Goal: Task Accomplishment & Management: Manage account settings

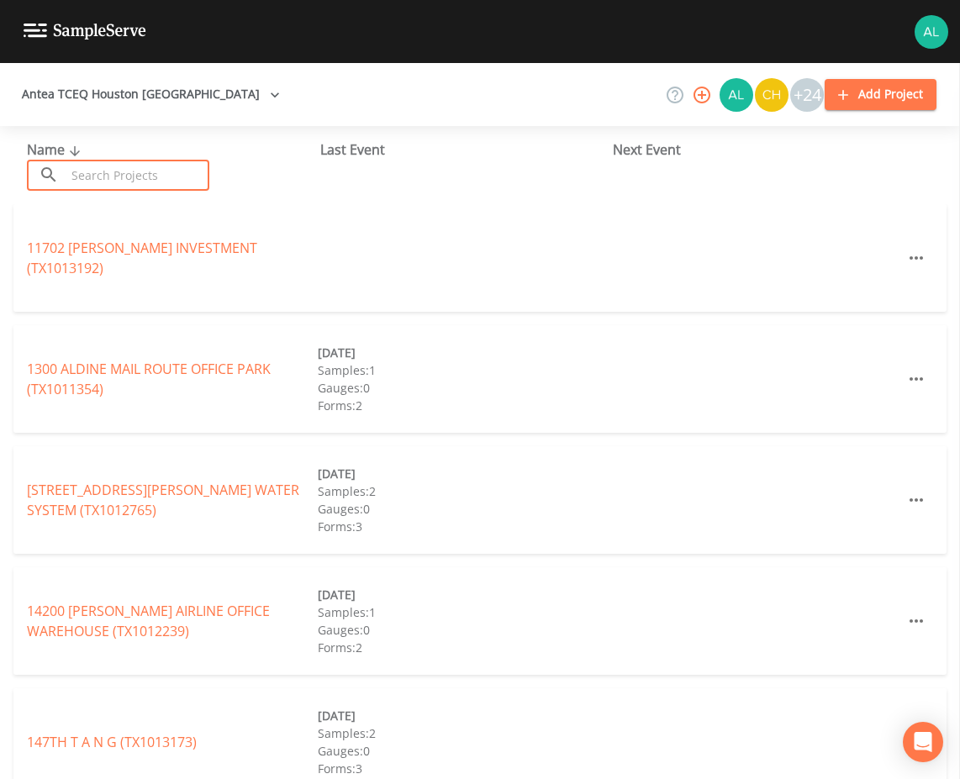
drag, startPoint x: 109, startPoint y: 166, endPoint x: 110, endPoint y: 181, distance: 15.2
click at [109, 166] on input "text" at bounding box center [138, 175] width 144 height 31
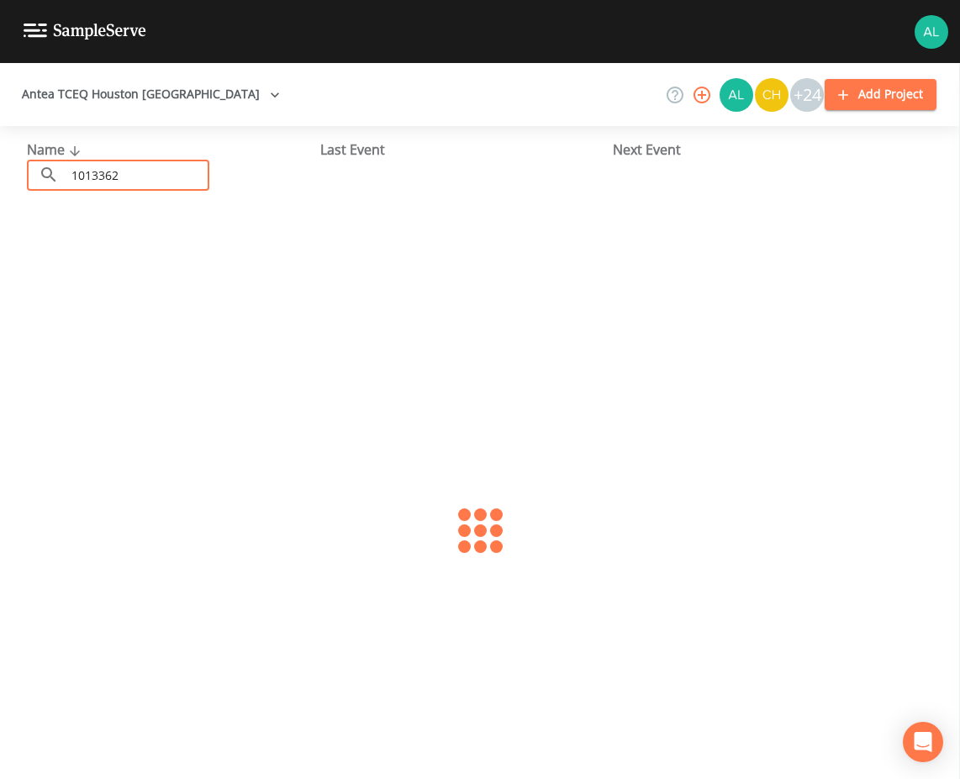
type input "1013362"
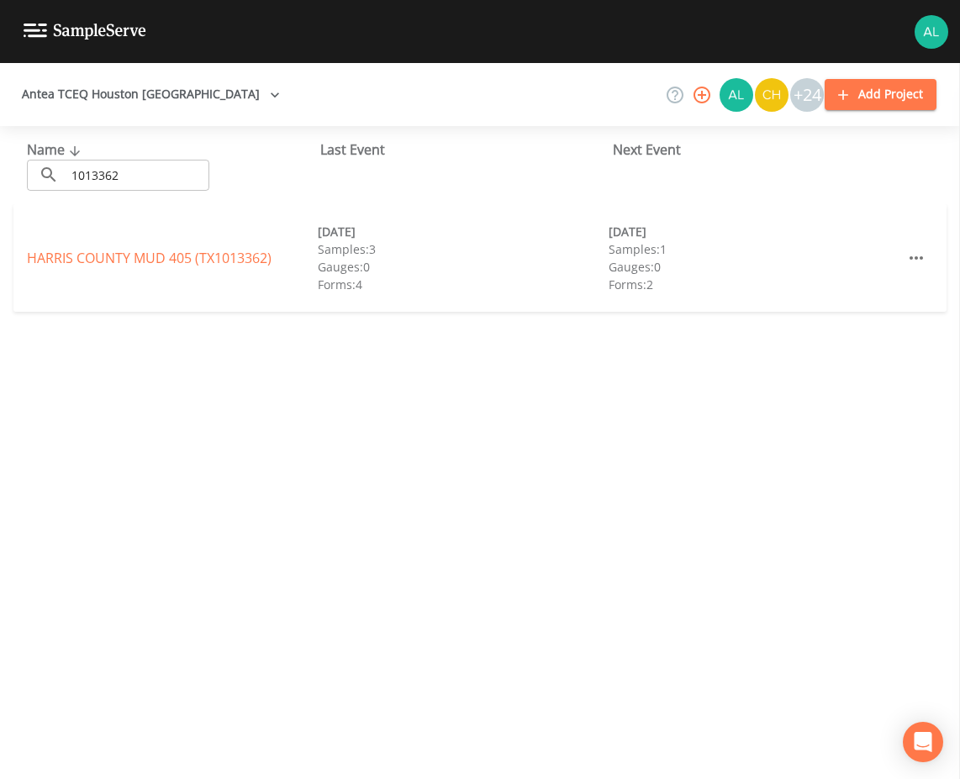
click at [833, 210] on div "[GEOGRAPHIC_DATA] 405 (TX1013362) [DATE] Samples: 3 Gauges: 0 Forms: 4 [DATE] S…" at bounding box center [479, 258] width 933 height 108
click at [126, 259] on link "[GEOGRAPHIC_DATA] 405 (TX1013362)" at bounding box center [149, 258] width 245 height 18
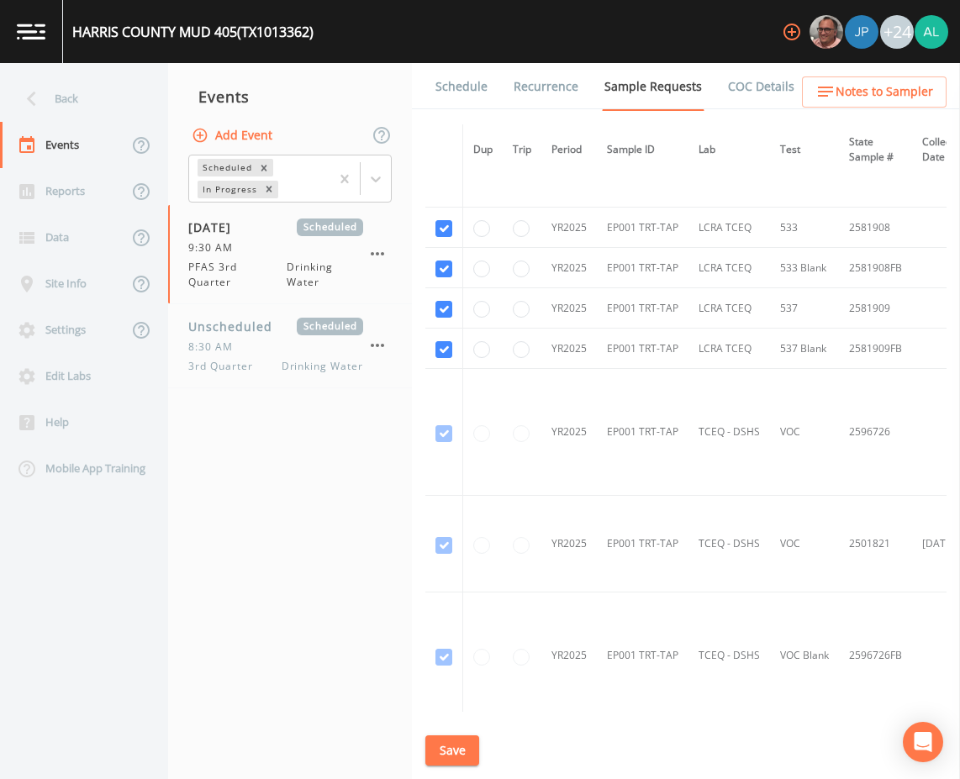
scroll to position [897, 0]
click at [467, 90] on link "Schedule" at bounding box center [461, 86] width 57 height 47
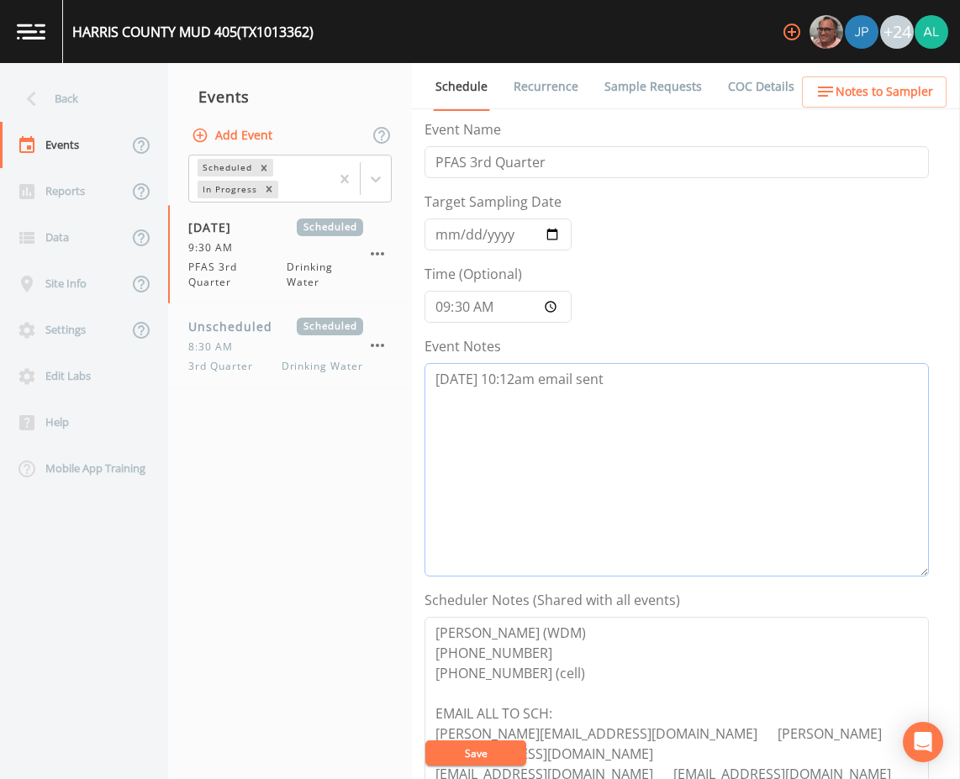
click at [616, 377] on textarea "[DATE] 10:12am email sent" at bounding box center [676, 470] width 504 height 214
drag, startPoint x: 694, startPoint y: 401, endPoint x: 433, endPoint y: 399, distance: 261.4
click at [433, 399] on textarea "[DATE] 10:12am email sent [DATE] 9:15am confirmed by [PERSON_NAME]" at bounding box center [676, 470] width 504 height 214
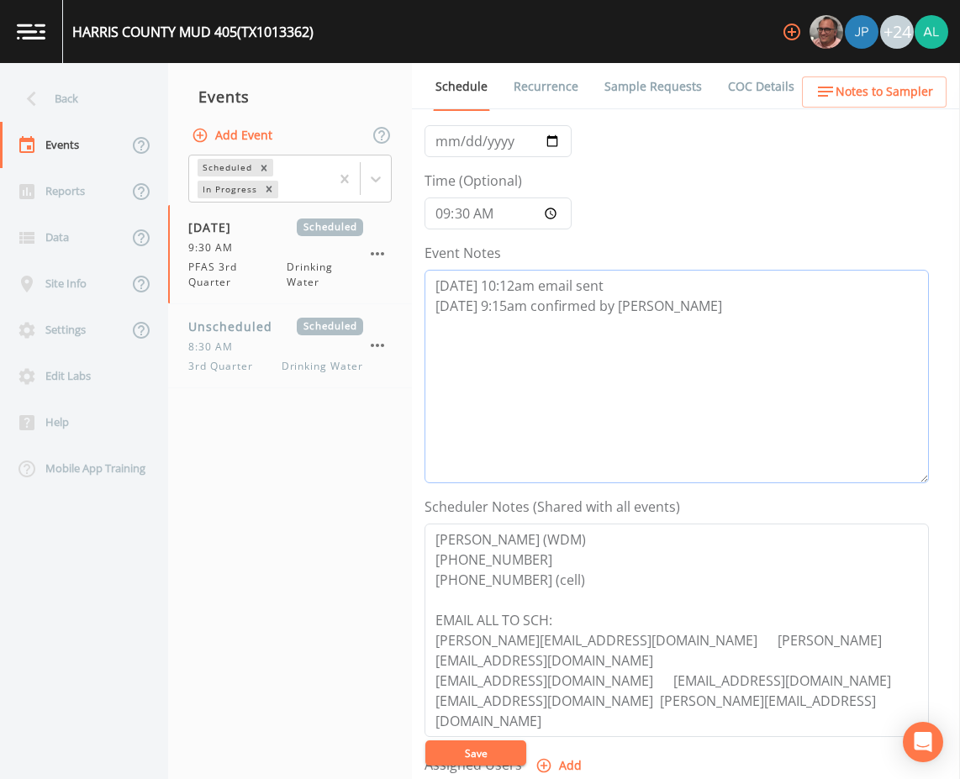
scroll to position [252, 0]
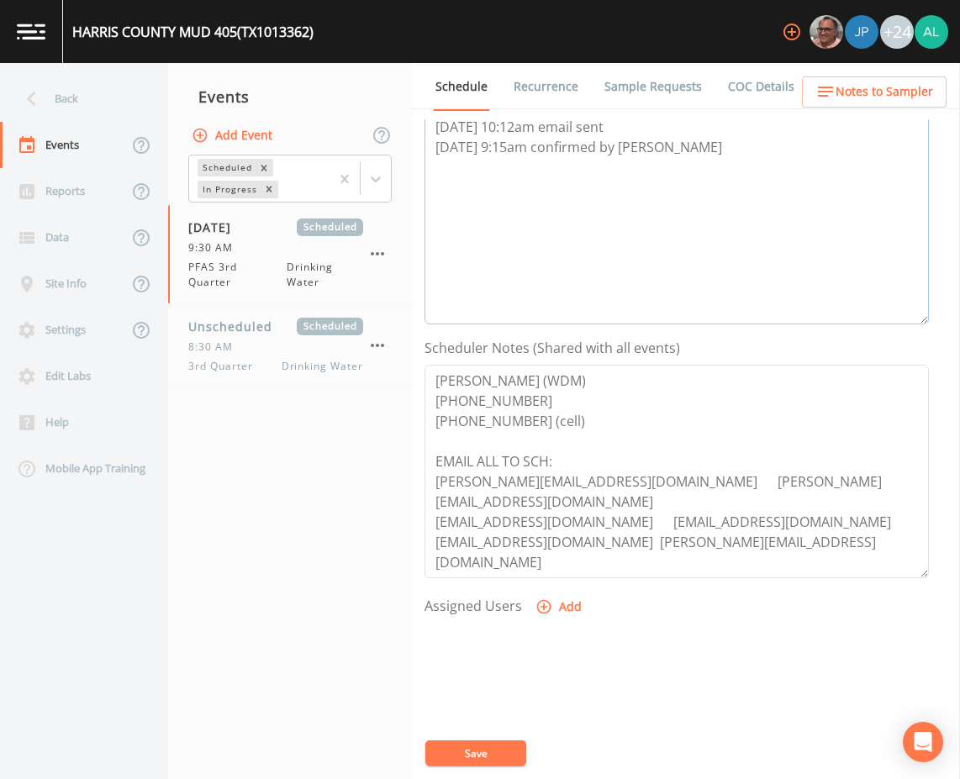
type textarea "[DATE] 10:12am email sent [DATE] 9:15am confirmed by [PERSON_NAME]"
click at [548, 605] on icon "button" at bounding box center [544, 607] width 14 height 14
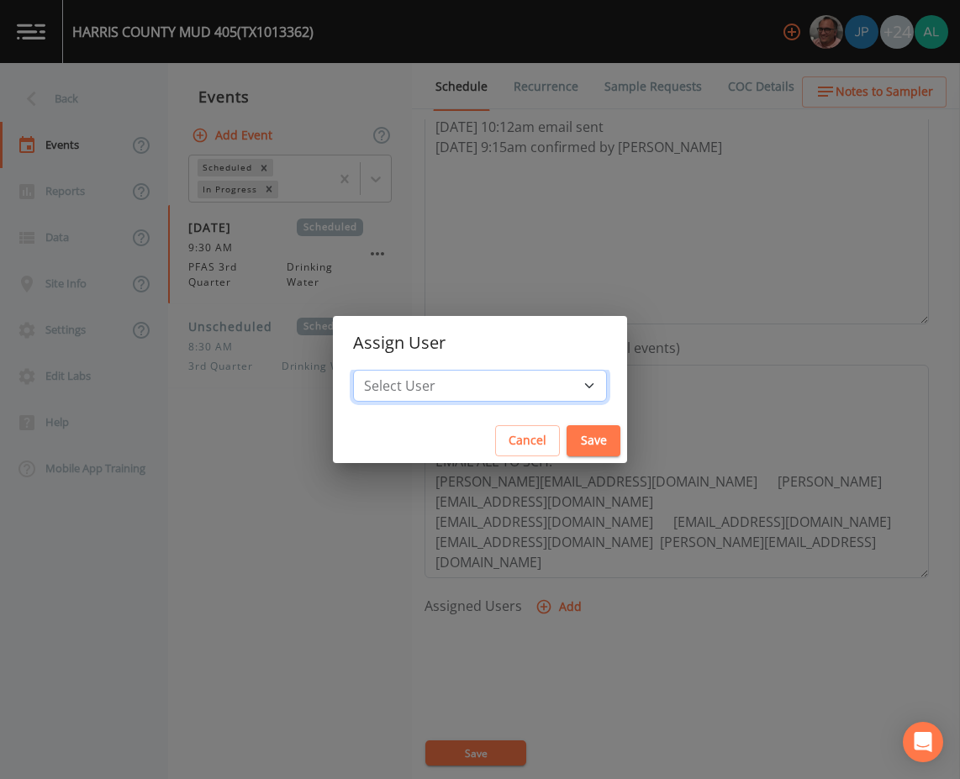
click at [486, 383] on select "Select User [PERSON_NAME] [PERSON_NAME] [PERSON_NAME] [PERSON_NAME] [PERSON_NAM…" at bounding box center [480, 386] width 254 height 32
select select "af93318b-11dc-4776-bee1-f4056f560a61"
click at [391, 370] on select "Select User [PERSON_NAME] [PERSON_NAME] [PERSON_NAME] [PERSON_NAME] [PERSON_NAM…" at bounding box center [480, 386] width 254 height 32
click at [566, 456] on div "Cancel Save" at bounding box center [480, 441] width 294 height 45
click at [567, 447] on button "Save" at bounding box center [594, 440] width 54 height 31
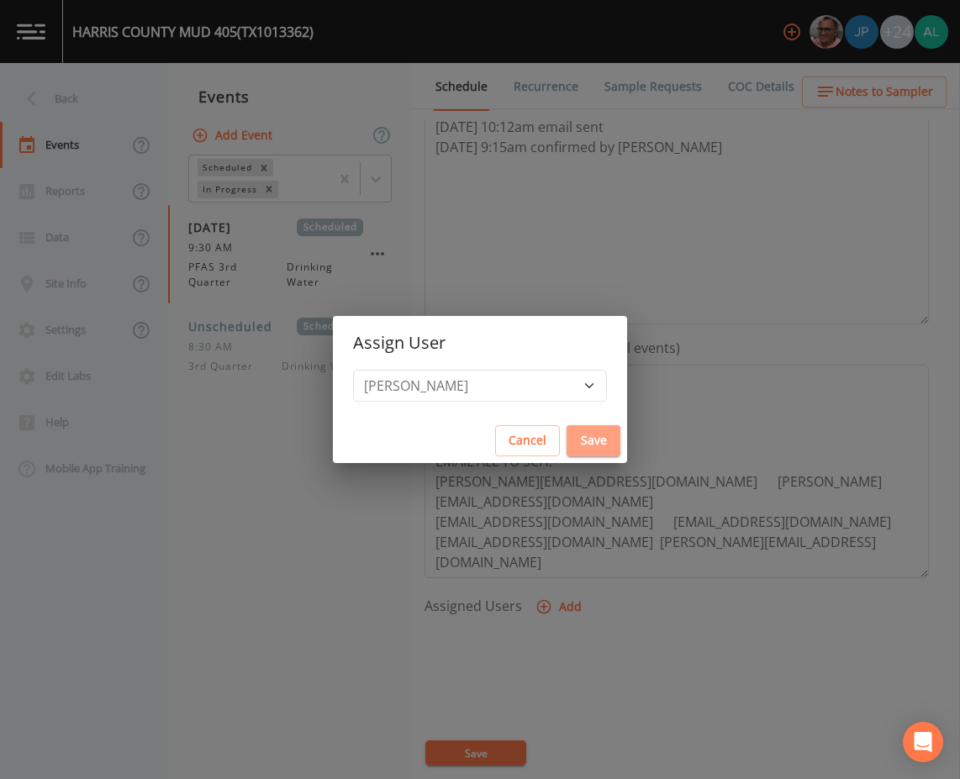
select select
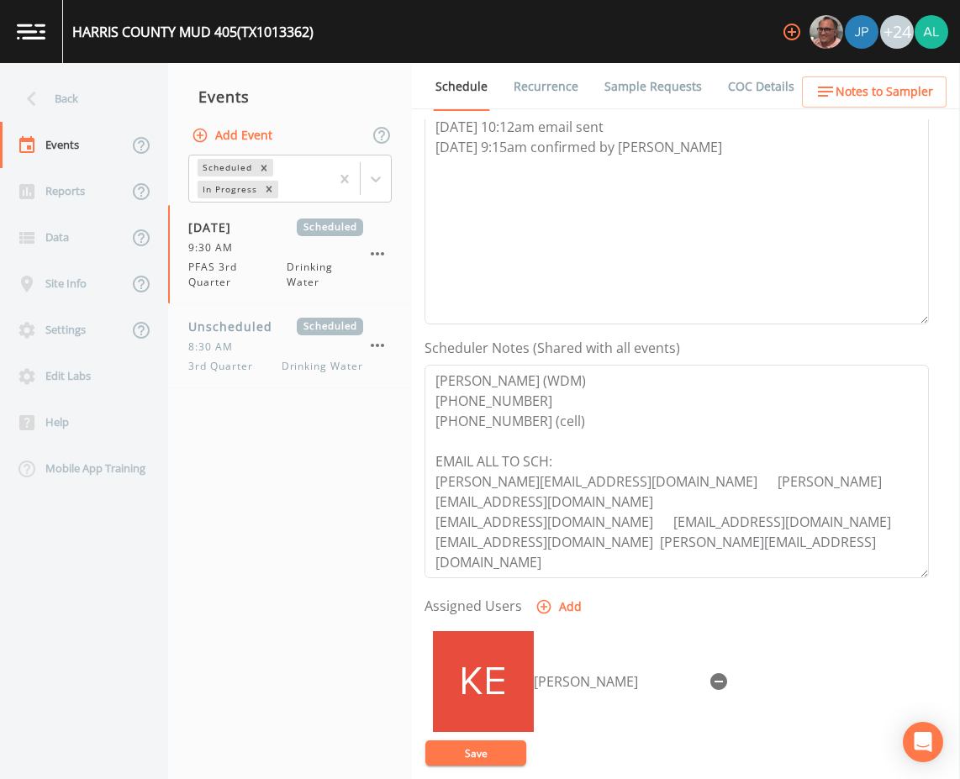
click at [499, 746] on button "Save" at bounding box center [475, 753] width 101 height 25
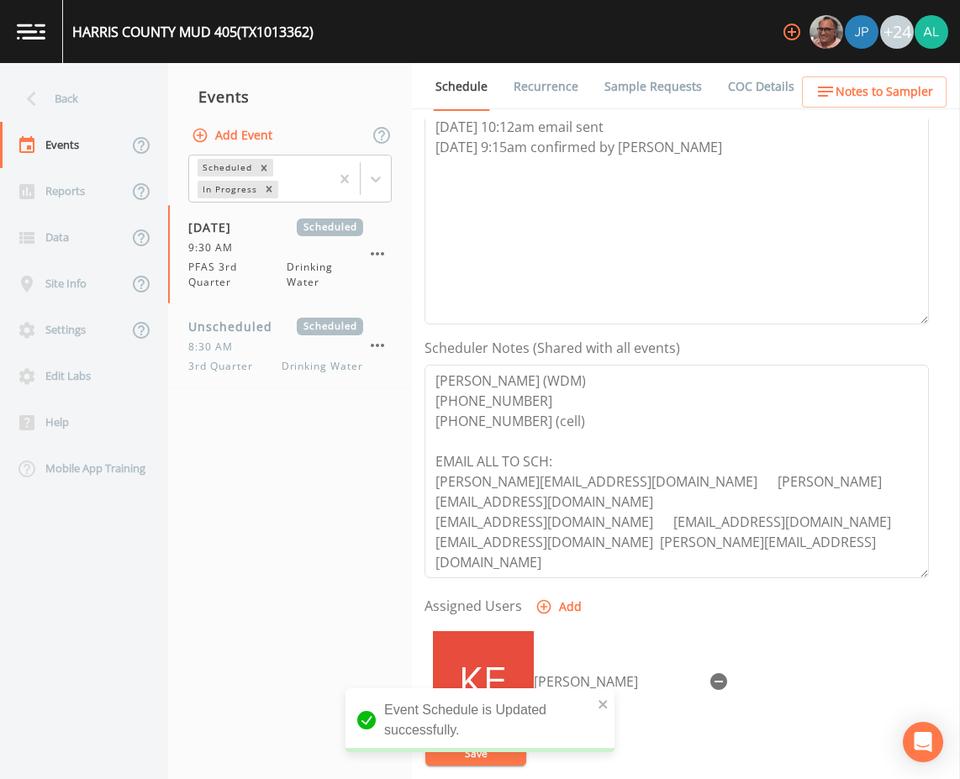
click at [882, 100] on span "Notes to Sampler" at bounding box center [885, 92] width 98 height 21
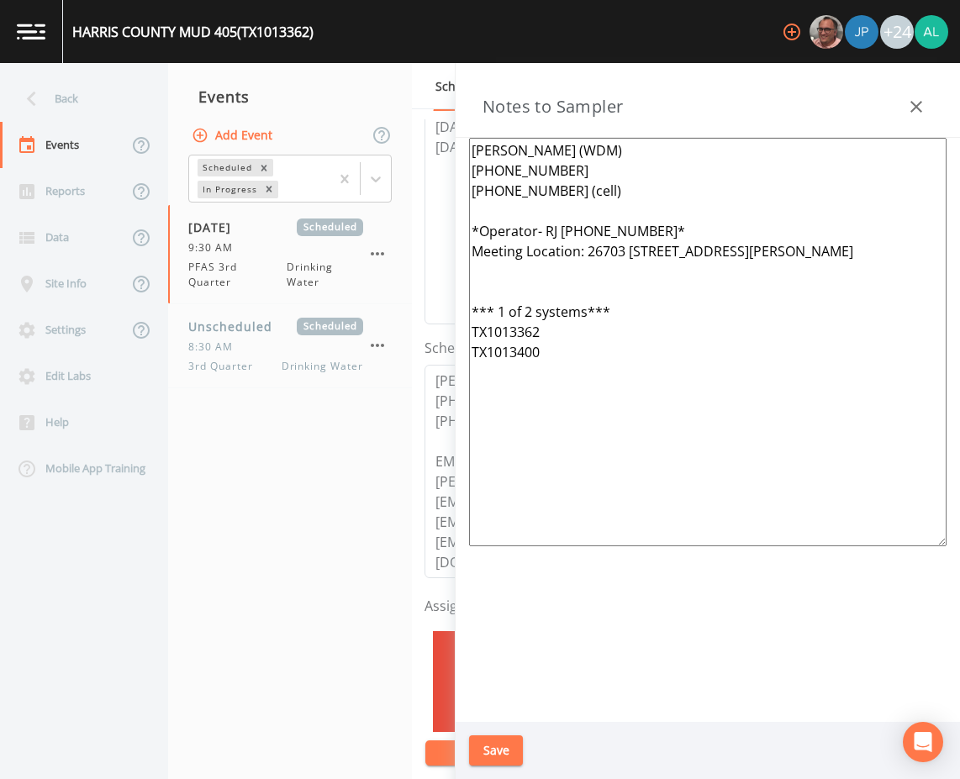
click at [925, 112] on icon "button" at bounding box center [916, 107] width 20 height 20
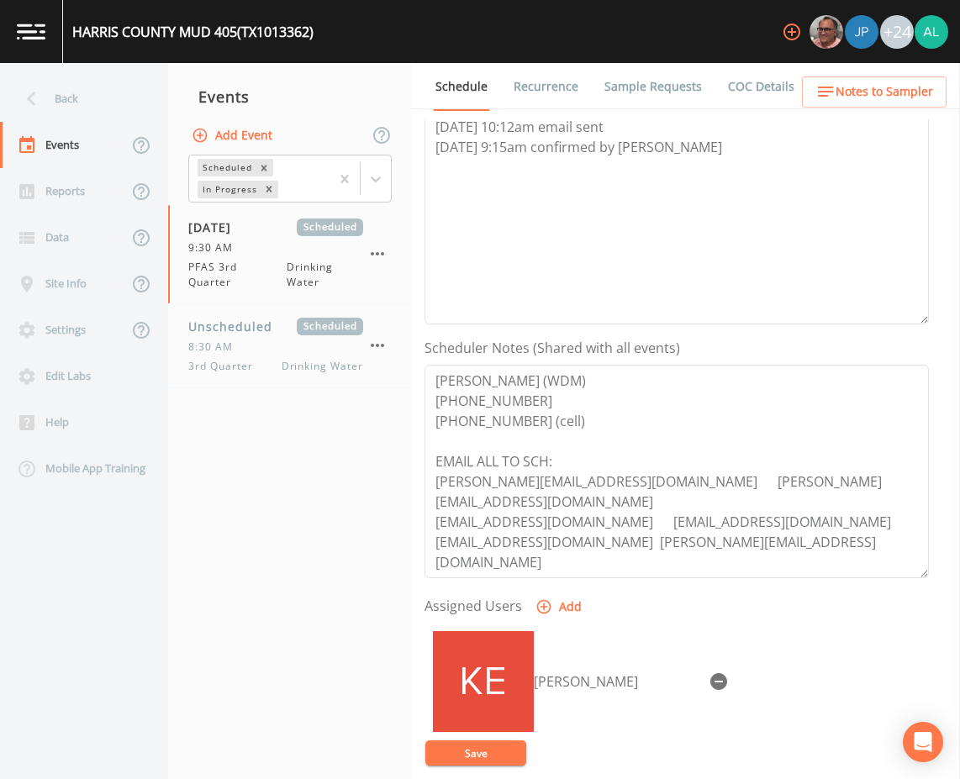
click at [501, 749] on button "Save" at bounding box center [475, 753] width 101 height 25
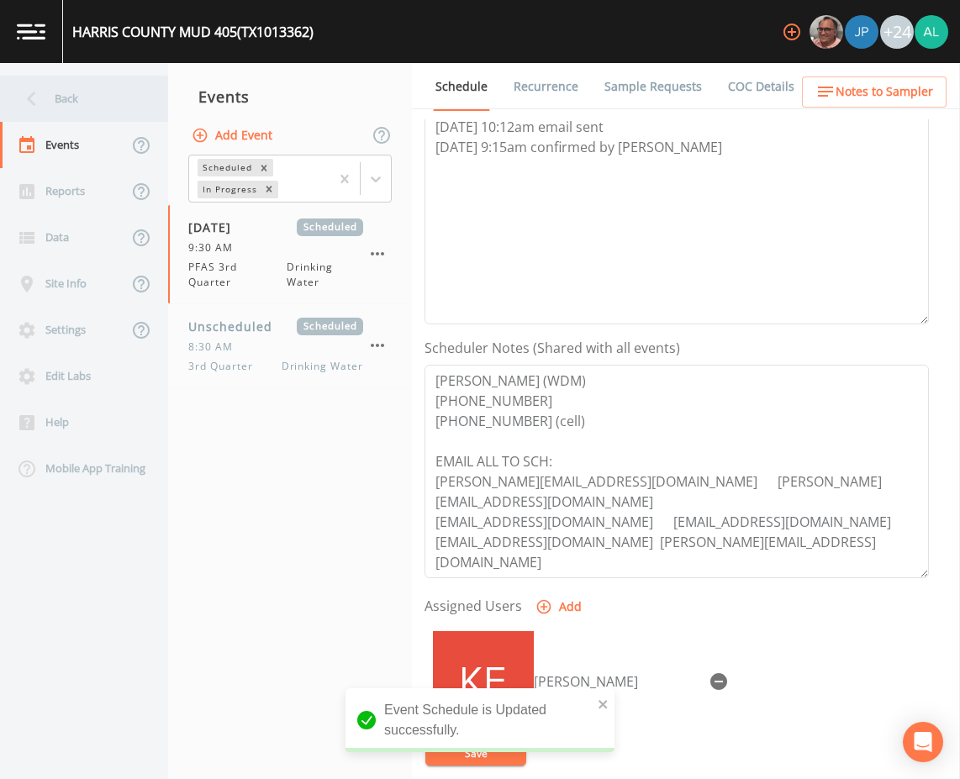
click at [75, 87] on div "Back" at bounding box center [75, 99] width 151 height 46
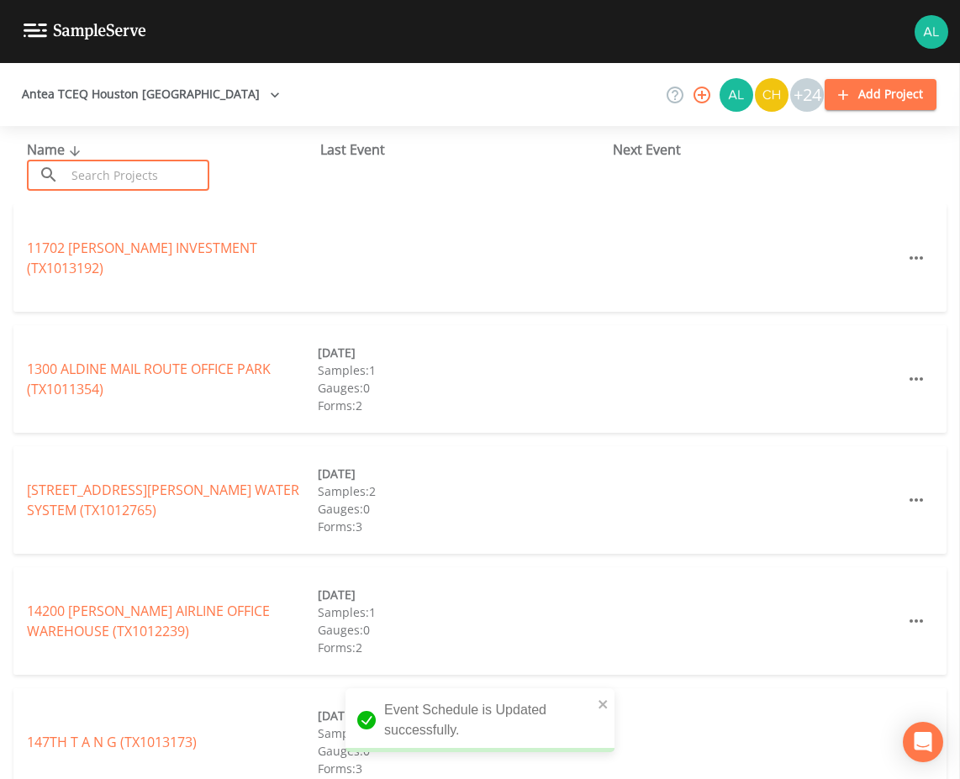
click at [107, 162] on input "text" at bounding box center [138, 175] width 144 height 31
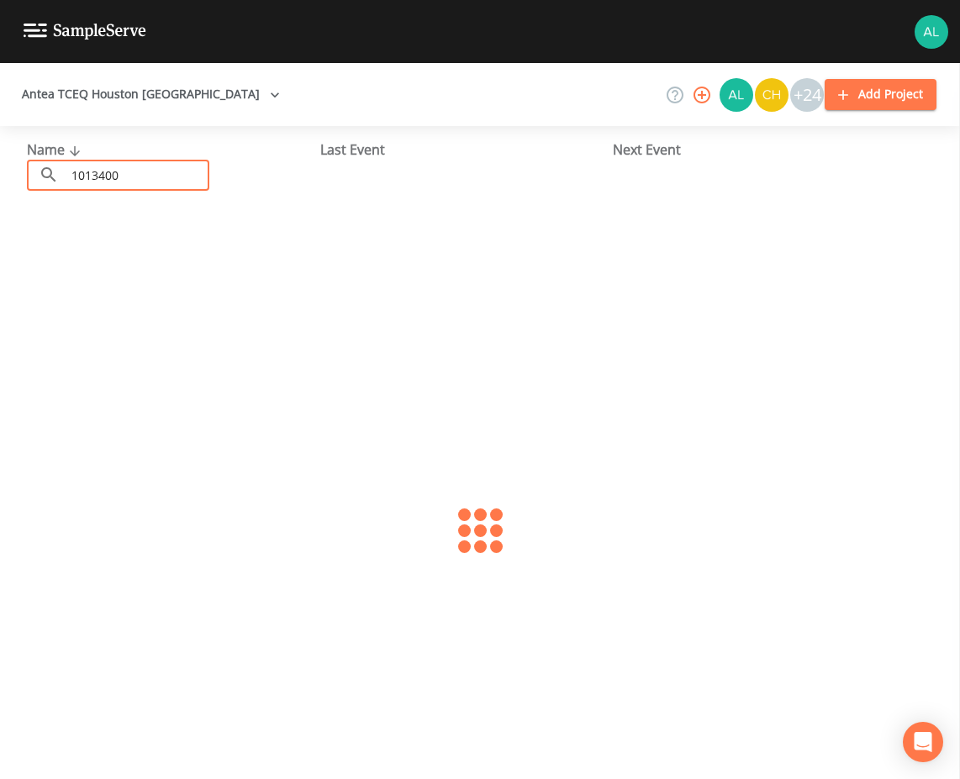
type input "1013400"
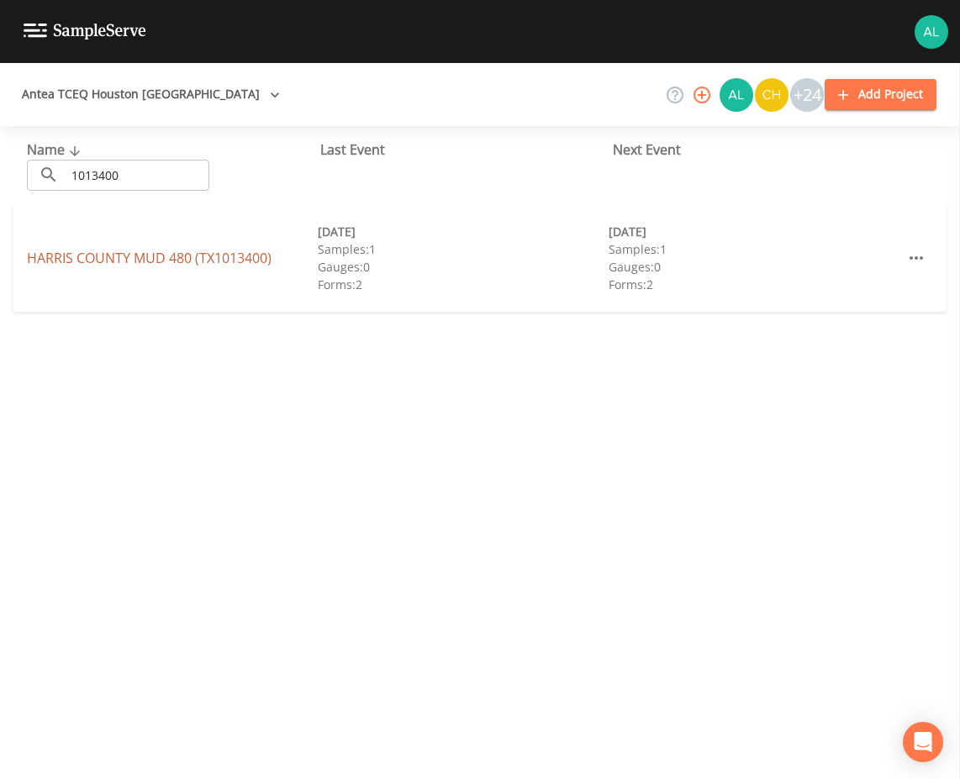
click at [108, 258] on link "HARRIS COUNTY MUD 480 (TX1013400)" at bounding box center [149, 258] width 245 height 18
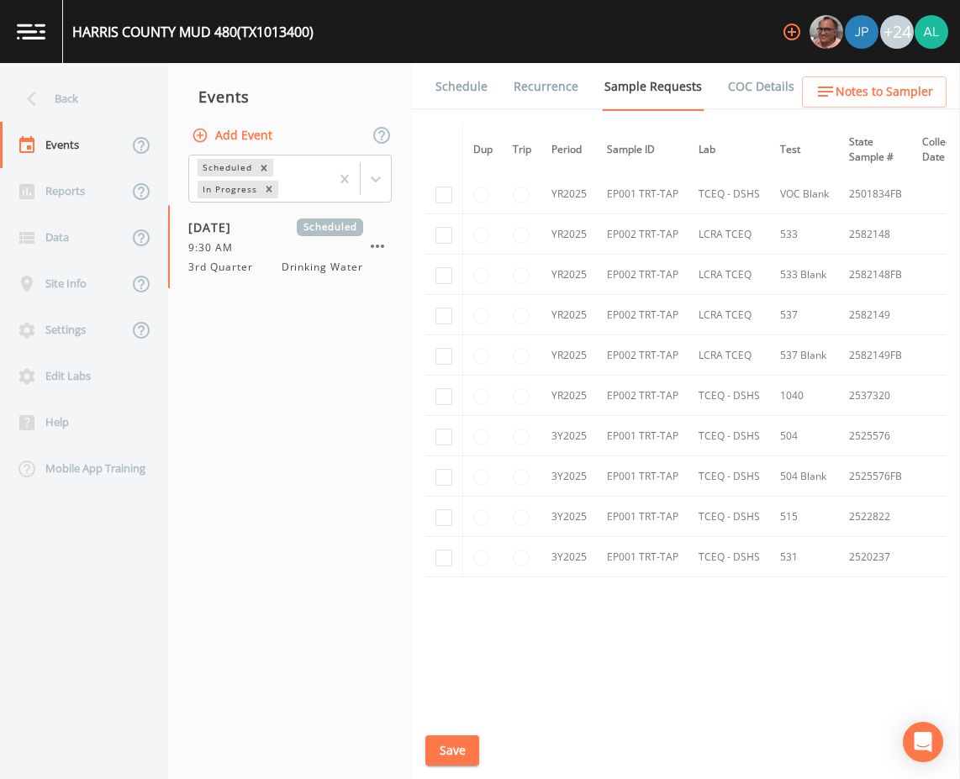
scroll to position [868, 0]
click at [457, 87] on link "Schedule" at bounding box center [461, 86] width 57 height 47
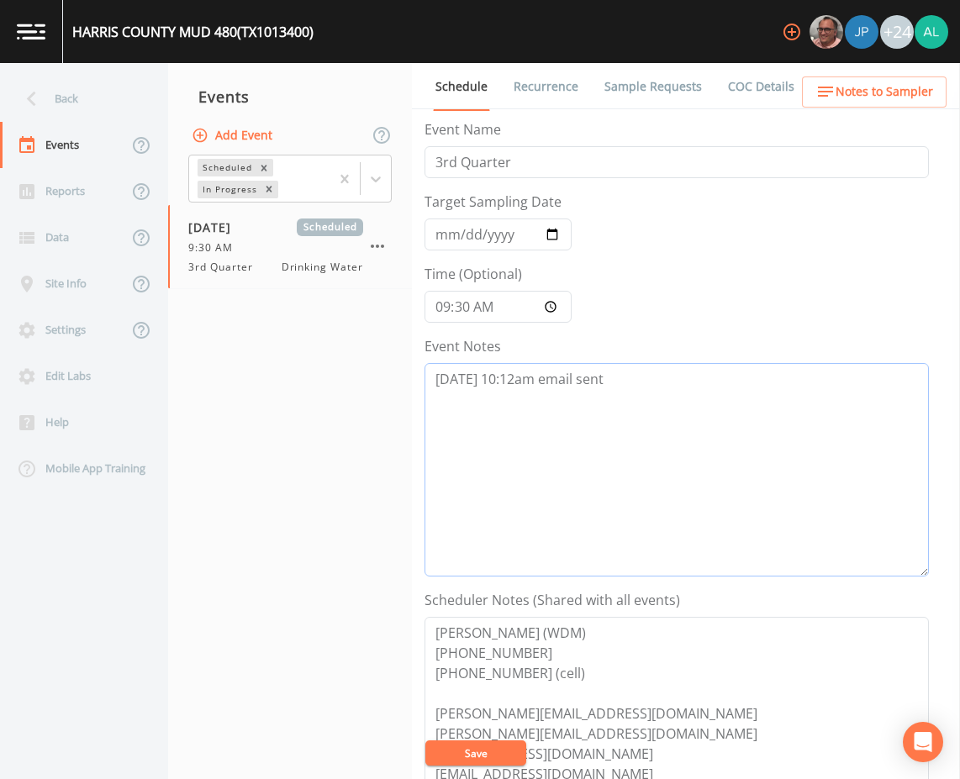
click at [656, 369] on textarea "[DATE] 10:12am email sent" at bounding box center [676, 470] width 504 height 214
paste textarea "[DATE] 9:15am confirmed by [PERSON_NAME]"
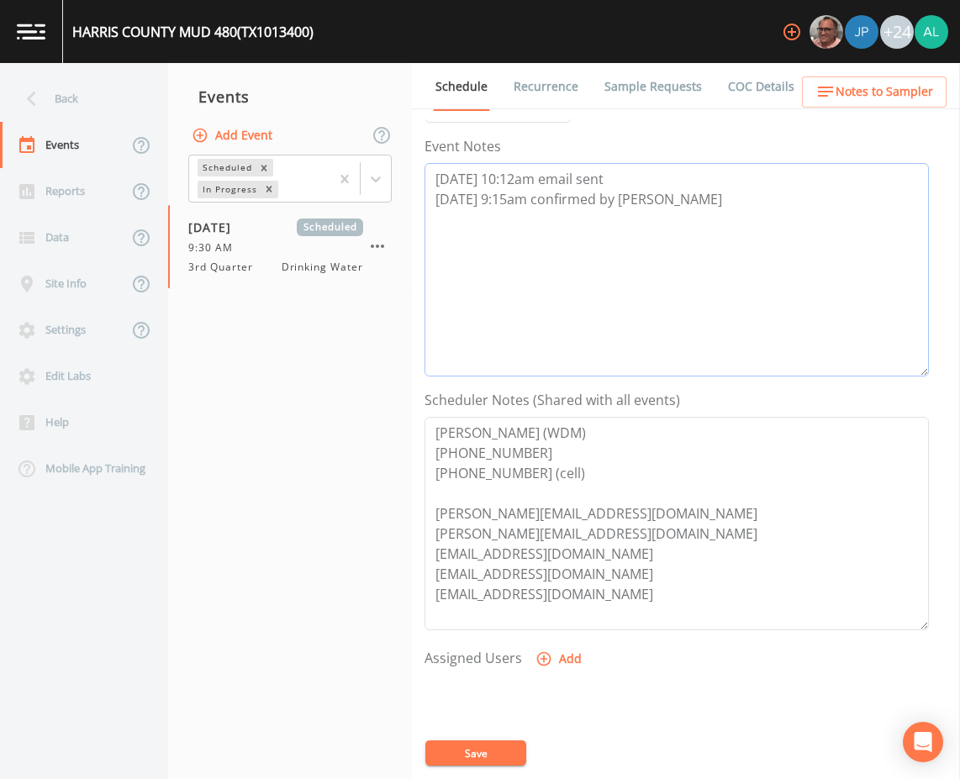
scroll to position [252, 0]
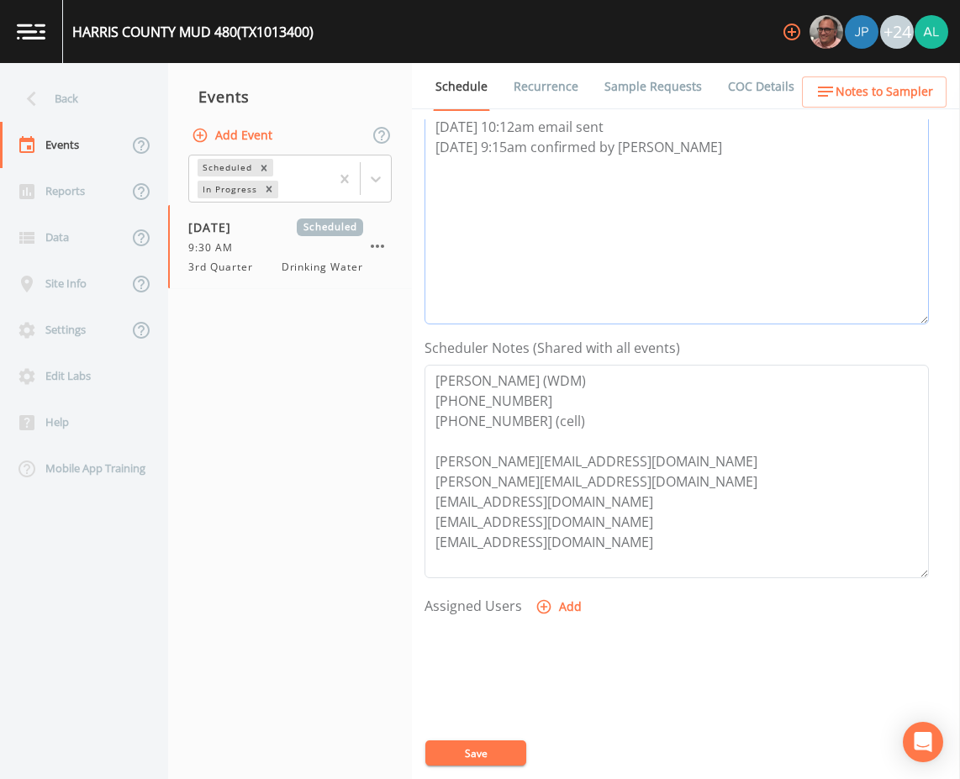
type textarea "[DATE] 10:12am email sent [DATE] 9:15am confirmed by [PERSON_NAME]"
click at [548, 609] on icon "button" at bounding box center [544, 607] width 14 height 14
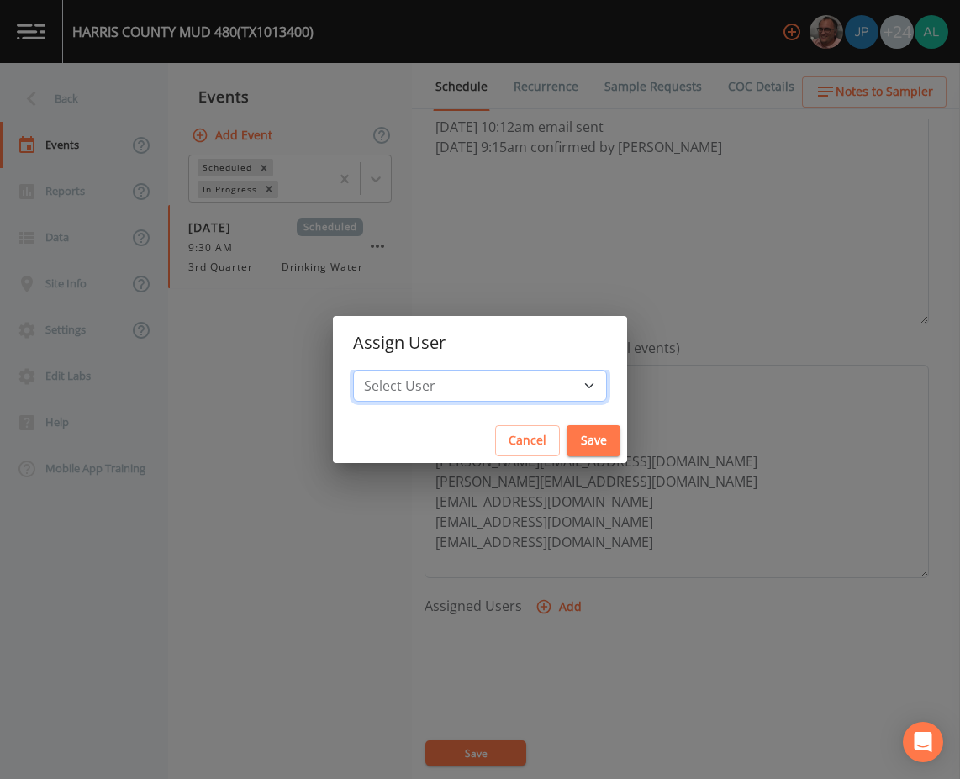
click at [488, 372] on select "Select User [PERSON_NAME] [PERSON_NAME] [PERSON_NAME] [PERSON_NAME] [PERSON_NAM…" at bounding box center [480, 386] width 254 height 32
select select "af93318b-11dc-4776-bee1-f4056f560a61"
click at [391, 370] on select "Select User [PERSON_NAME] [PERSON_NAME] [PERSON_NAME] [PERSON_NAME] [PERSON_NAM…" at bounding box center [480, 386] width 254 height 32
click at [567, 445] on button "Save" at bounding box center [594, 440] width 54 height 31
select select
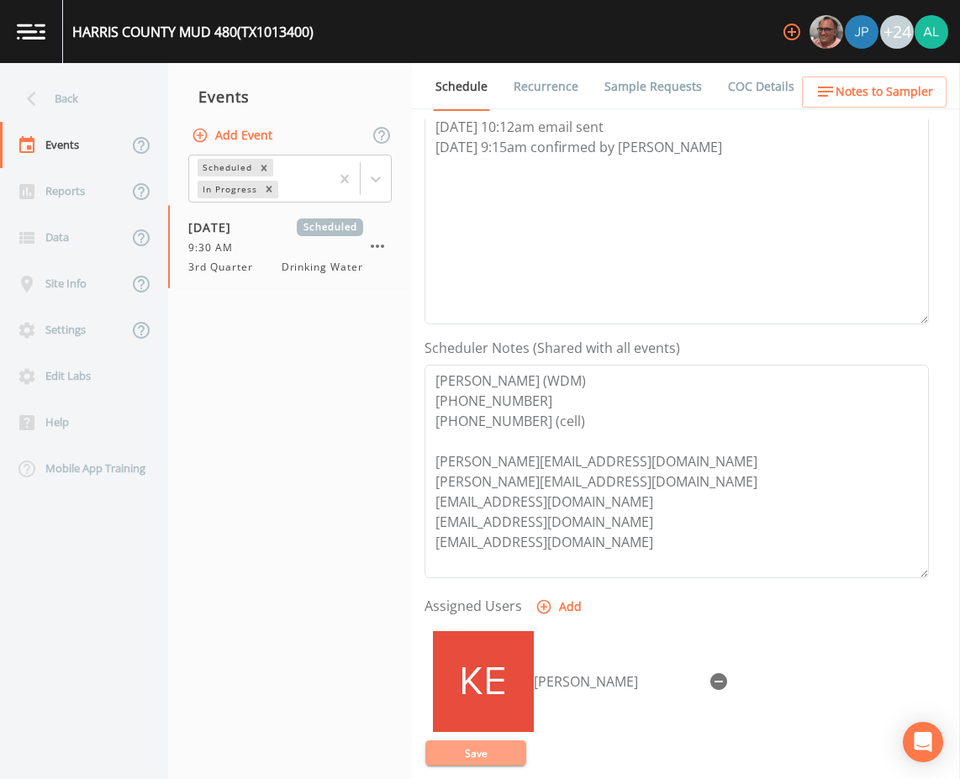
click at [487, 744] on button "Save" at bounding box center [475, 753] width 101 height 25
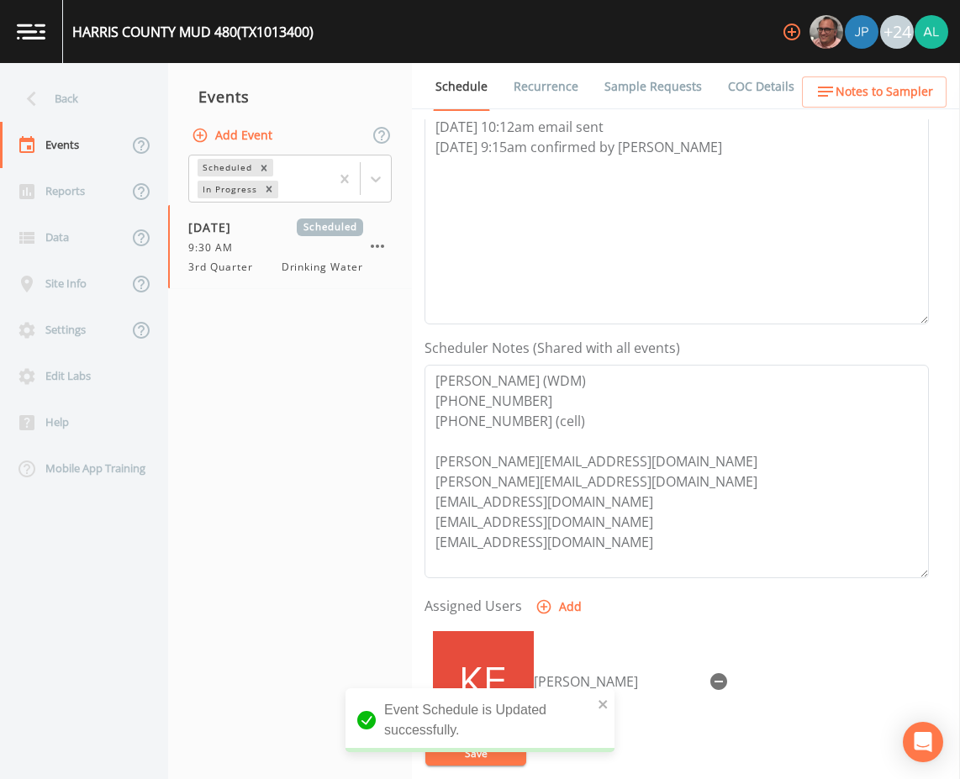
click at [898, 83] on span "Notes to Sampler" at bounding box center [885, 92] width 98 height 21
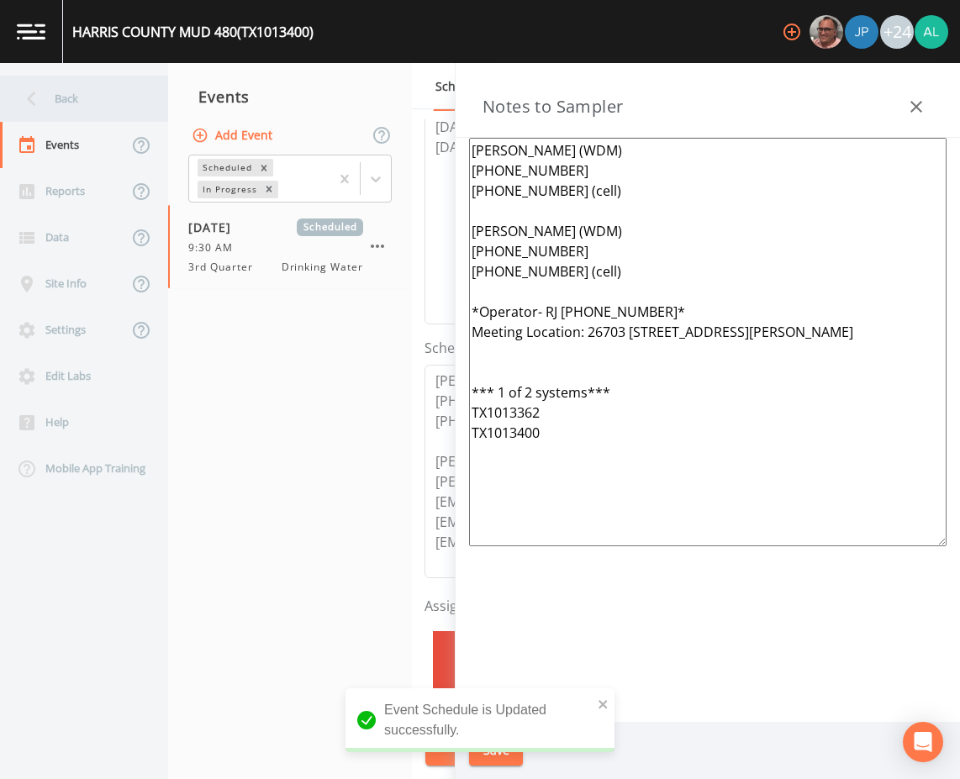
click at [73, 90] on div "Back" at bounding box center [75, 99] width 151 height 46
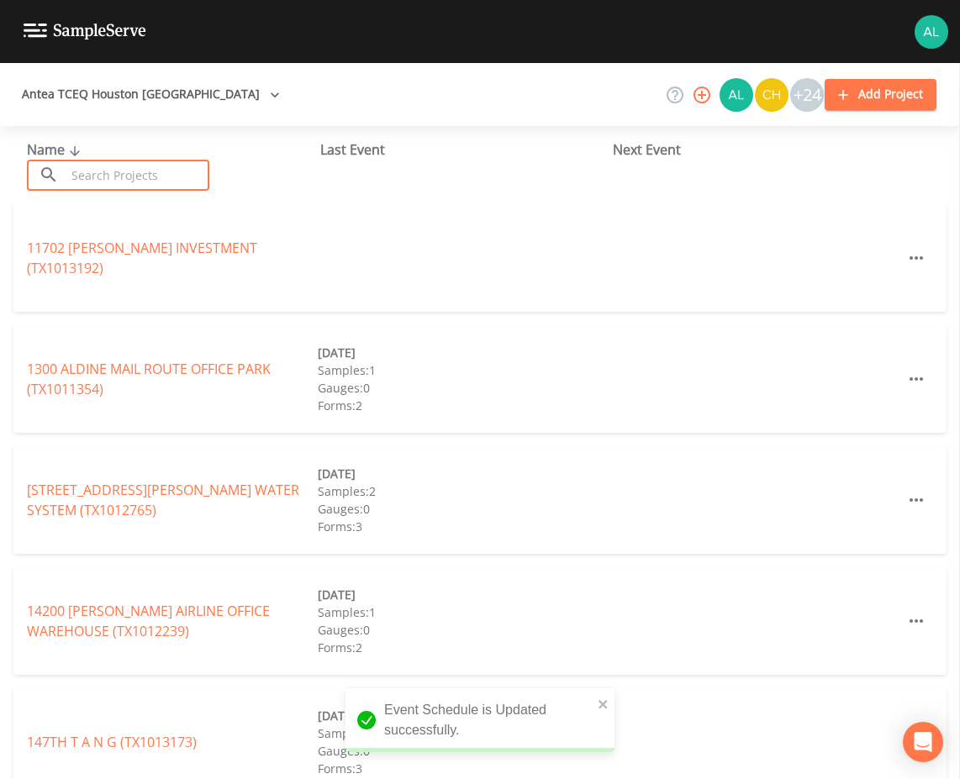
click at [141, 178] on input "text" at bounding box center [138, 175] width 144 height 31
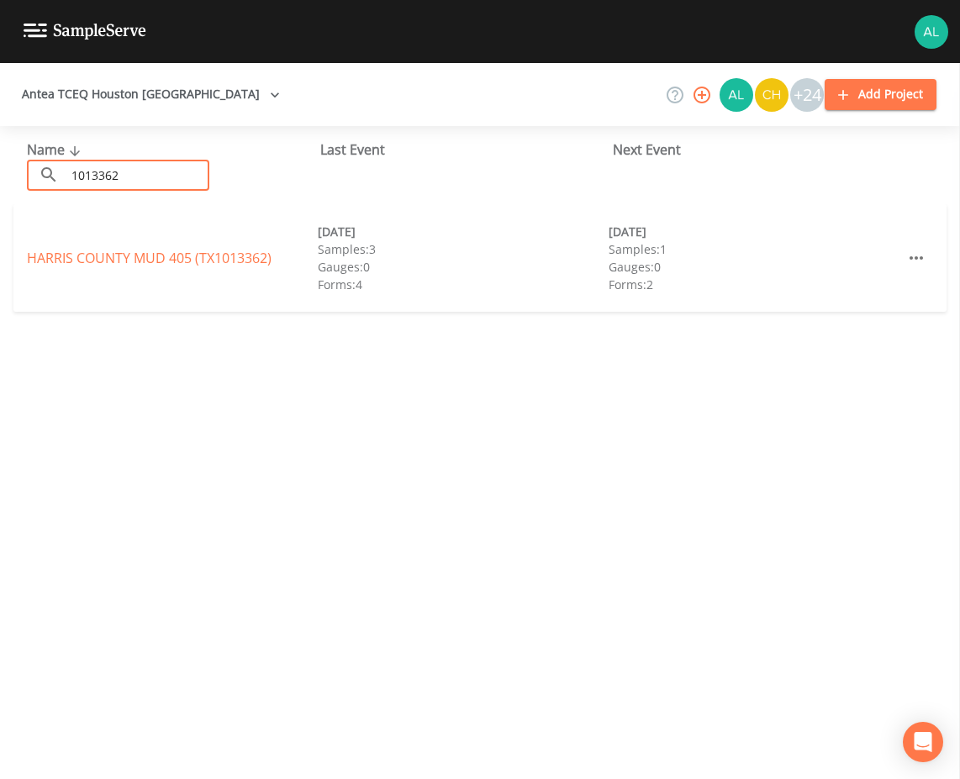
type input "1013362"
click at [161, 261] on link "[GEOGRAPHIC_DATA] 405 (TX1013362)" at bounding box center [149, 258] width 245 height 18
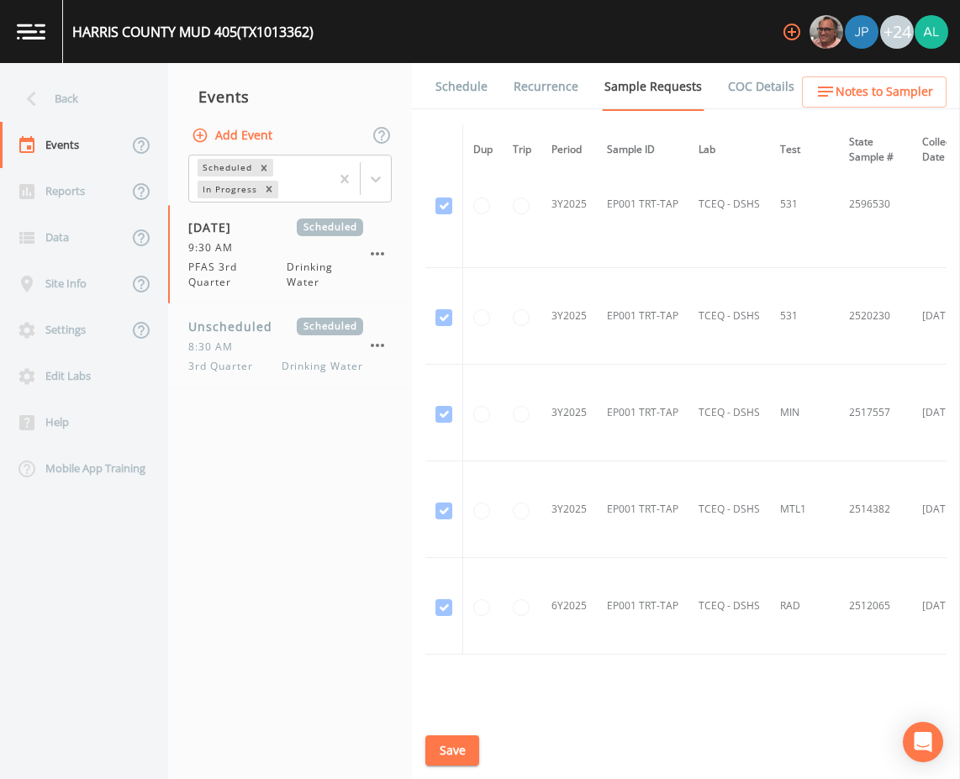
scroll to position [2326, 0]
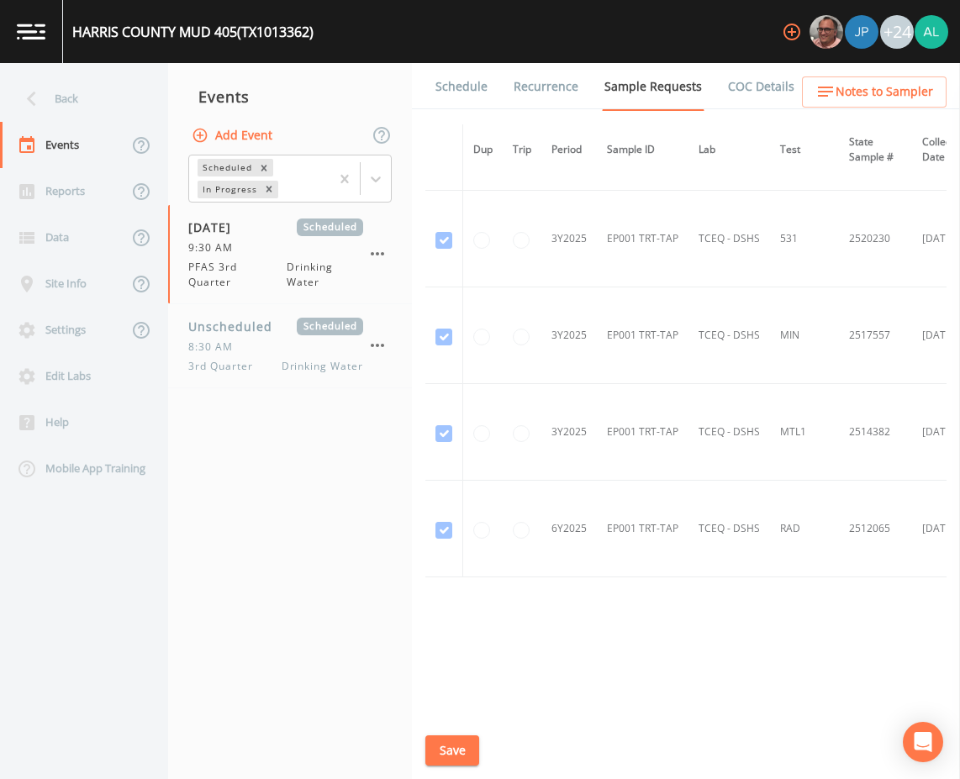
click at [467, 59] on div "[GEOGRAPHIC_DATA] 405 (TX1013362) +24" at bounding box center [480, 31] width 960 height 63
click at [463, 99] on link "Schedule" at bounding box center [461, 86] width 57 height 47
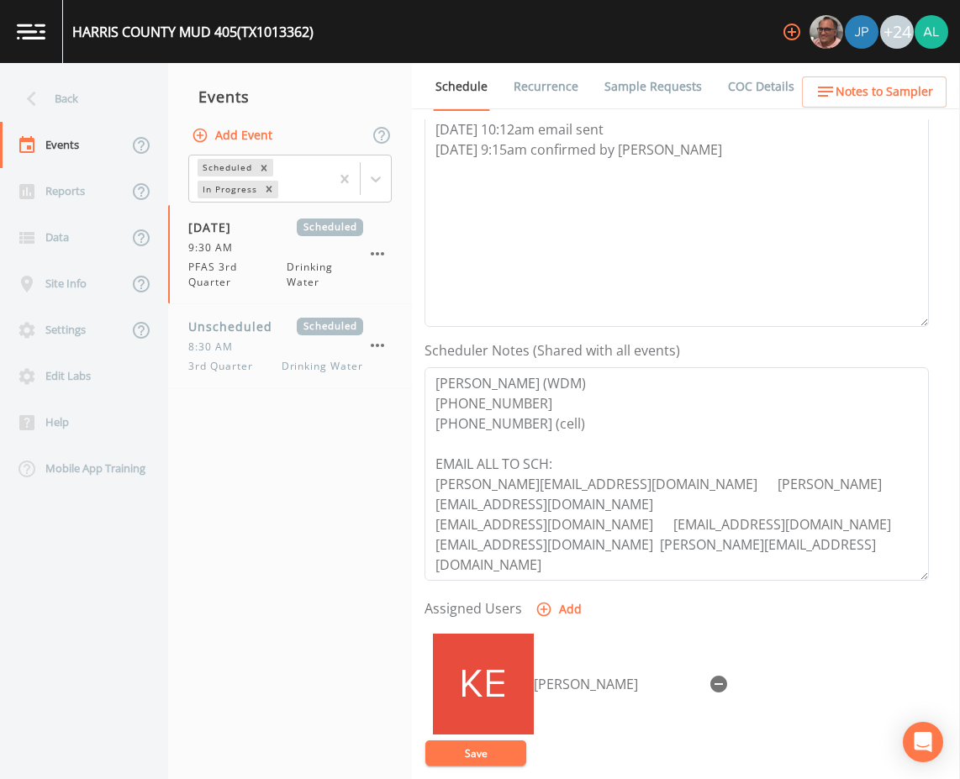
scroll to position [71, 0]
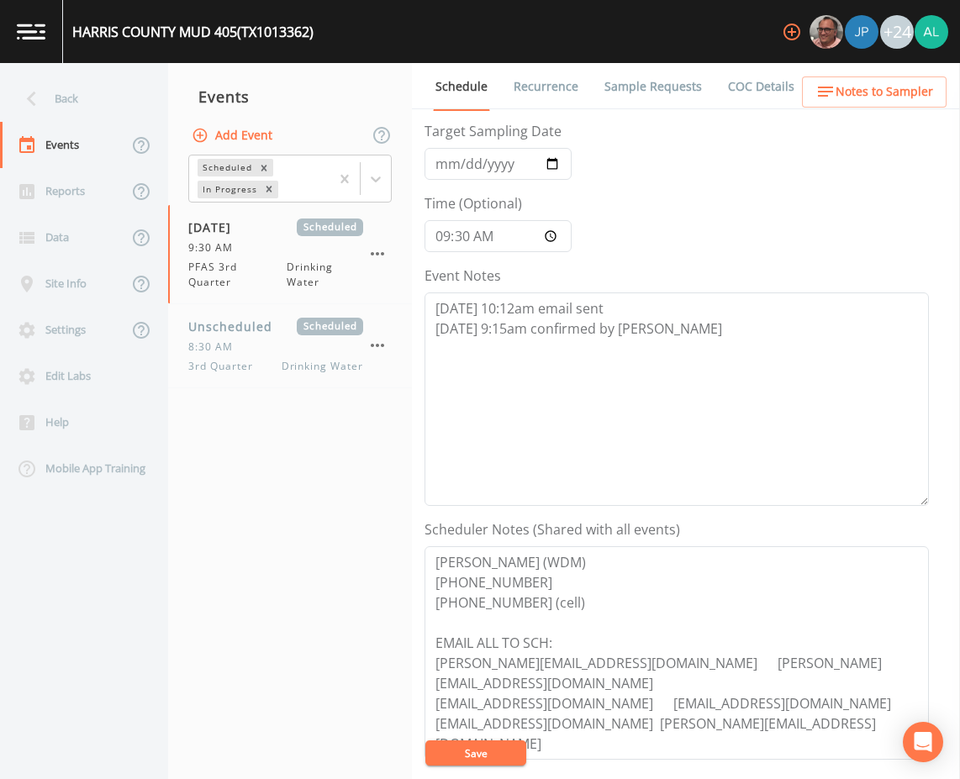
click at [868, 91] on span "Notes to Sampler" at bounding box center [885, 92] width 98 height 21
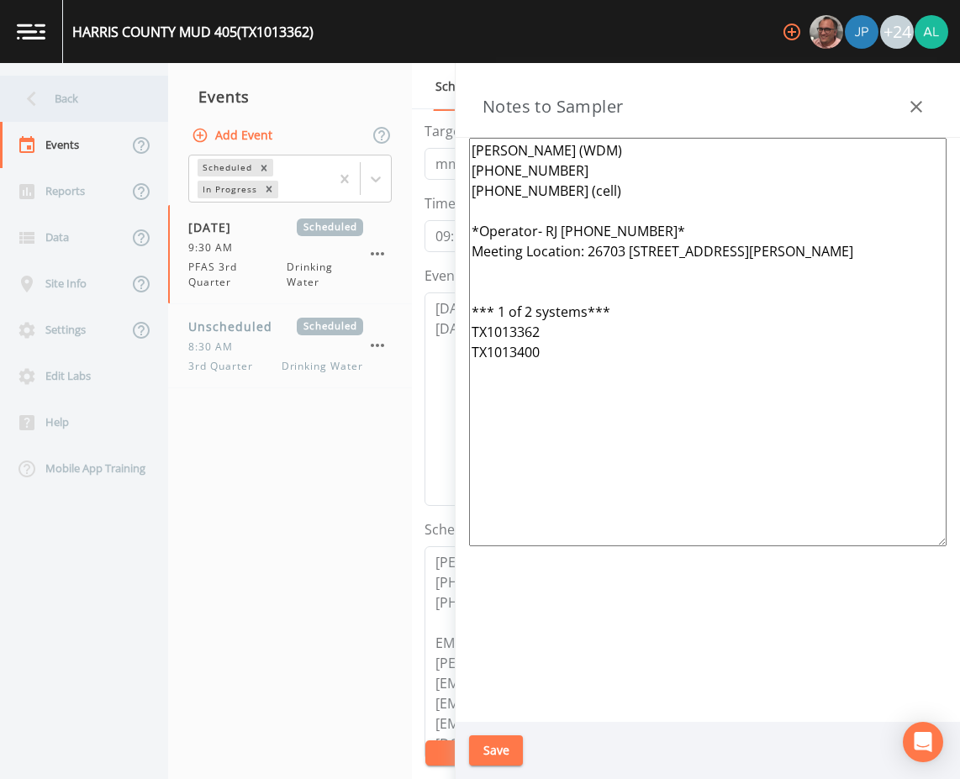
click at [135, 80] on div "Back" at bounding box center [75, 99] width 151 height 46
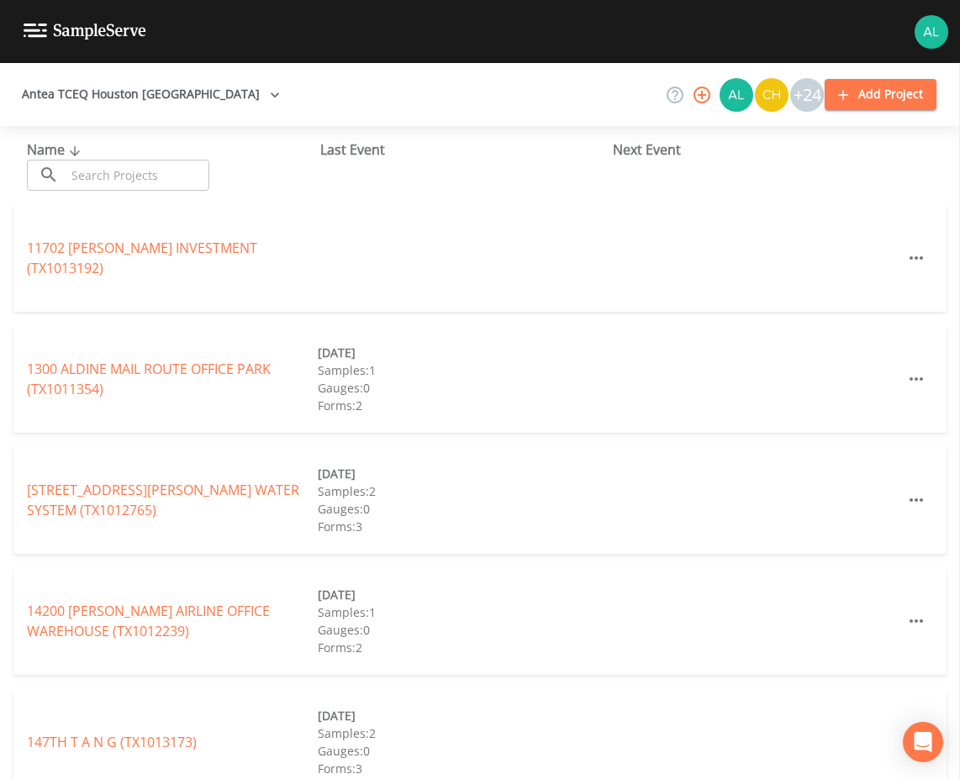
click at [150, 185] on input "text" at bounding box center [138, 175] width 144 height 31
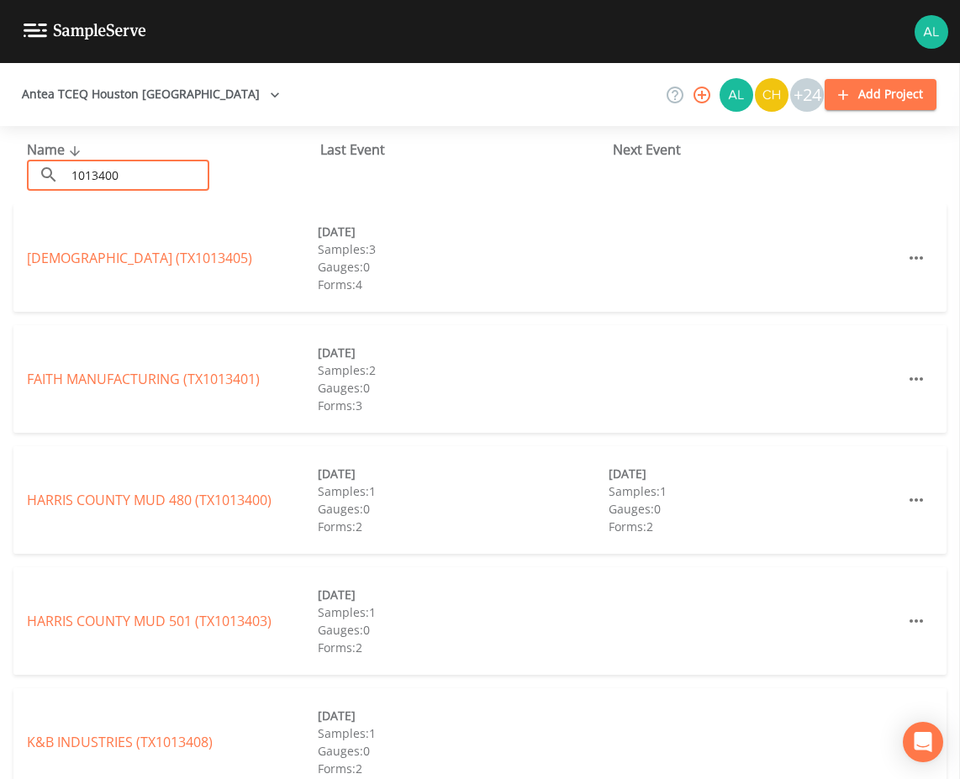
type input "1013400"
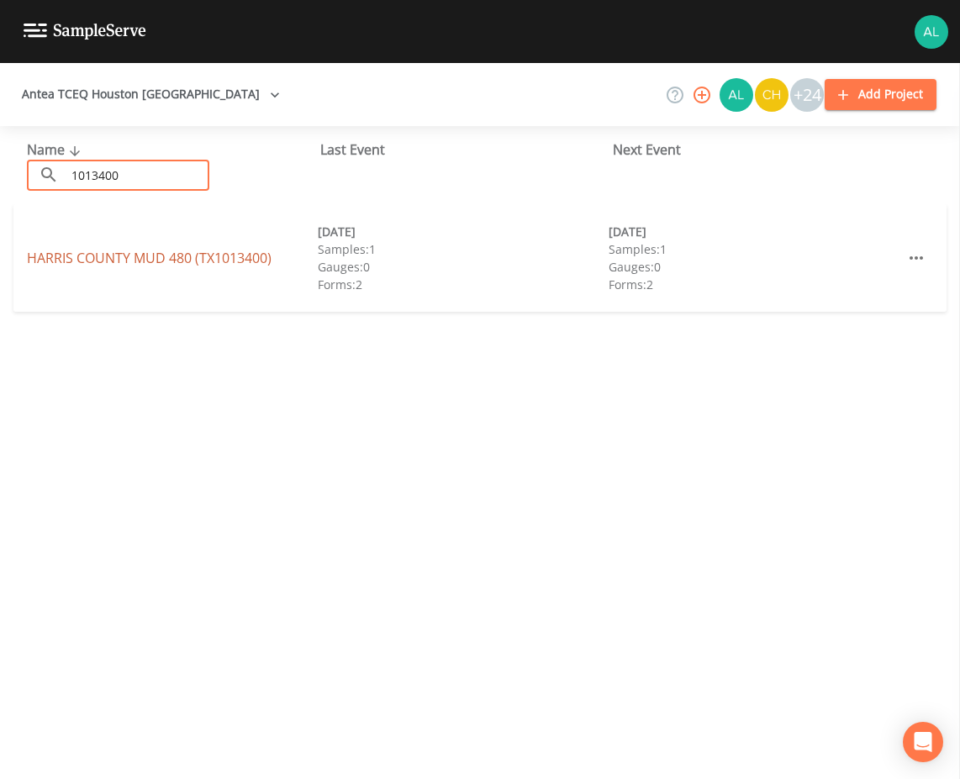
click at [184, 254] on link "HARRIS COUNTY MUD 480 (TX1013400)" at bounding box center [149, 258] width 245 height 18
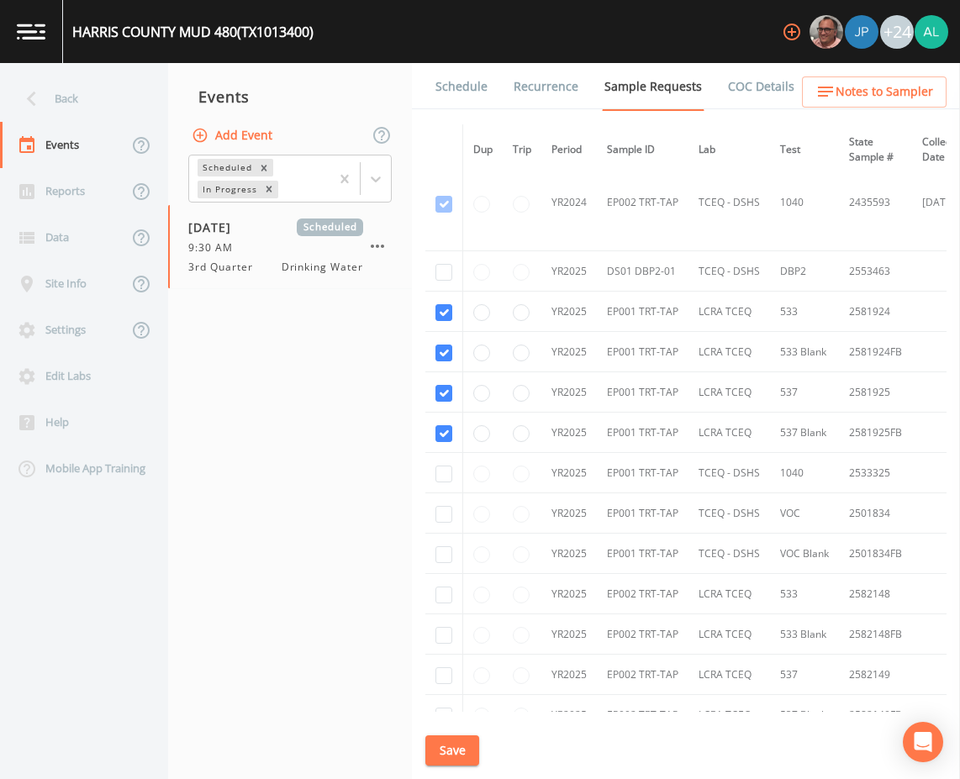
scroll to position [868, 0]
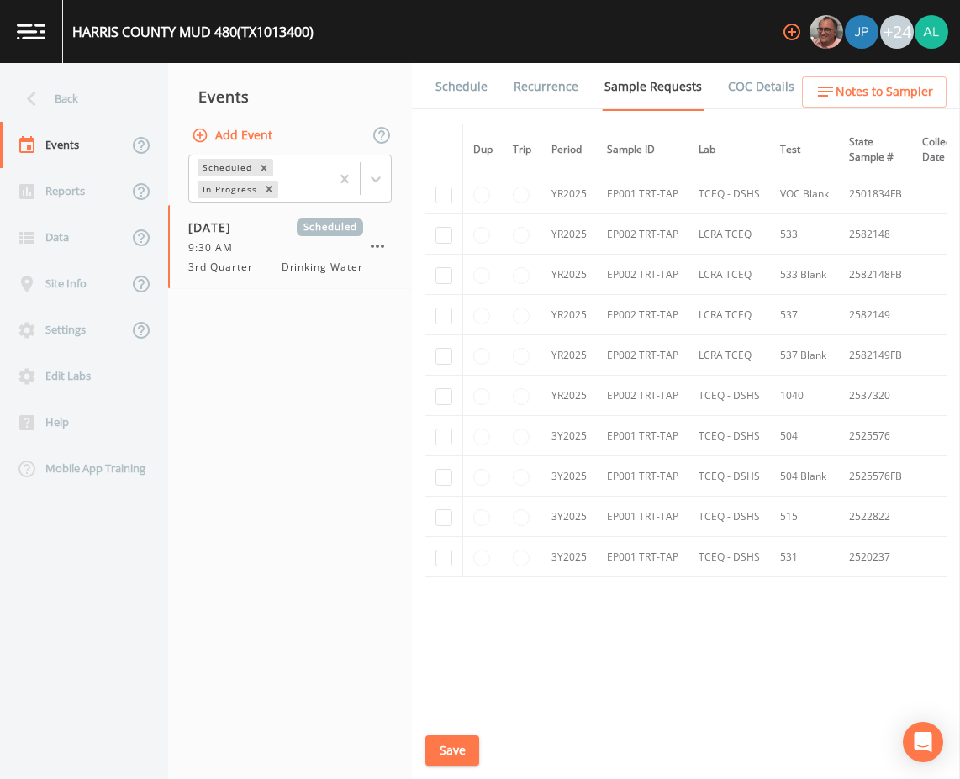
click at [480, 99] on link "Schedule" at bounding box center [461, 86] width 57 height 47
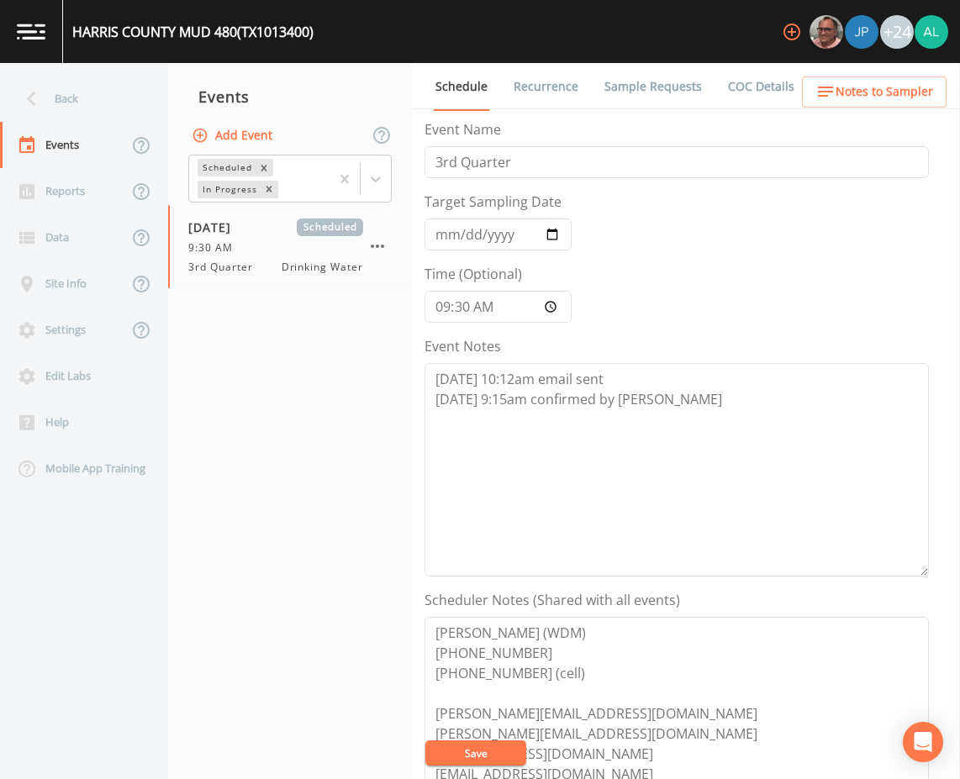
scroll to position [407, 0]
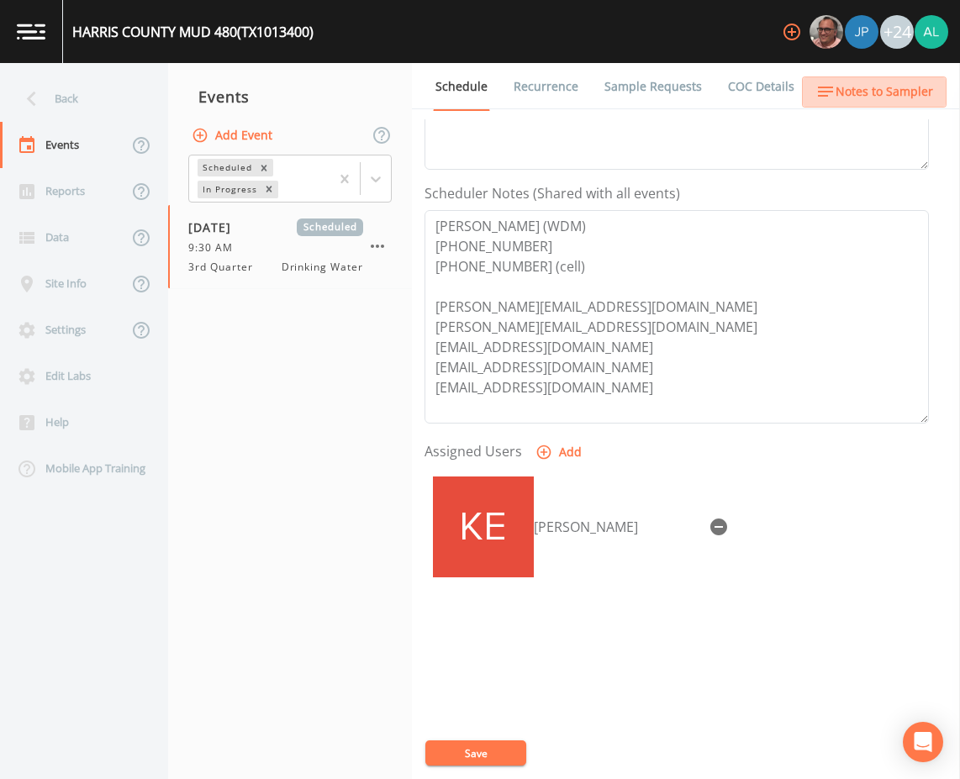
click at [920, 93] on span "Notes to Sampler" at bounding box center [885, 92] width 98 height 21
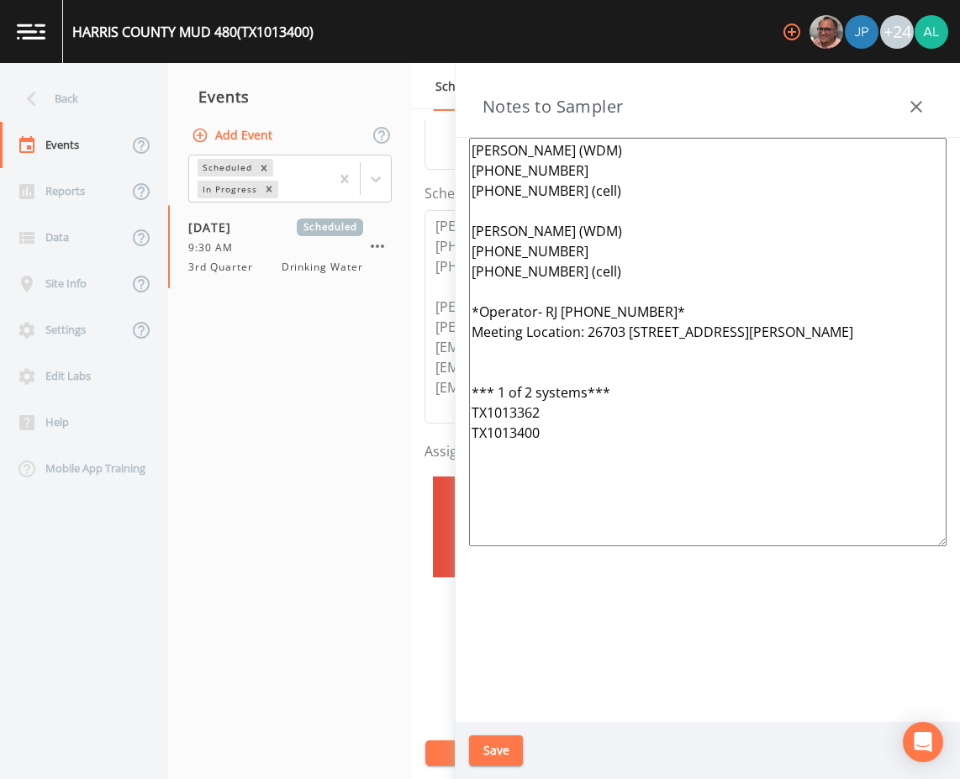
click at [922, 96] on button "button" at bounding box center [916, 107] width 34 height 34
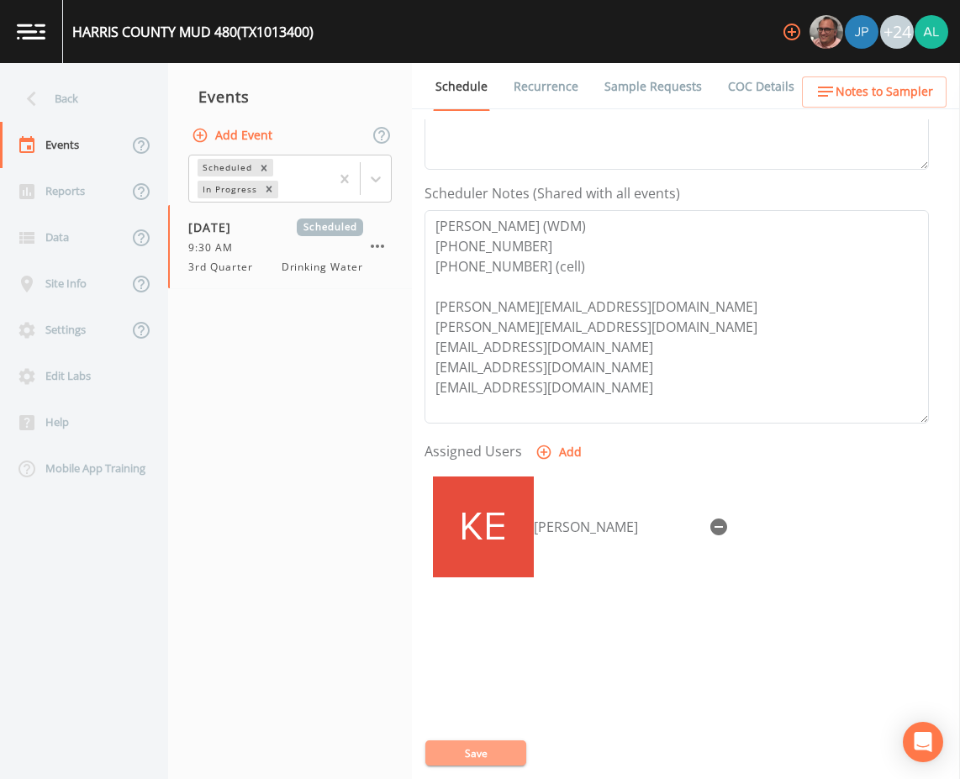
click at [469, 741] on button "Save" at bounding box center [475, 753] width 101 height 25
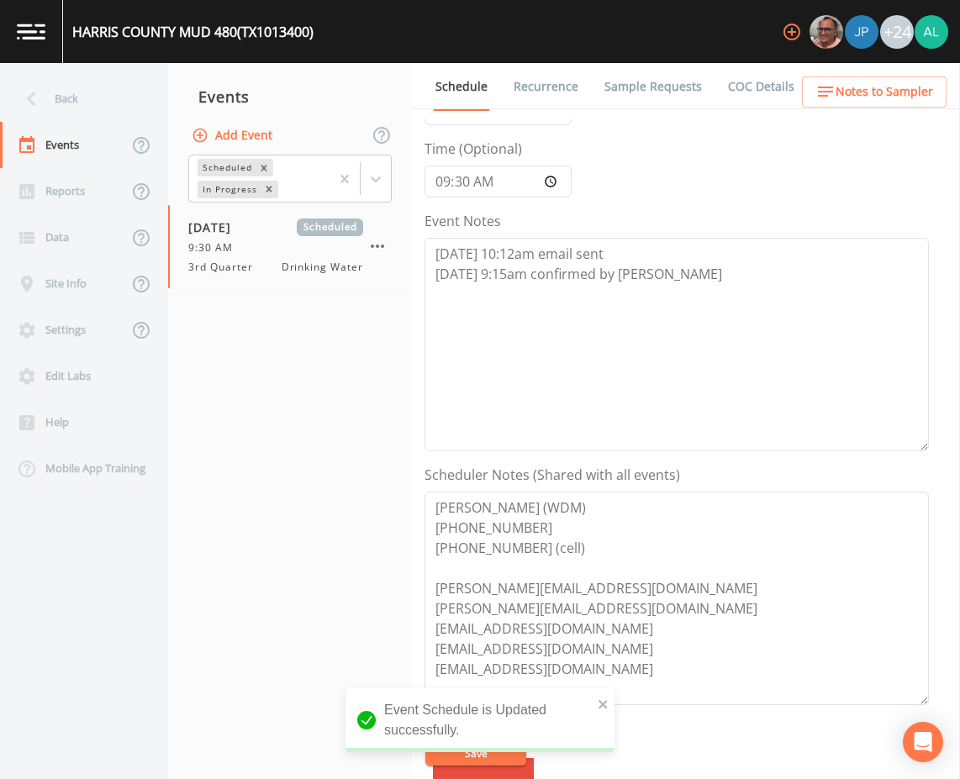
scroll to position [0, 0]
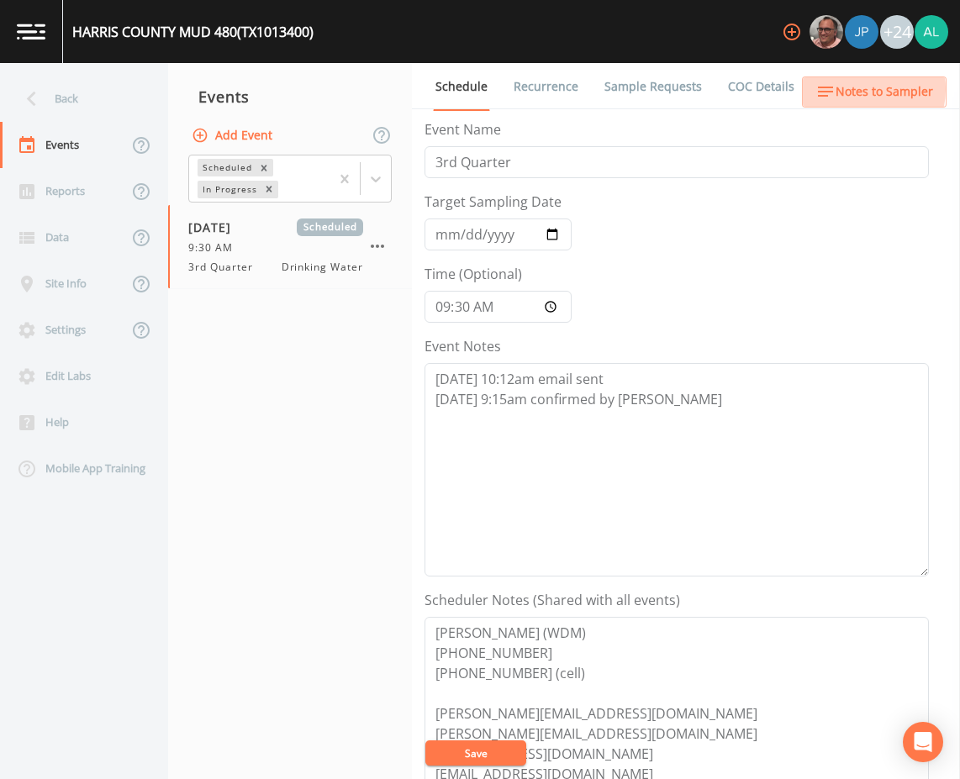
click at [857, 89] on span "Notes to Sampler" at bounding box center [885, 92] width 98 height 21
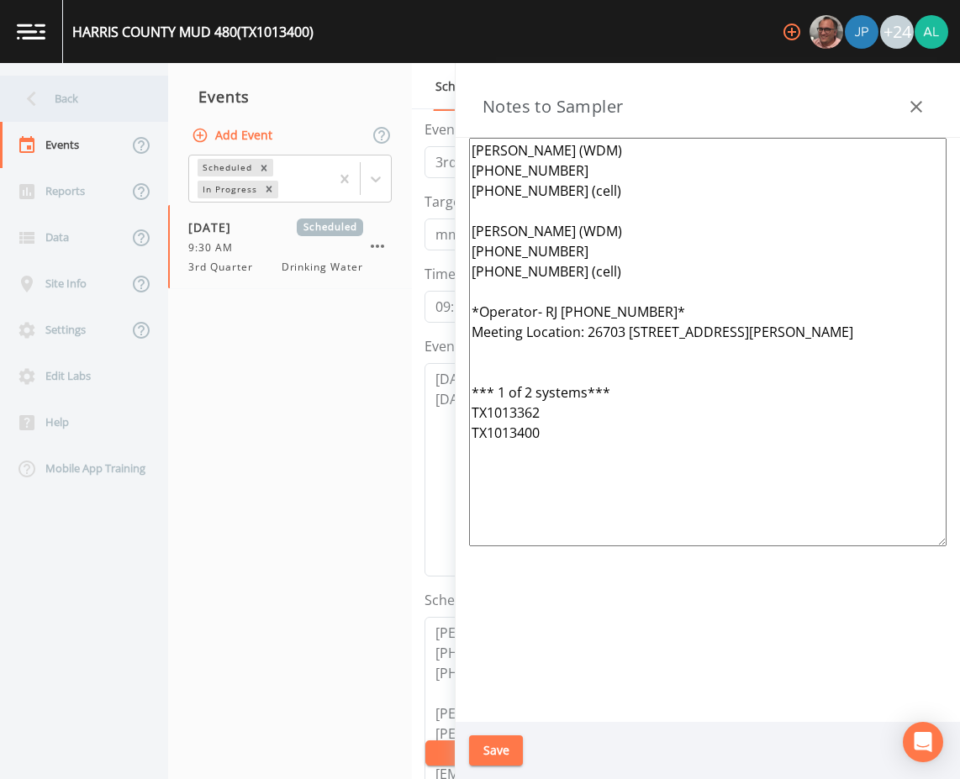
click at [66, 82] on div "Back" at bounding box center [75, 99] width 151 height 46
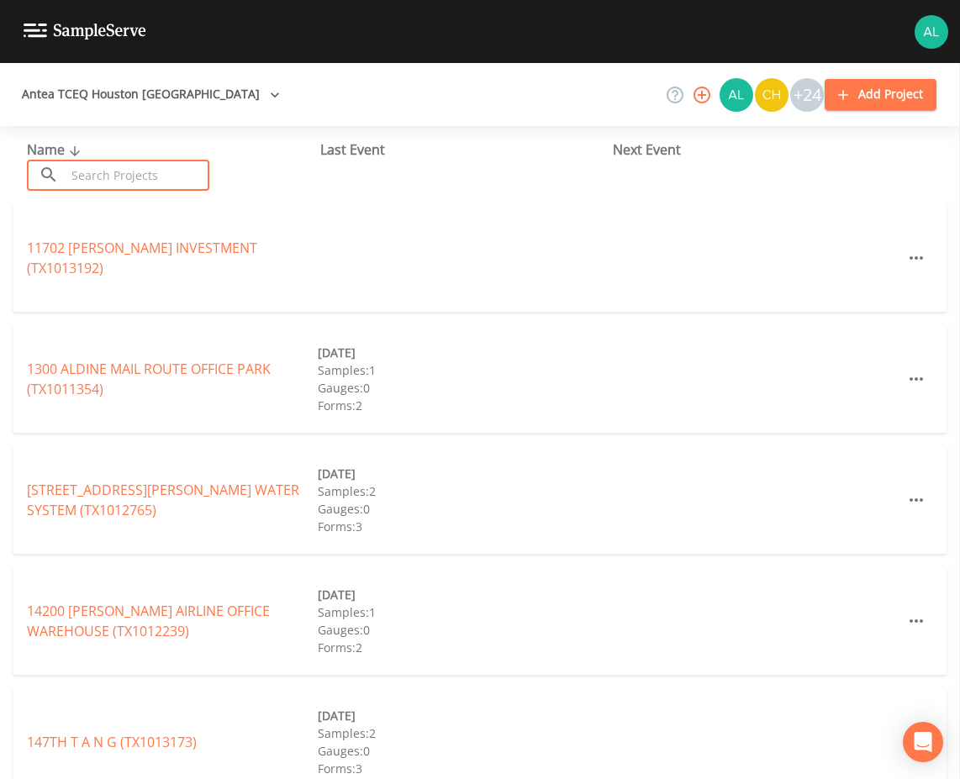
click at [87, 161] on input "text" at bounding box center [138, 175] width 144 height 31
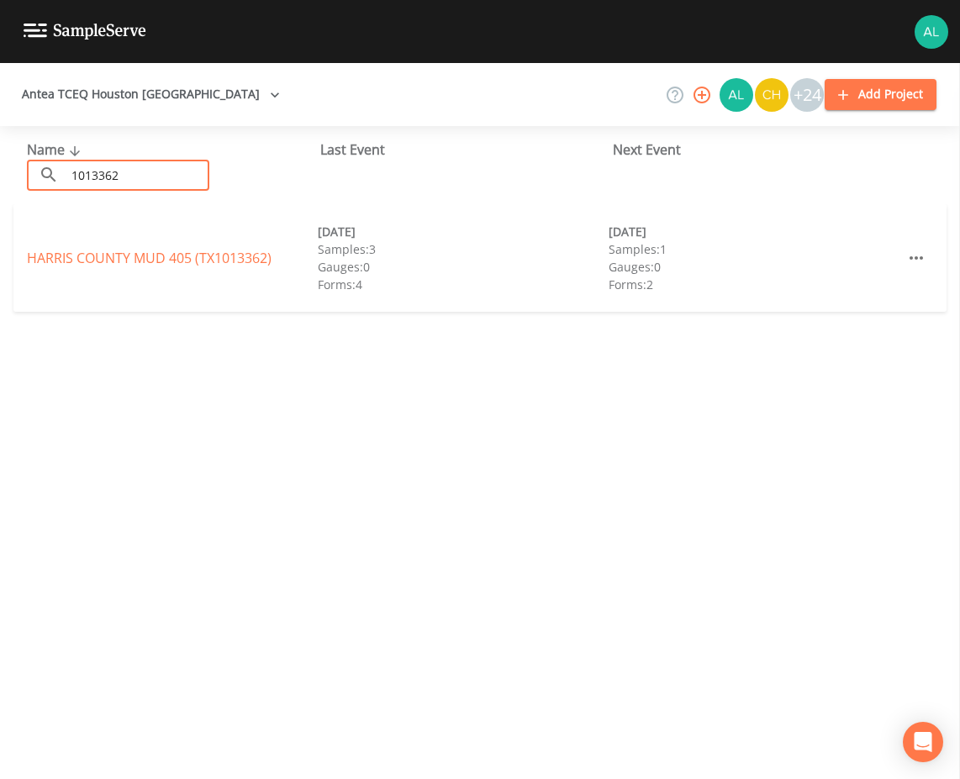
type input "1013362"
click at [129, 256] on link "[GEOGRAPHIC_DATA] 405 (TX1013362)" at bounding box center [149, 258] width 245 height 18
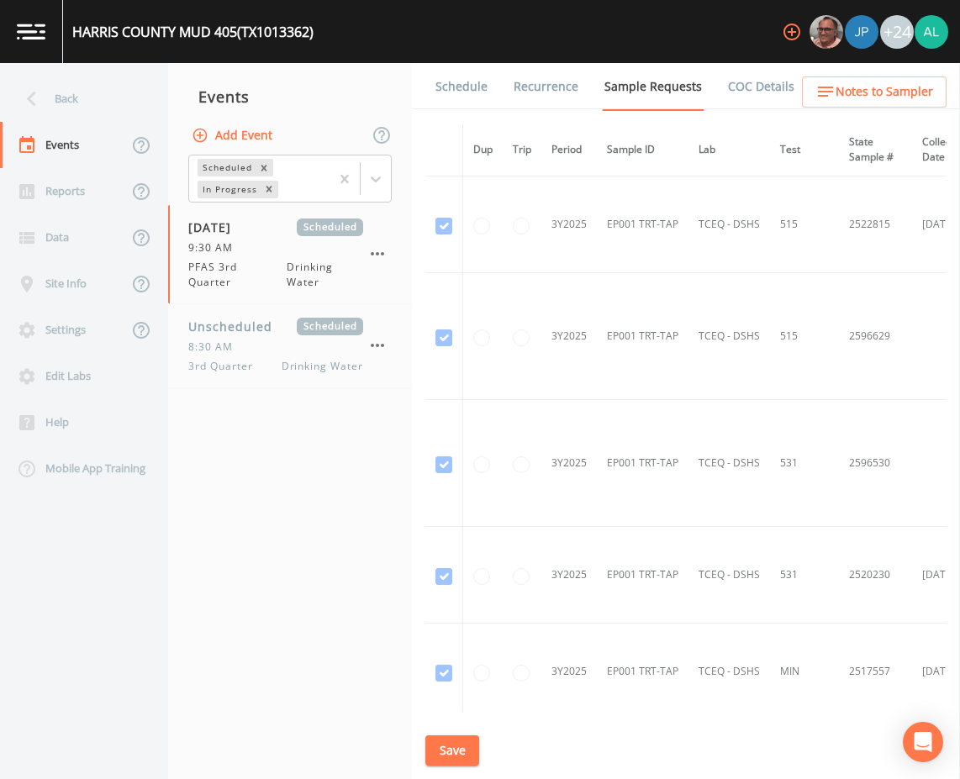
scroll to position [2185, 0]
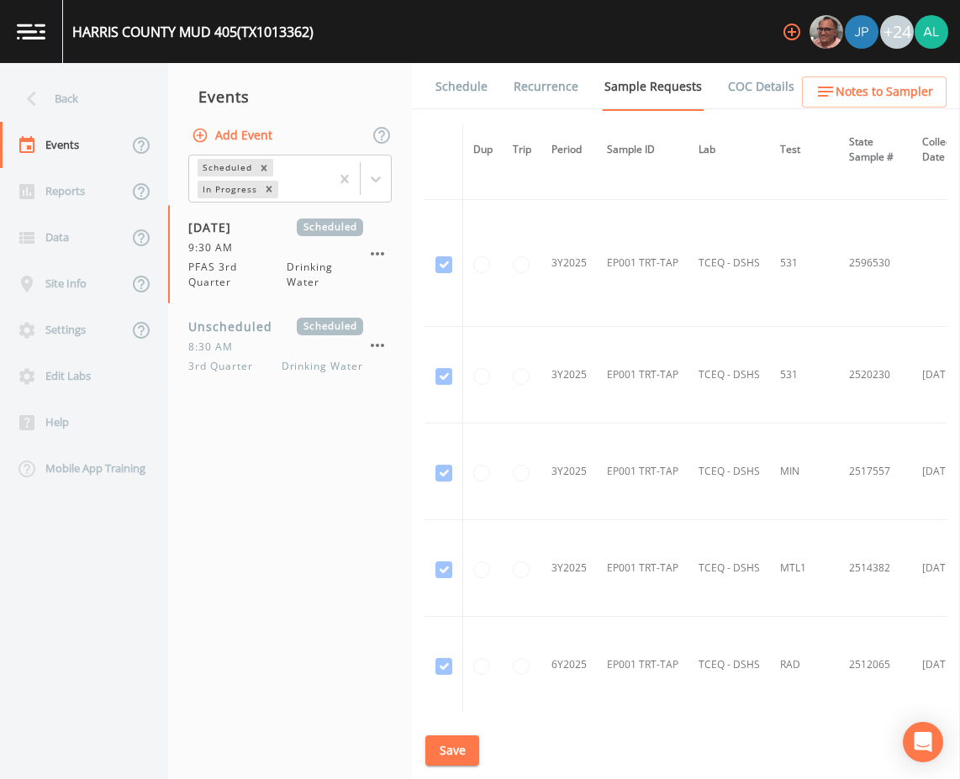
click at [430, 79] on li "Schedule" at bounding box center [451, 86] width 78 height 47
click at [433, 79] on link "Schedule" at bounding box center [461, 86] width 57 height 47
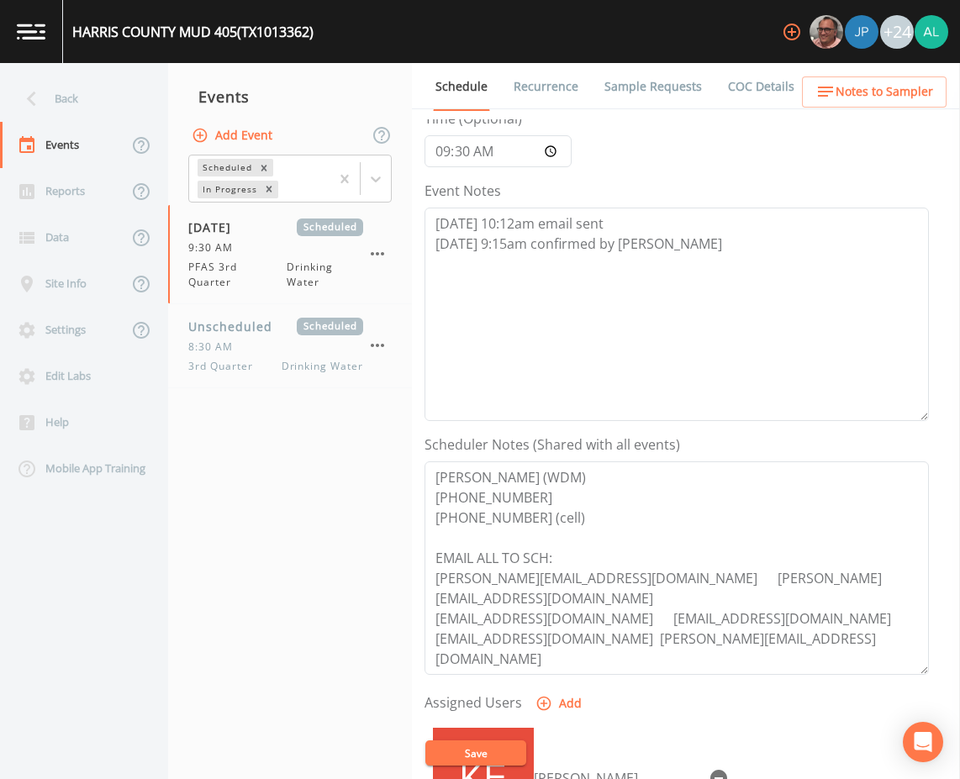
scroll to position [407, 0]
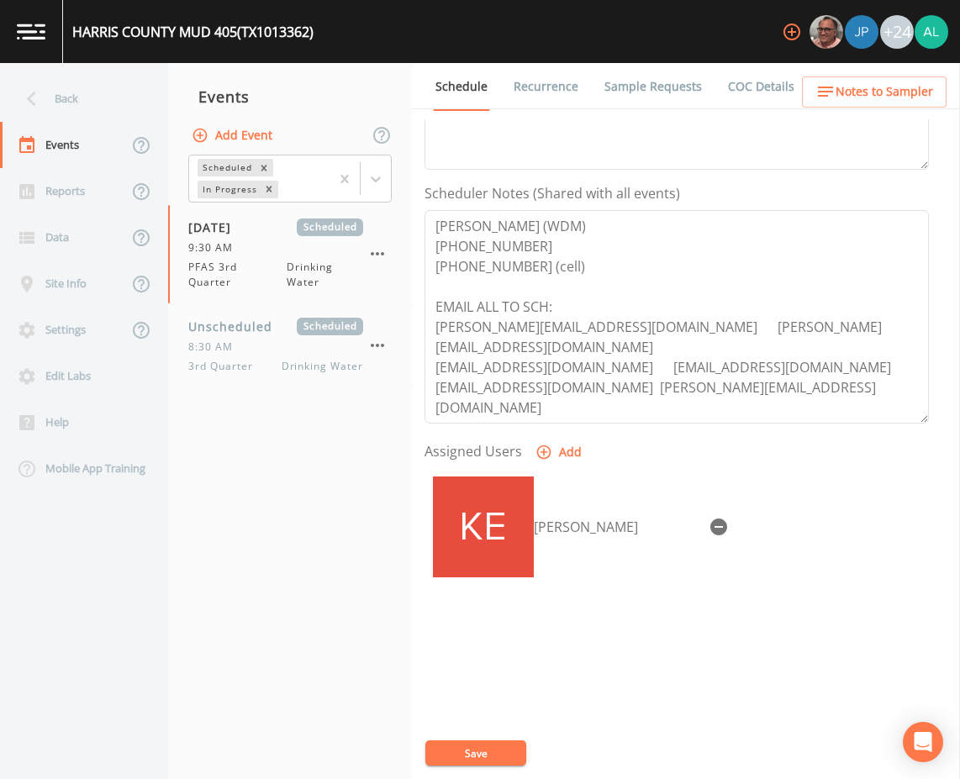
click at [872, 93] on span "Notes to Sampler" at bounding box center [885, 92] width 98 height 21
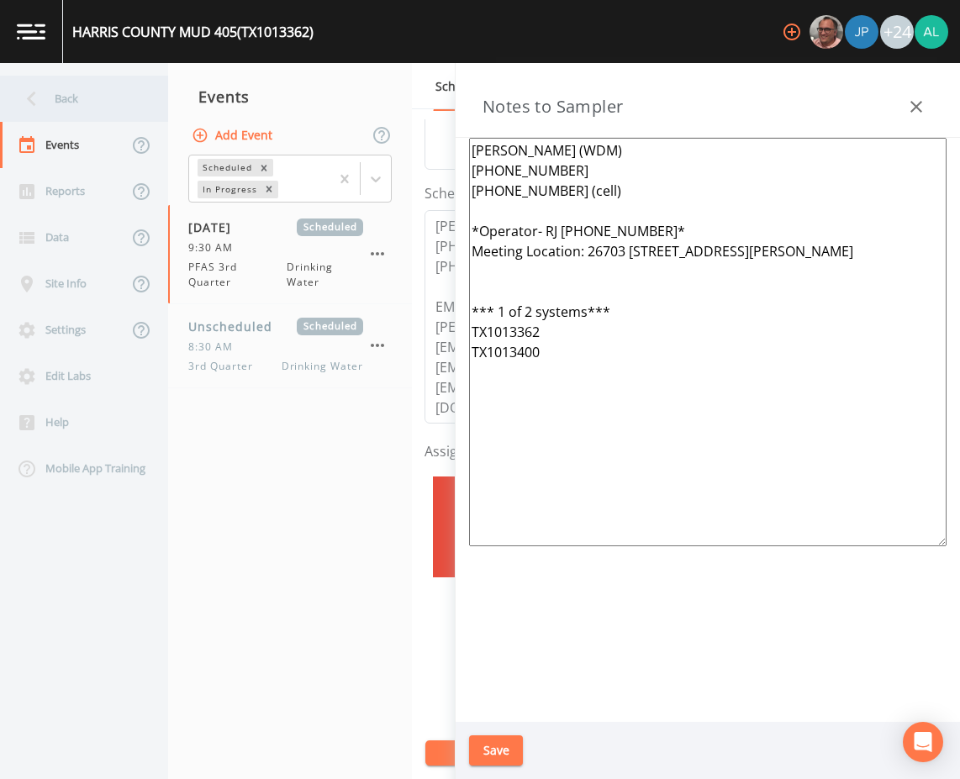
click at [104, 86] on div "Back" at bounding box center [75, 99] width 151 height 46
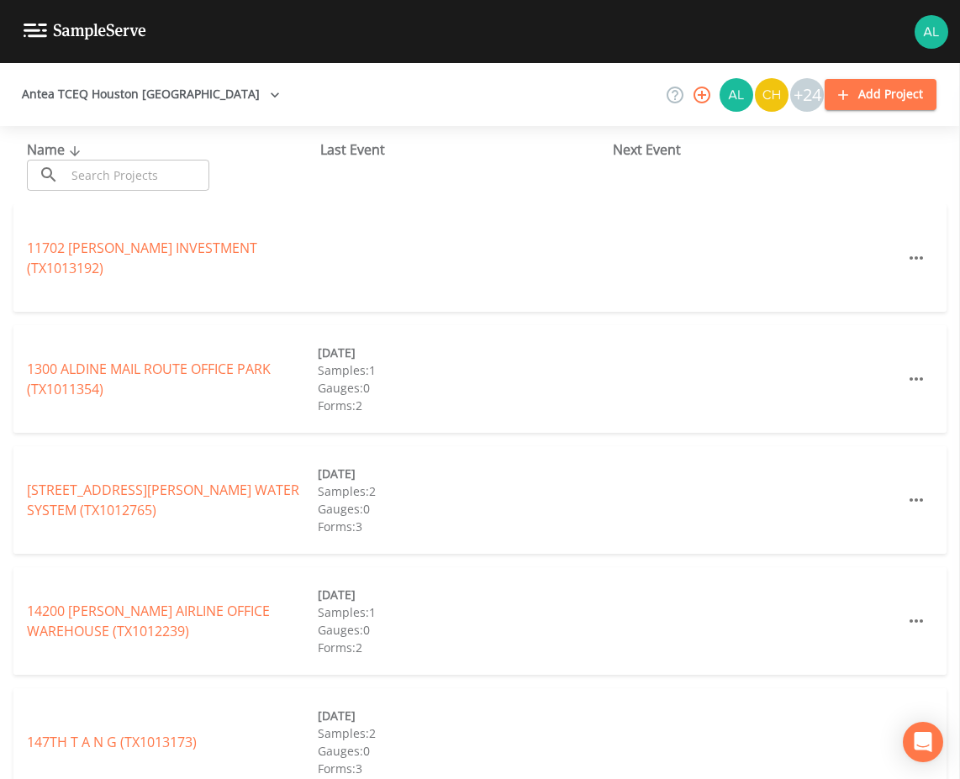
drag, startPoint x: 95, startPoint y: 151, endPoint x: 95, endPoint y: 171, distance: 20.2
click at [95, 151] on div "Name ​ ​" at bounding box center [173, 165] width 293 height 51
click at [95, 178] on input "text" at bounding box center [138, 175] width 144 height 31
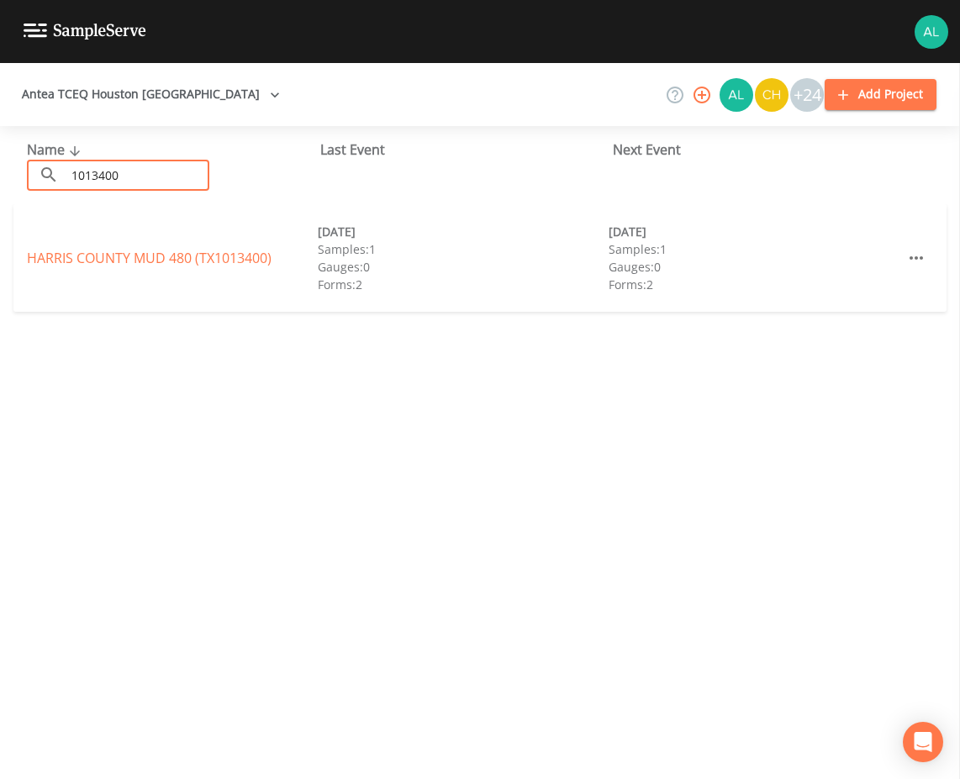
type input "1013400"
click at [200, 276] on div "HARRIS COUNTY MUD 480 (TX1013400) [DATE] Samples: 1 Gauges: 0 Forms: 2 [DATE] S…" at bounding box center [479, 258] width 933 height 108
click at [201, 266] on link "HARRIS COUNTY MUD 480 (TX1013400)" at bounding box center [149, 258] width 245 height 18
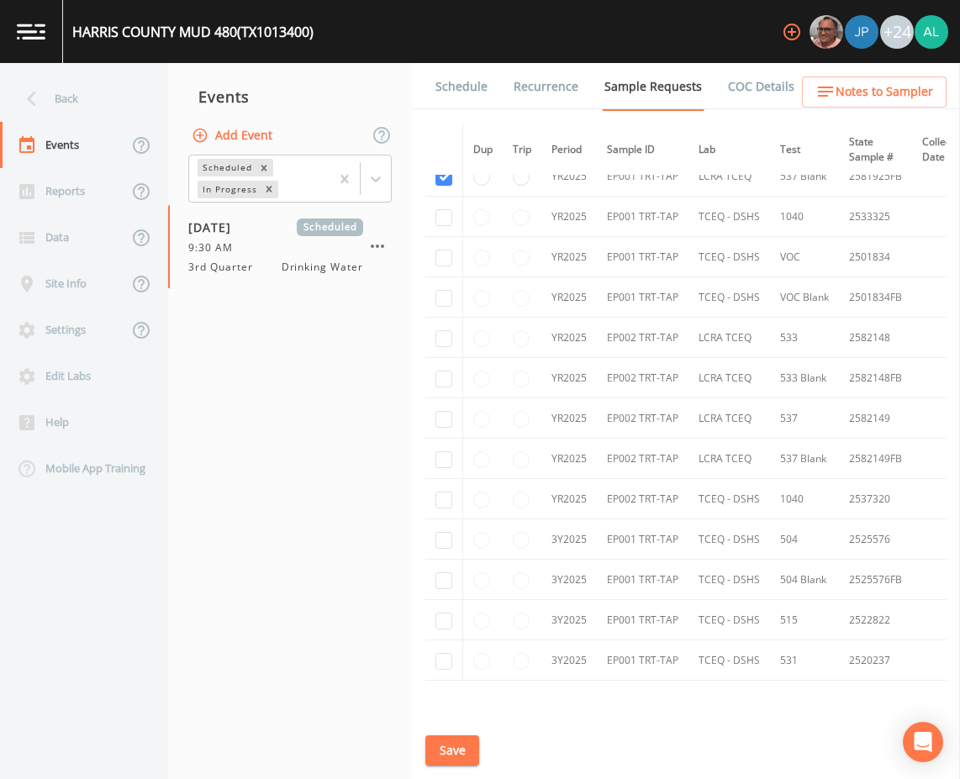
scroll to position [868, 0]
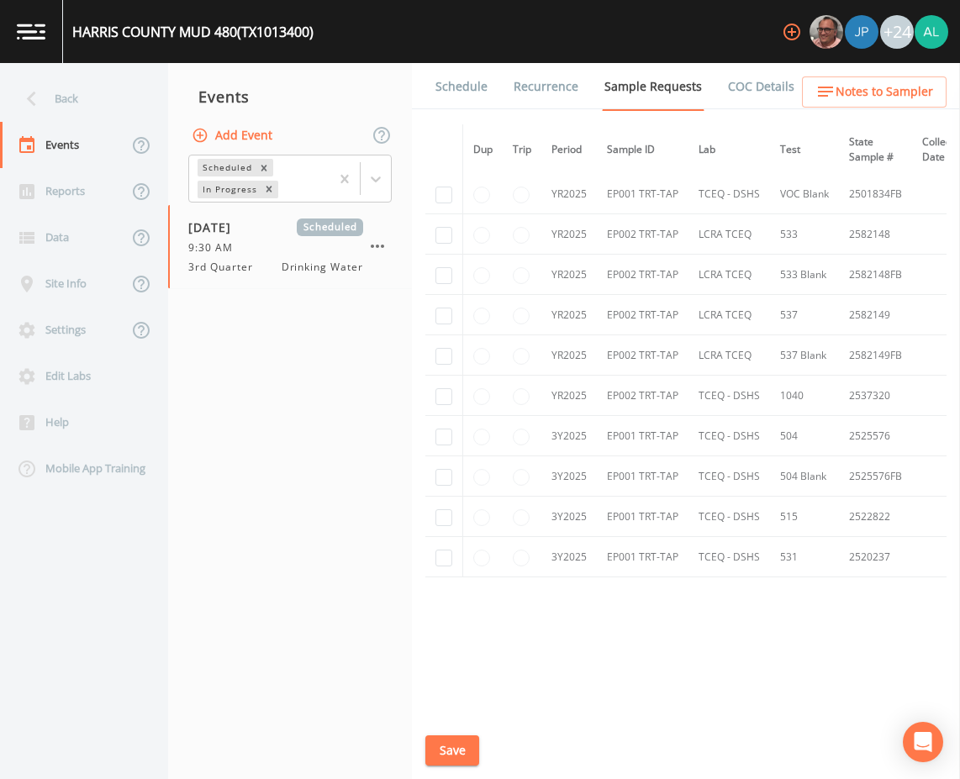
drag, startPoint x: 449, startPoint y: 77, endPoint x: 461, endPoint y: 117, distance: 41.2
click at [449, 80] on link "Schedule" at bounding box center [461, 86] width 57 height 47
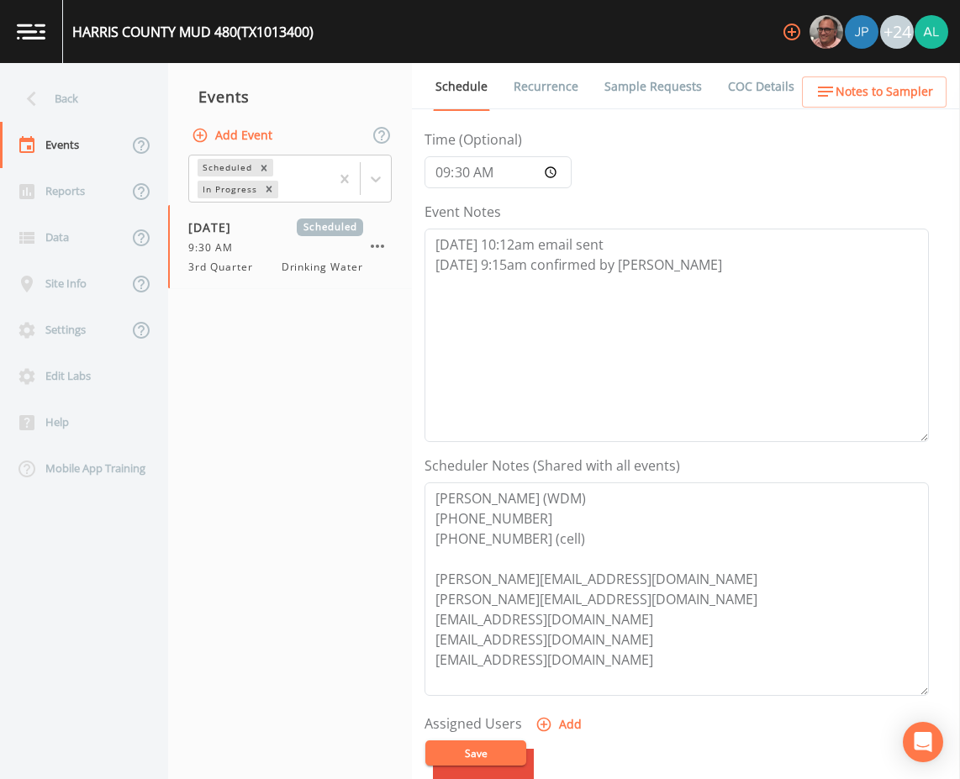
scroll to position [407, 0]
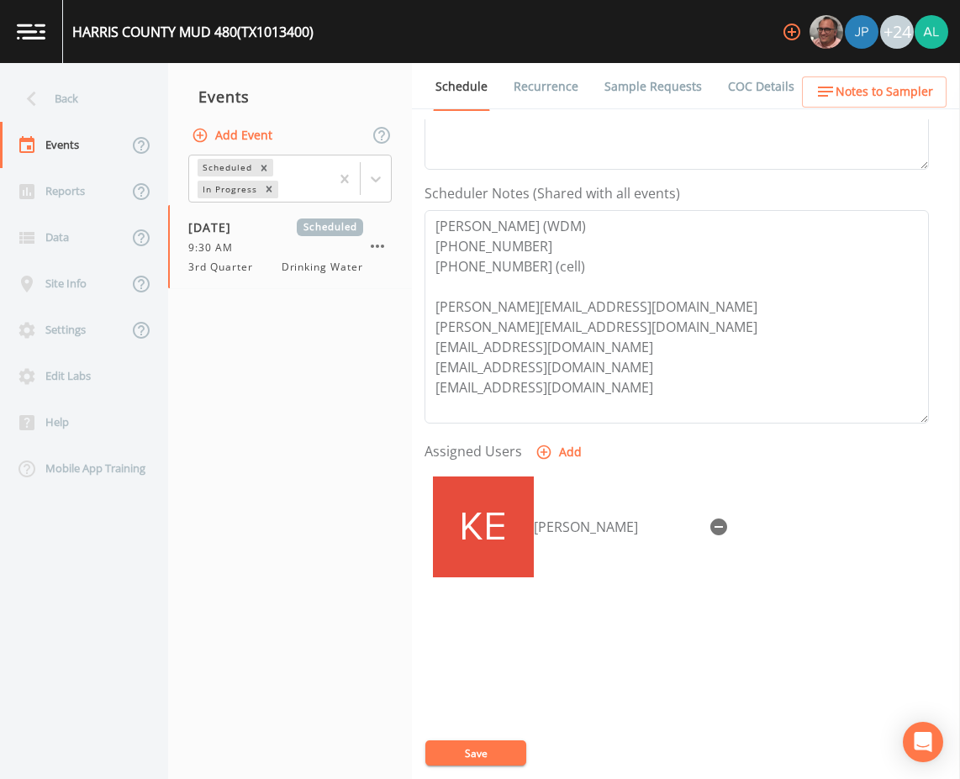
click at [868, 68] on ul "Schedule Recurrence Sample Requests COC Details Forms" at bounding box center [686, 86] width 548 height 46
click at [866, 103] on button "Notes to Sampler" at bounding box center [874, 91] width 145 height 31
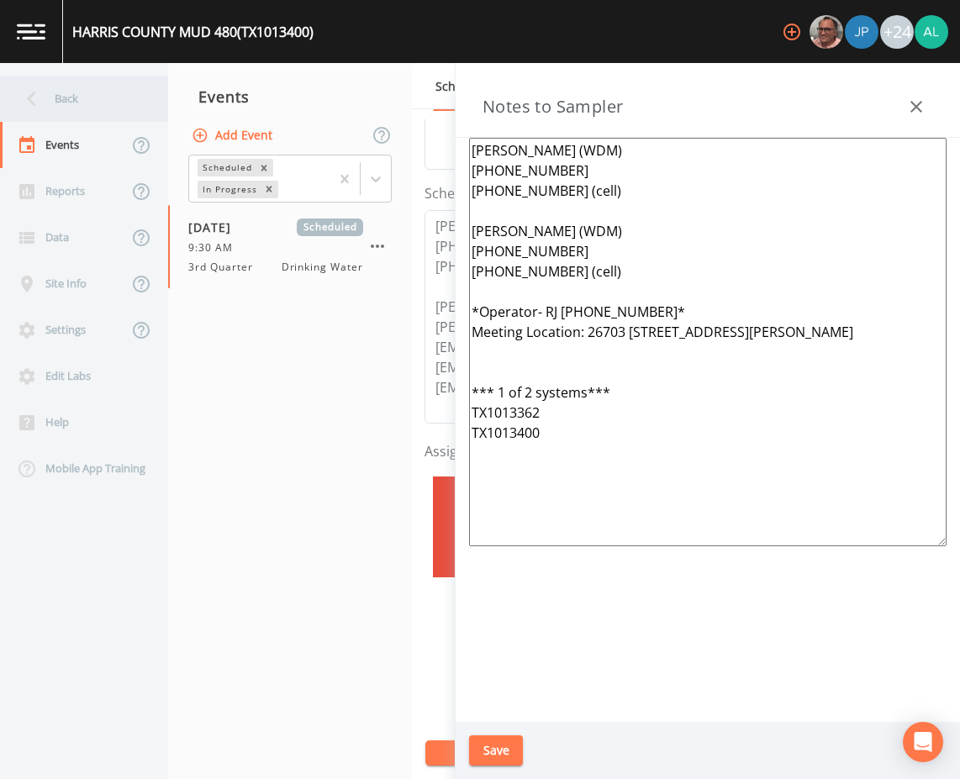
click at [94, 119] on div "Back" at bounding box center [75, 99] width 151 height 46
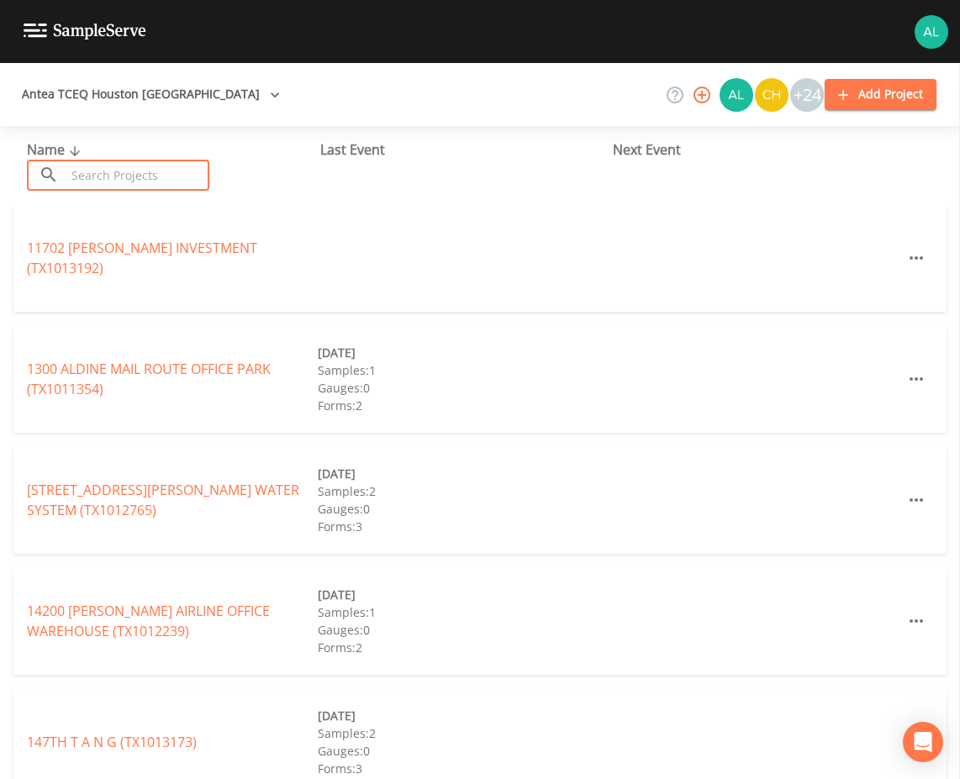
click at [104, 172] on input "text" at bounding box center [138, 175] width 144 height 31
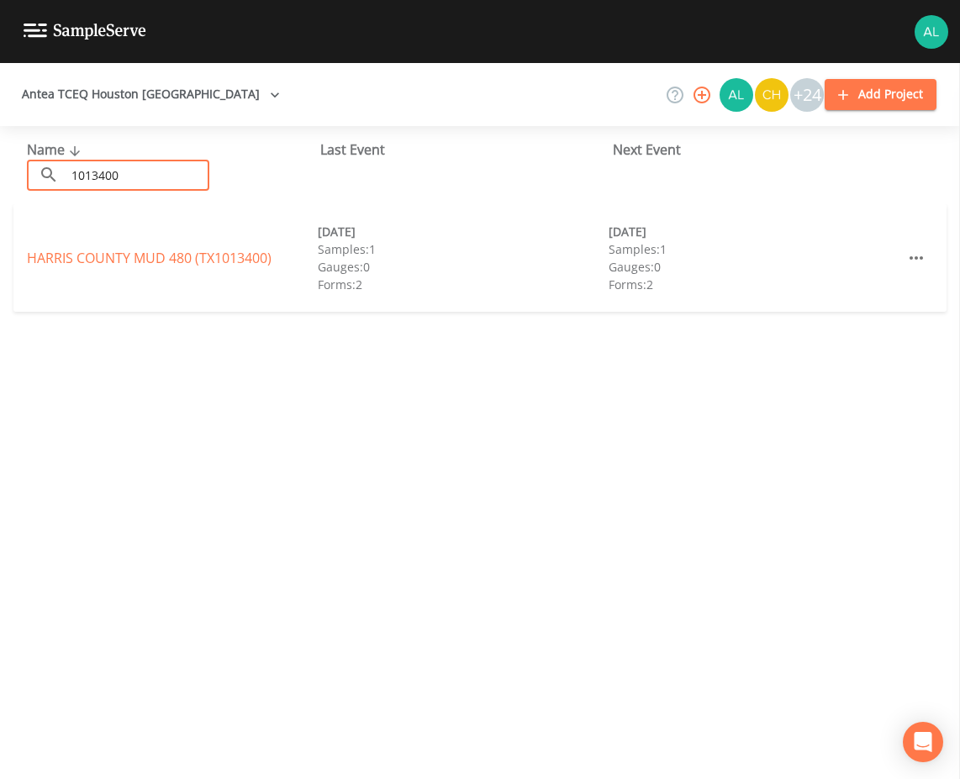
type input "1013400"
click at [170, 252] on link "HARRIS COUNTY MUD 480 (TX1013400)" at bounding box center [149, 258] width 245 height 18
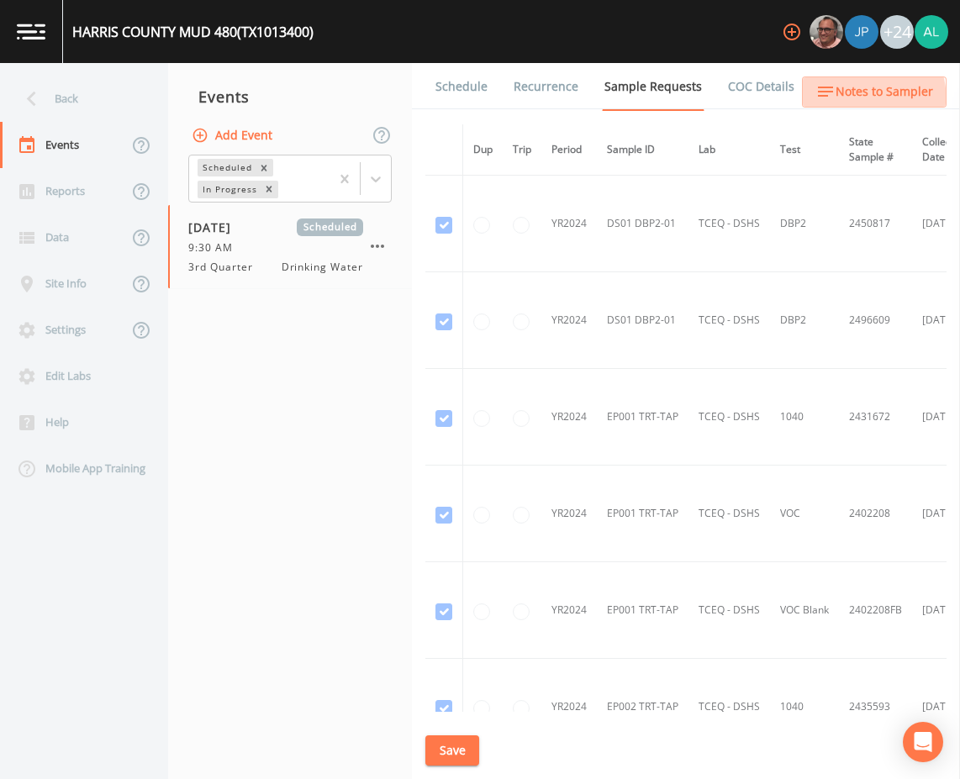
click at [838, 102] on span "Notes to Sampler" at bounding box center [885, 92] width 98 height 21
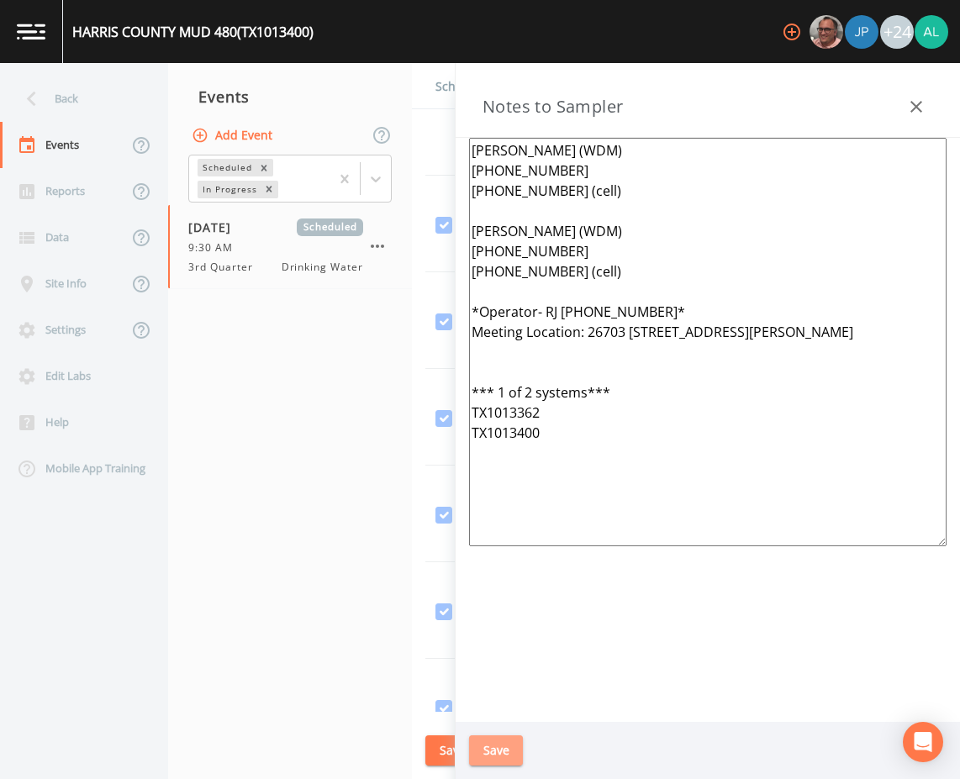
click at [493, 745] on button "Save" at bounding box center [496, 750] width 54 height 31
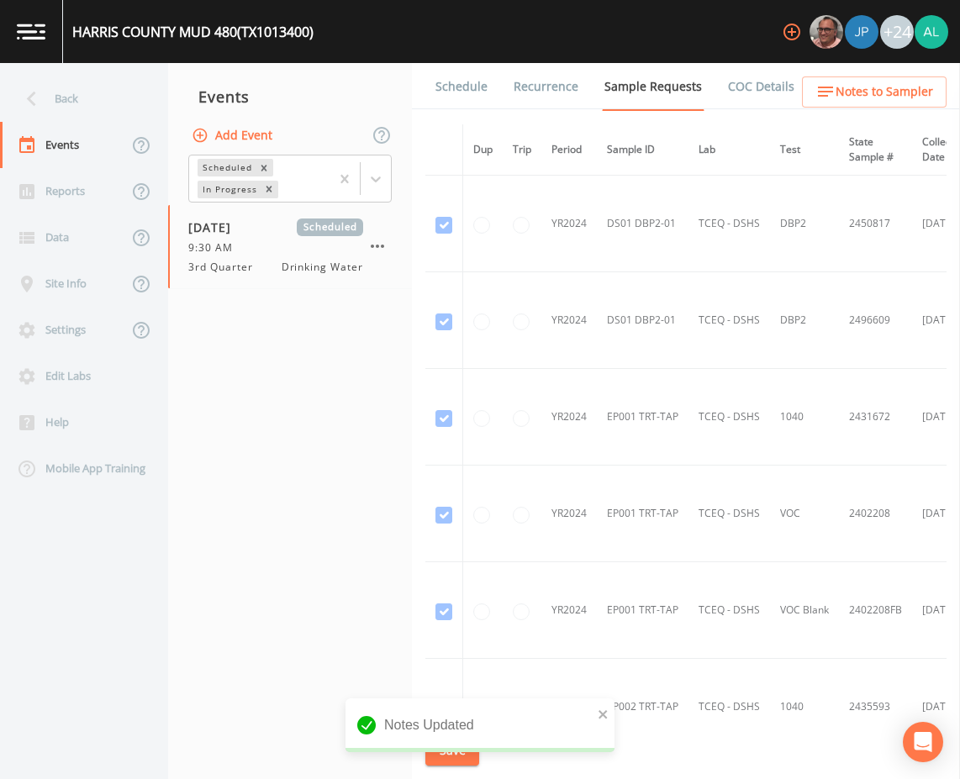
click at [460, 745] on div "Notes Updated" at bounding box center [479, 726] width 269 height 54
click at [606, 715] on icon "close" at bounding box center [604, 714] width 12 height 13
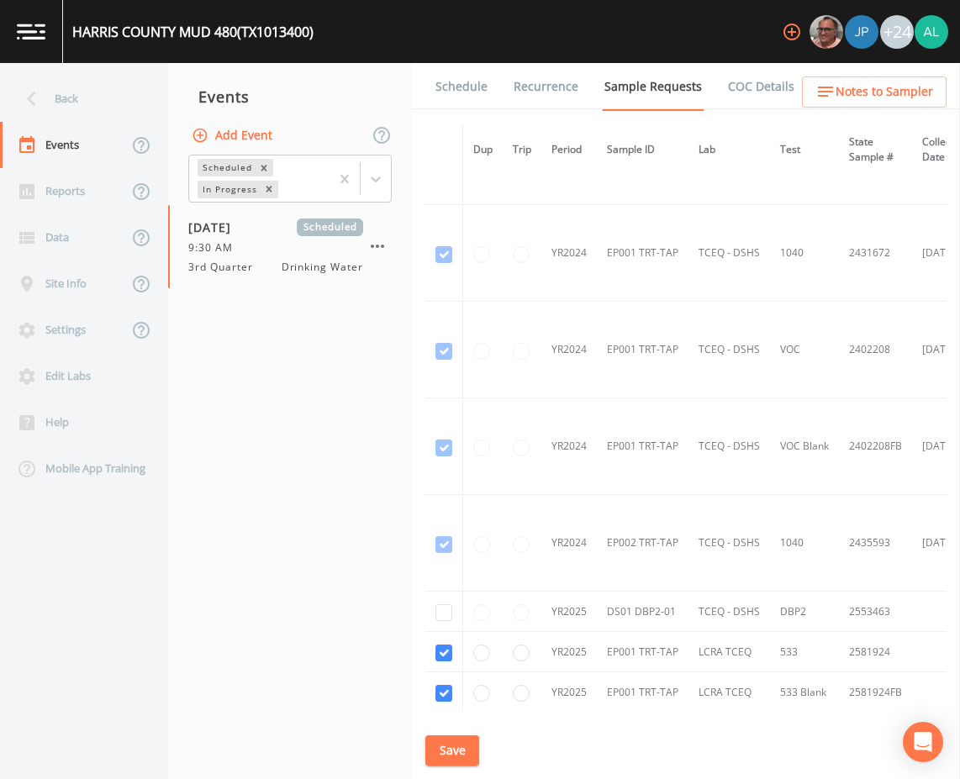
scroll to position [168, 0]
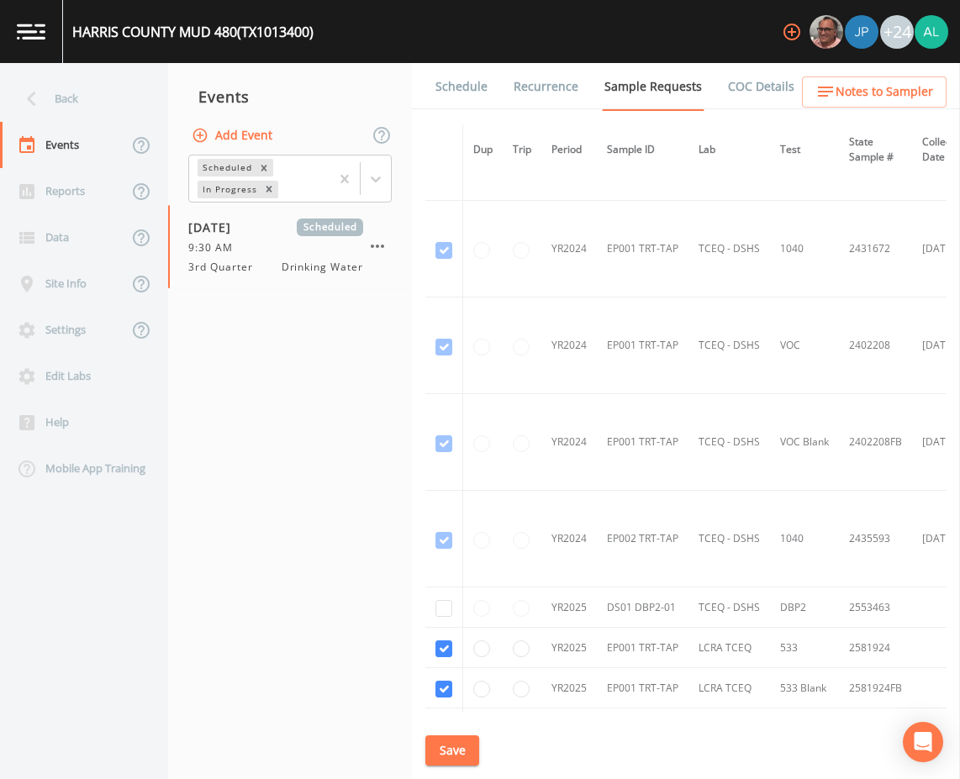
click at [464, 743] on button "Save" at bounding box center [452, 750] width 54 height 31
click at [118, 109] on div "Back" at bounding box center [75, 99] width 151 height 46
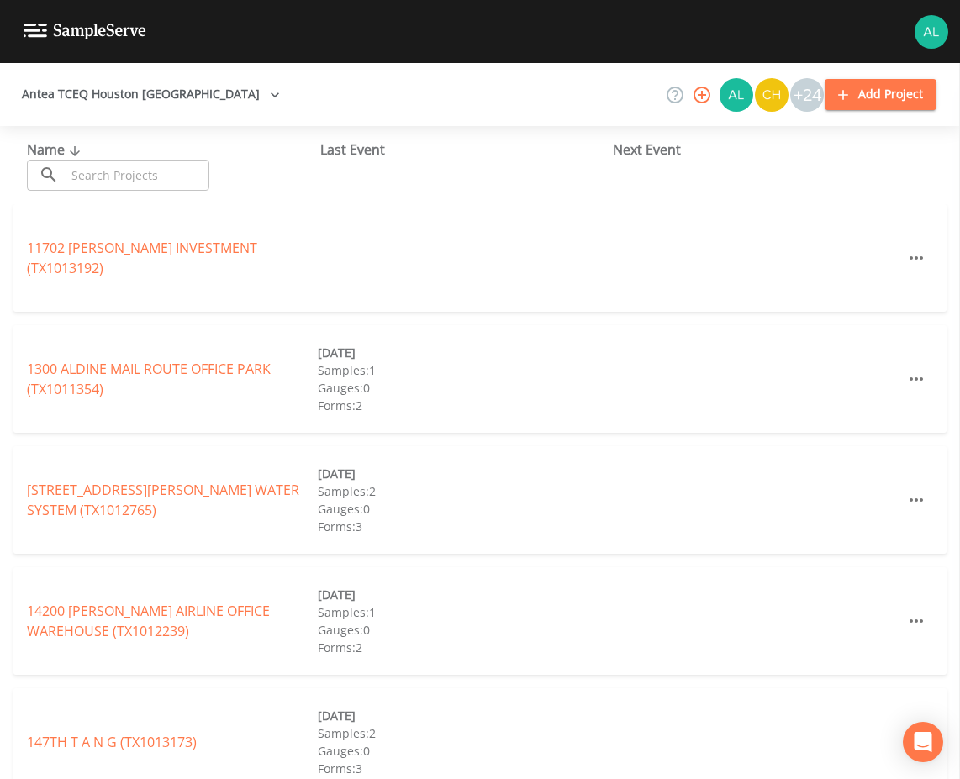
click at [113, 161] on input "text" at bounding box center [138, 175] width 144 height 31
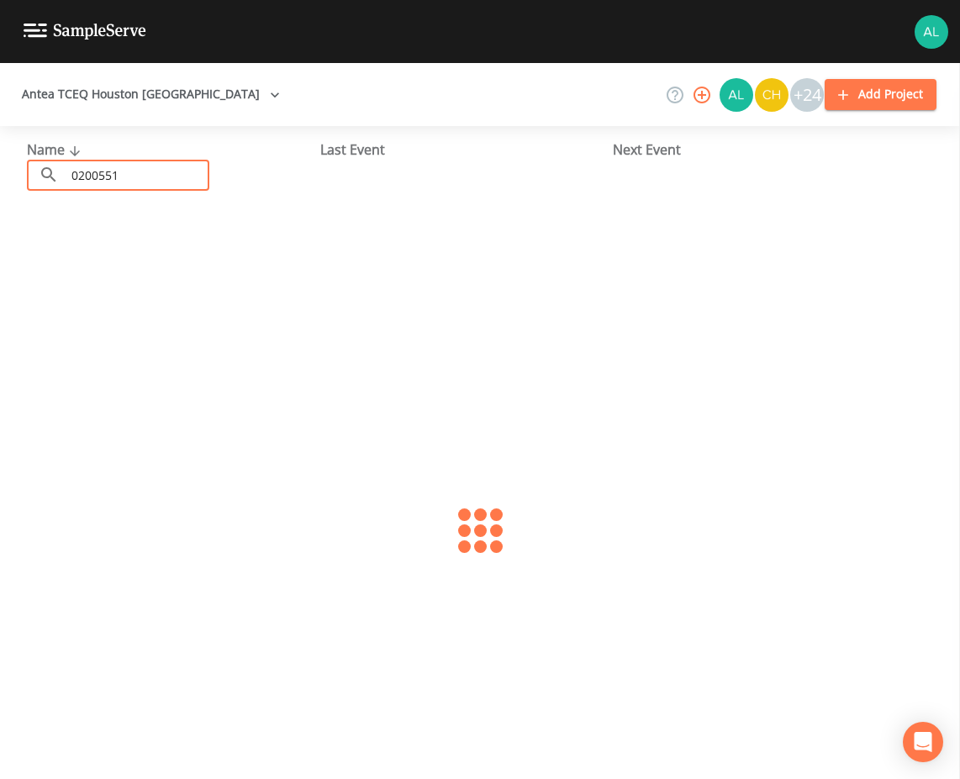
type input "0200551"
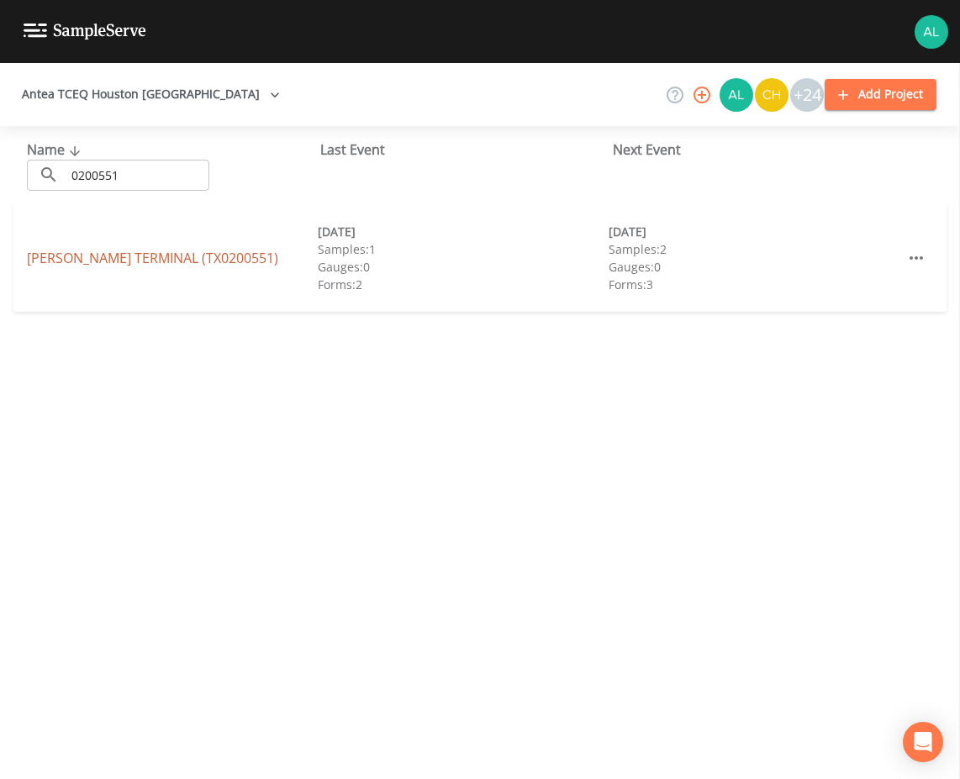
click at [50, 264] on link "[PERSON_NAME][GEOGRAPHIC_DATA] (TX0200551)" at bounding box center [152, 258] width 251 height 18
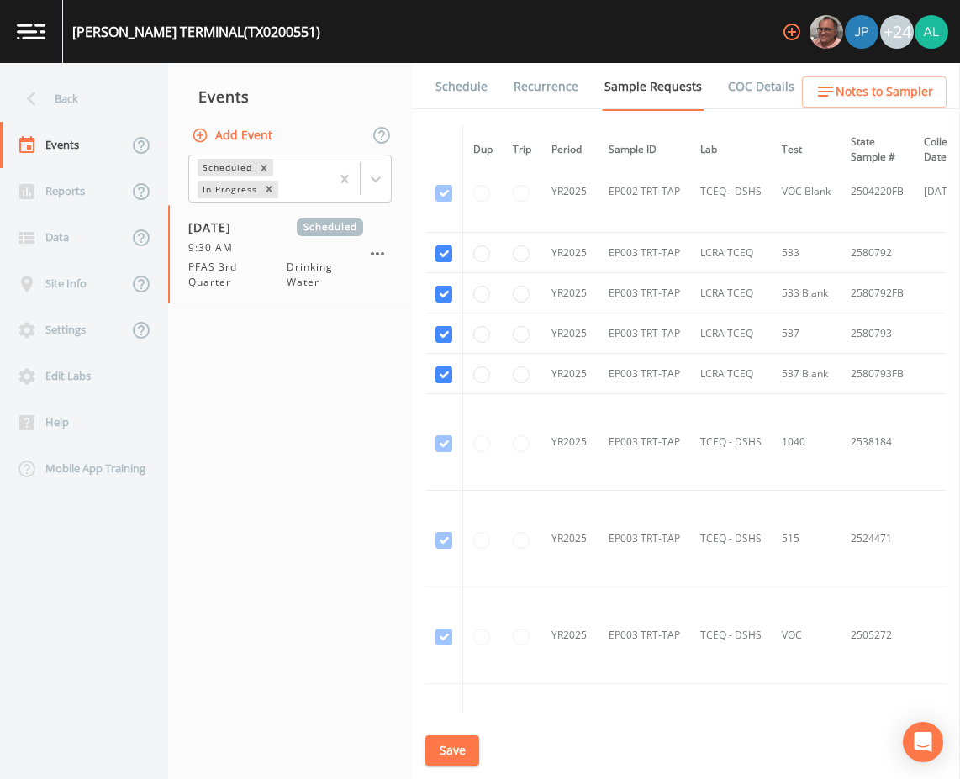
scroll to position [4739, 0]
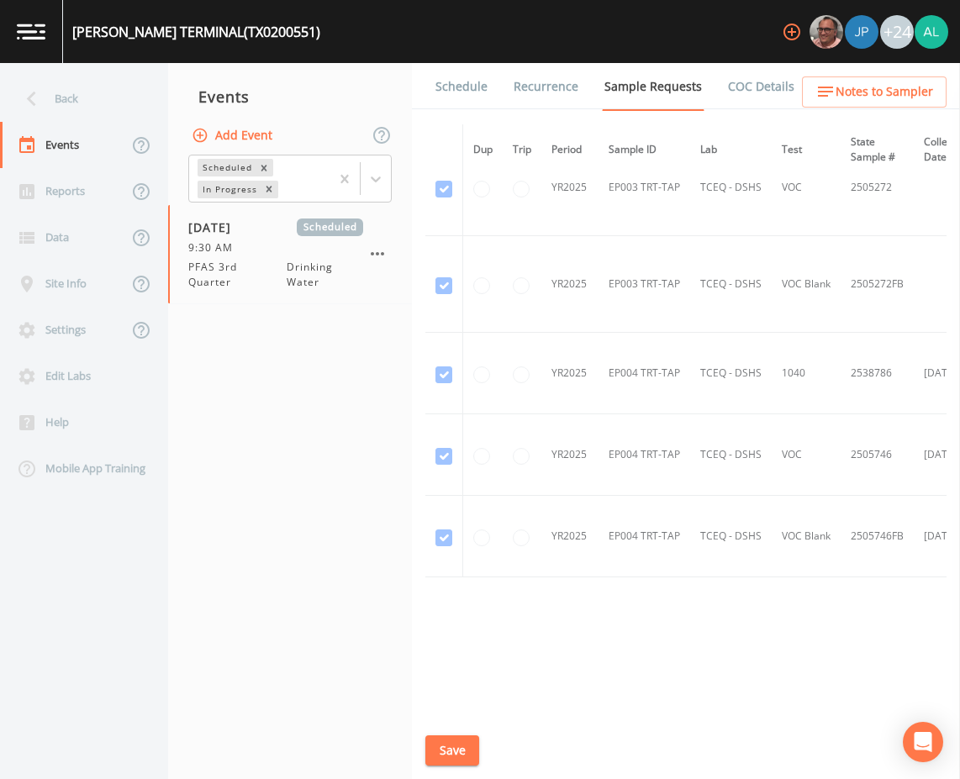
click at [456, 84] on link "Schedule" at bounding box center [461, 86] width 57 height 47
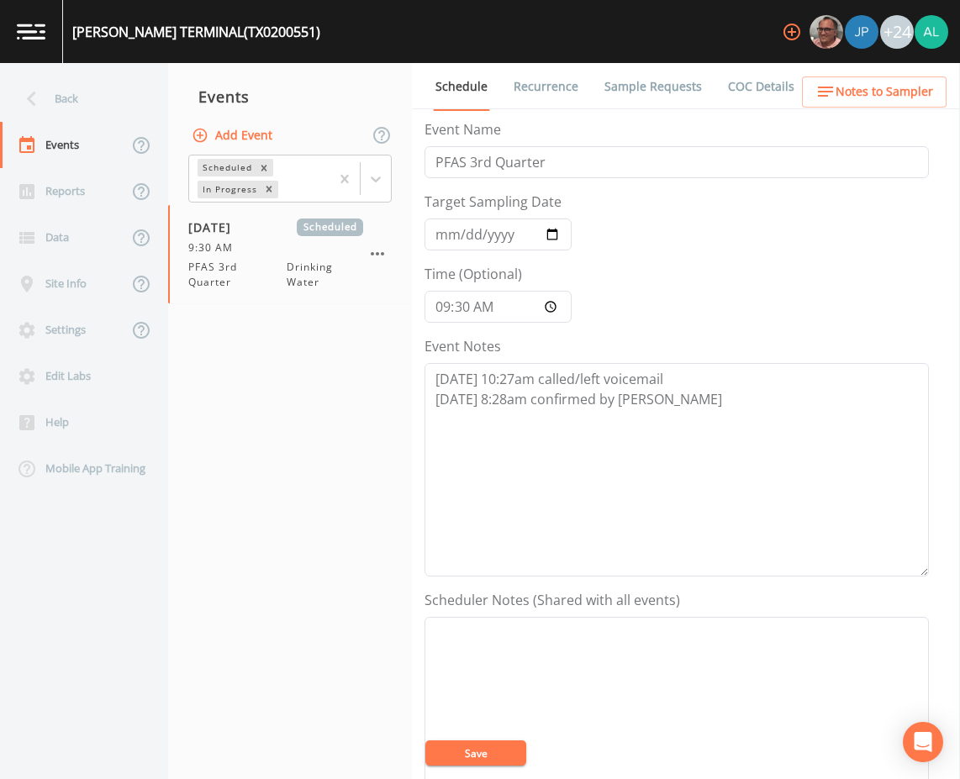
scroll to position [407, 0]
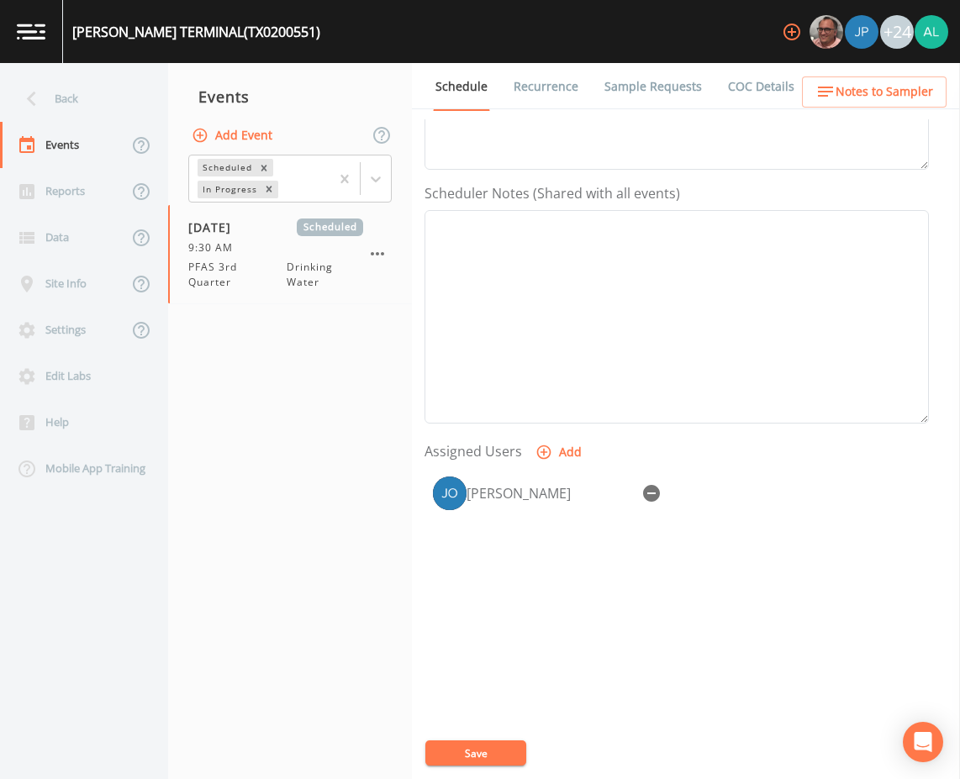
click at [809, 103] on button "Notes to Sampler" at bounding box center [874, 91] width 145 height 31
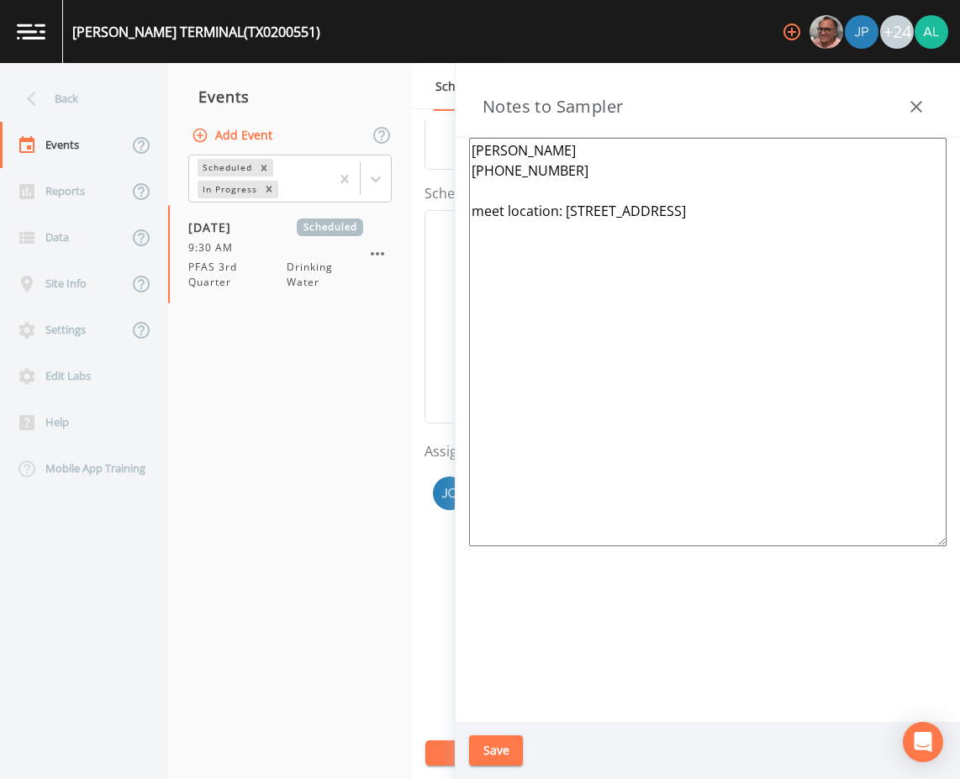
click at [498, 741] on button "Save" at bounding box center [496, 750] width 54 height 31
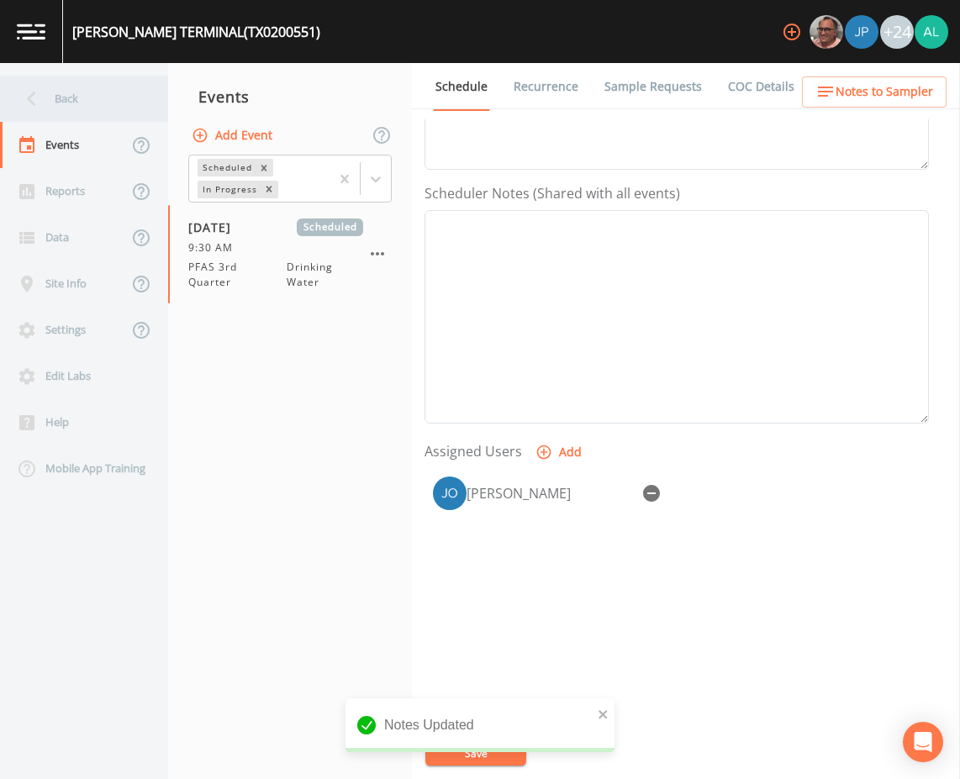
click at [77, 102] on div "Back" at bounding box center [75, 99] width 151 height 46
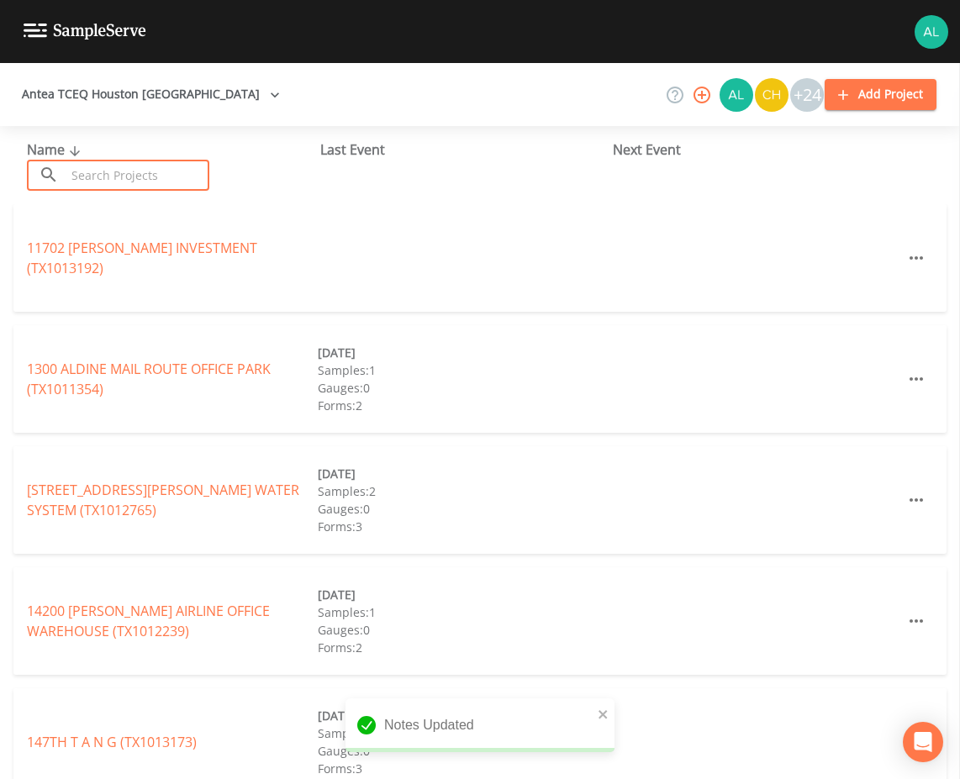
click at [130, 171] on input "text" at bounding box center [138, 175] width 144 height 31
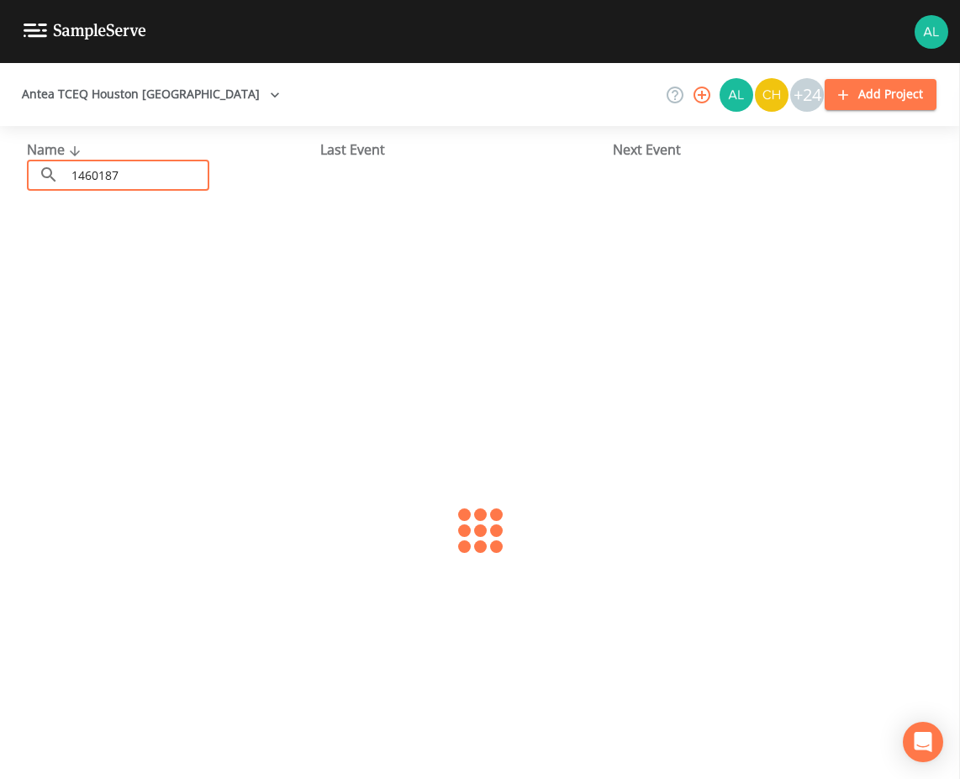
type input "1460187"
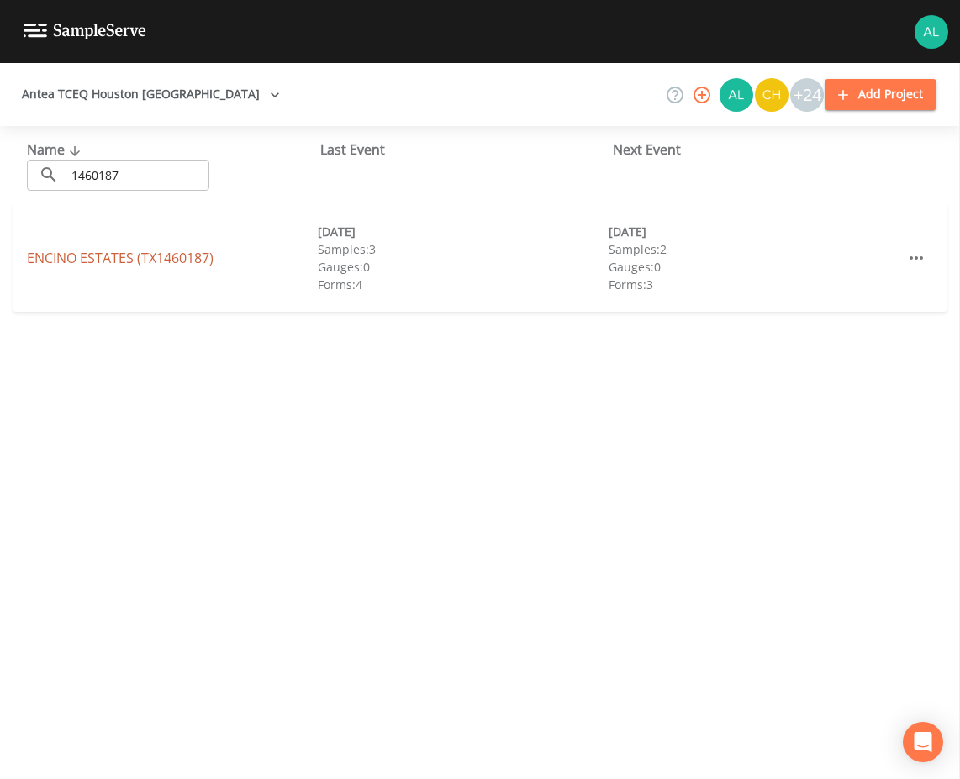
click at [164, 256] on link "[GEOGRAPHIC_DATA] (TX1460187)" at bounding box center [120, 258] width 187 height 18
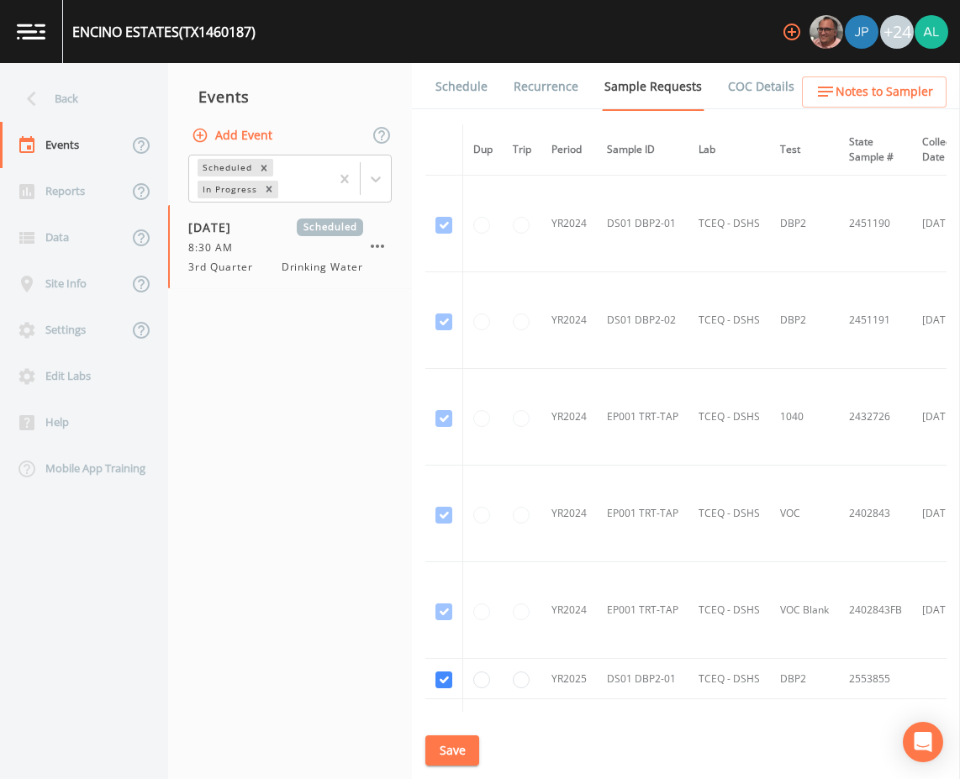
scroll to position [409, 0]
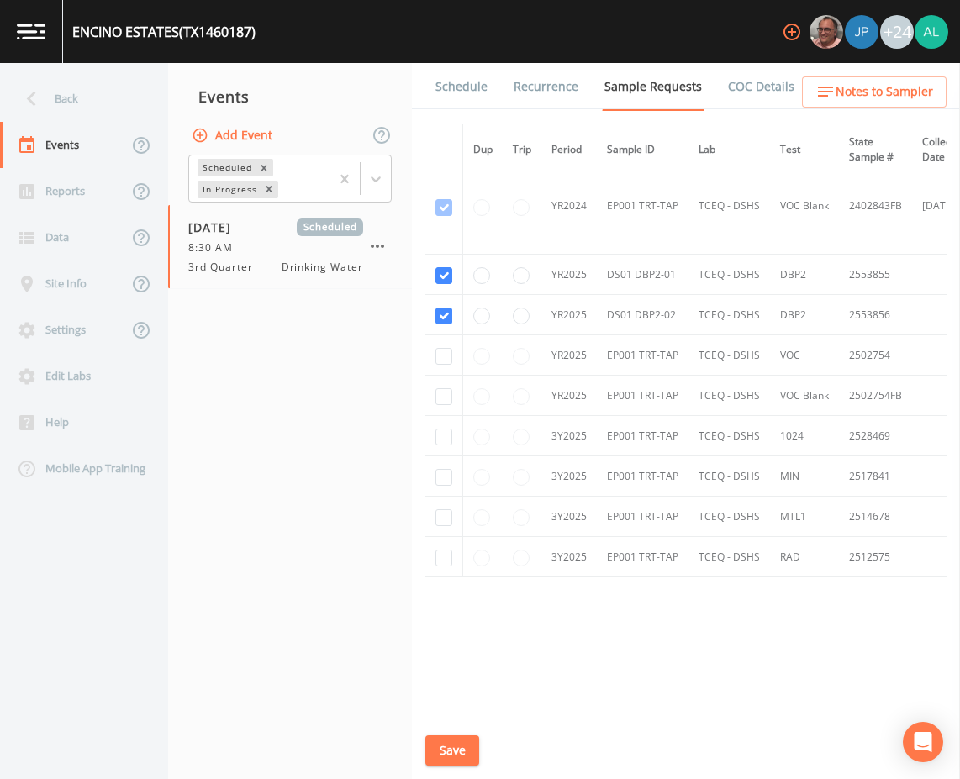
click at [483, 90] on link "Schedule" at bounding box center [461, 86] width 57 height 47
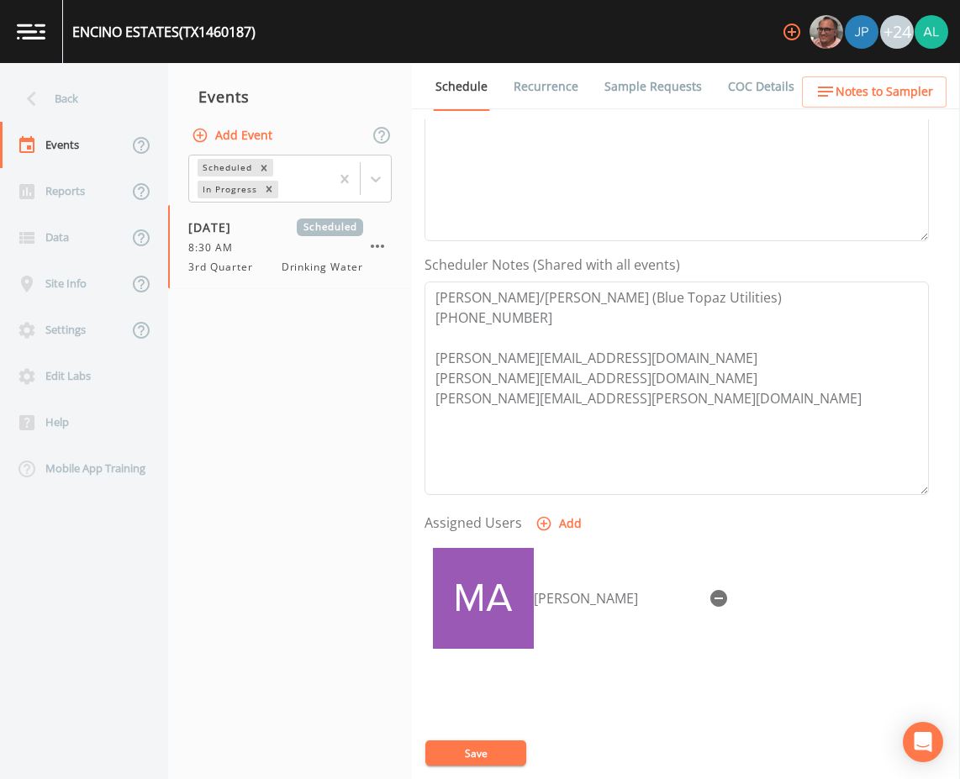
scroll to position [336, 0]
click at [709, 588] on icon "button" at bounding box center [719, 598] width 20 height 20
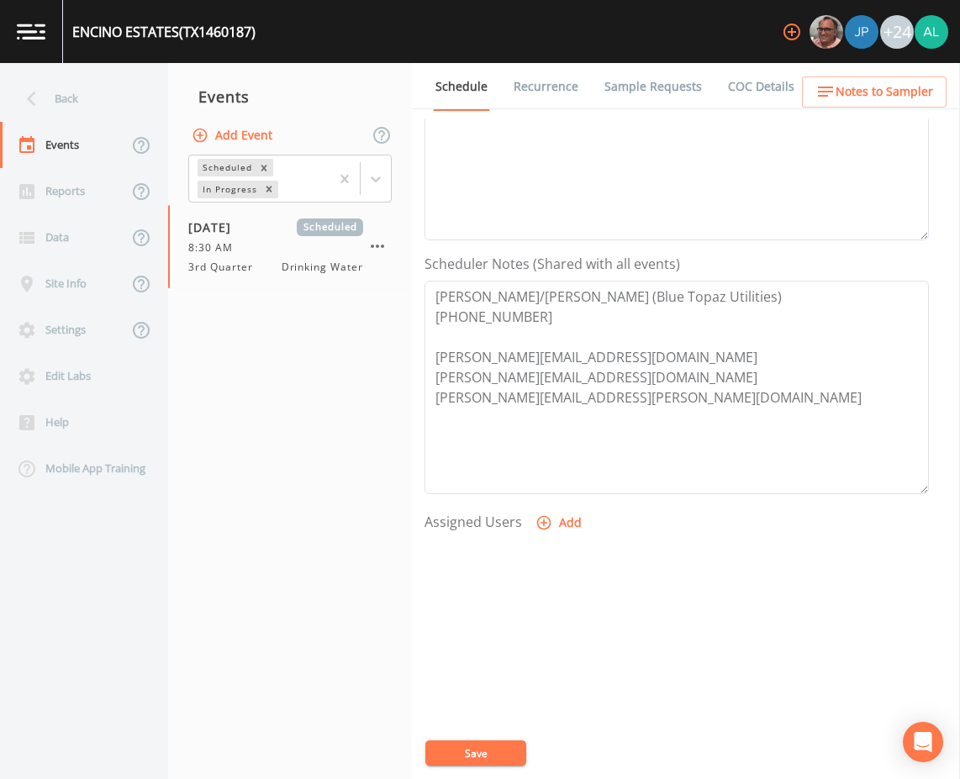
click at [478, 739] on div "Event Name 3rd Quarter Target Sampling Date [DATE] Time (Optional) 08:30:00 Eve…" at bounding box center [691, 449] width 535 height 660
click at [478, 744] on button "Save" at bounding box center [475, 753] width 101 height 25
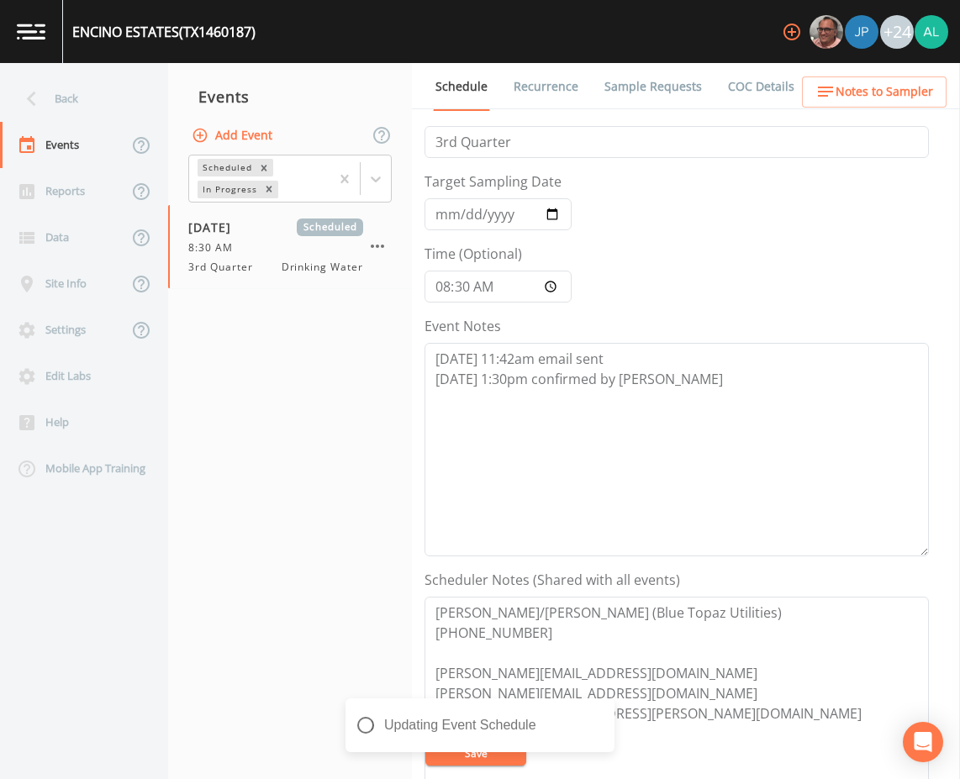
scroll to position [0, 0]
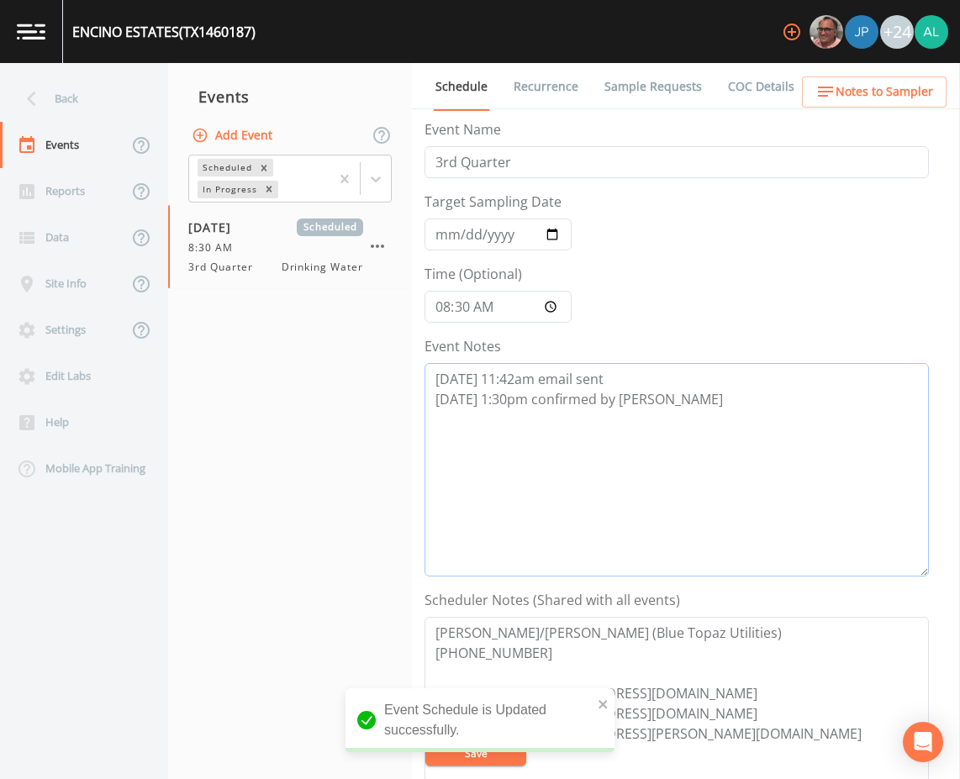
click at [667, 415] on textarea "[DATE] 11:42am email sent [DATE] 1:30pm confirmed by [PERSON_NAME]" at bounding box center [676, 470] width 504 height 214
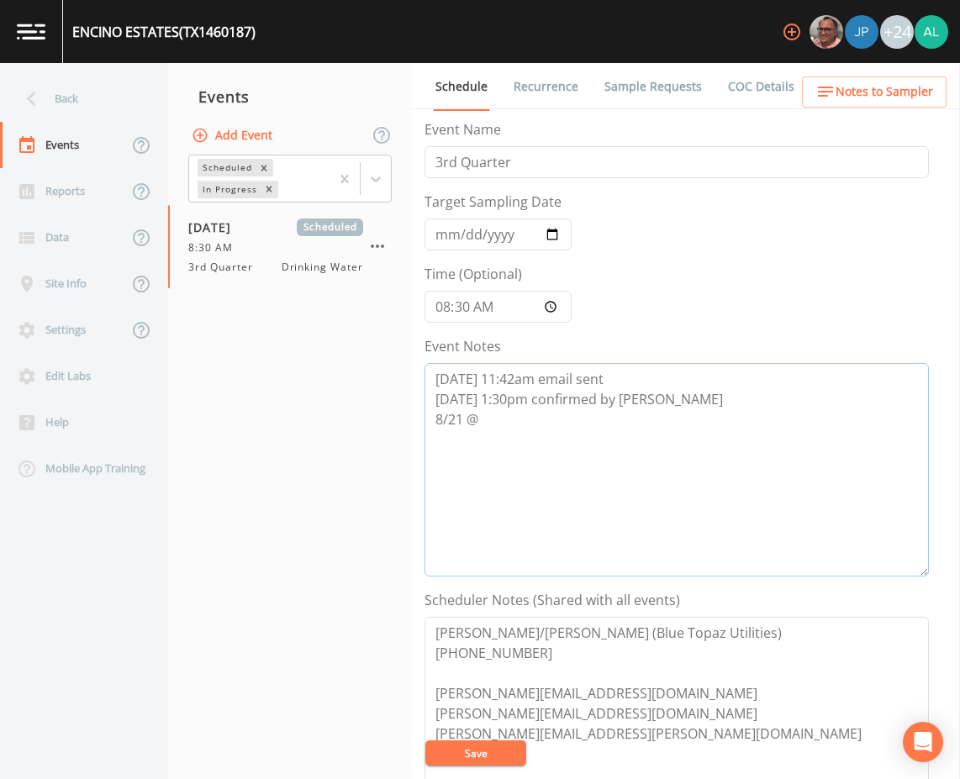
drag, startPoint x: 463, startPoint y: 398, endPoint x: 474, endPoint y: 398, distance: 10.9
click at [467, 398] on textarea "[DATE] 11:42am email sent [DATE] 1:30pm confirmed by [PERSON_NAME] 8/21 @" at bounding box center [676, 470] width 504 height 214
click at [496, 421] on textarea "[DATE] 11:42am email sent [DATE] 1:30pm confirmed by [PERSON_NAME] 8/21 @" at bounding box center [676, 470] width 504 height 214
drag, startPoint x: 811, startPoint y: 420, endPoint x: 429, endPoint y: 419, distance: 382.5
click at [429, 419] on textarea "[DATE] 11:42am email sent [DATE] 1:30pm confirmed by [PERSON_NAME] [DATE] 10:04…" at bounding box center [676, 470] width 504 height 214
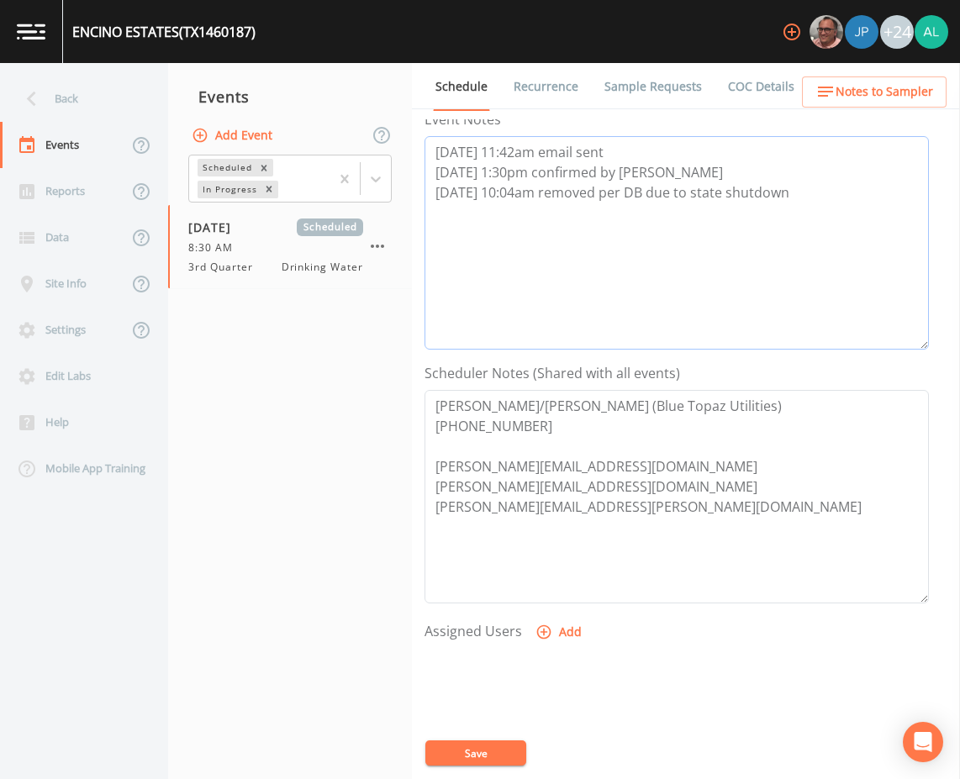
scroll to position [252, 0]
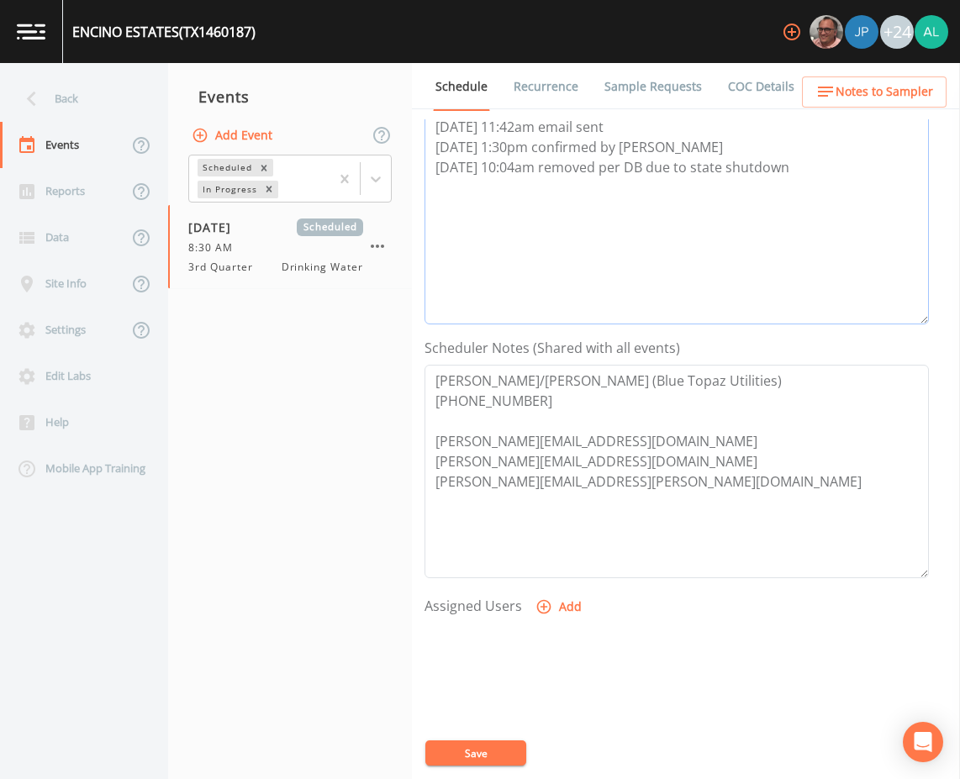
type textarea "[DATE] 11:42am email sent [DATE] 1:30pm confirmed by [PERSON_NAME] [DATE] 10:04…"
click at [488, 745] on button "Save" at bounding box center [475, 753] width 101 height 25
click at [446, 745] on button "Save" at bounding box center [475, 753] width 101 height 25
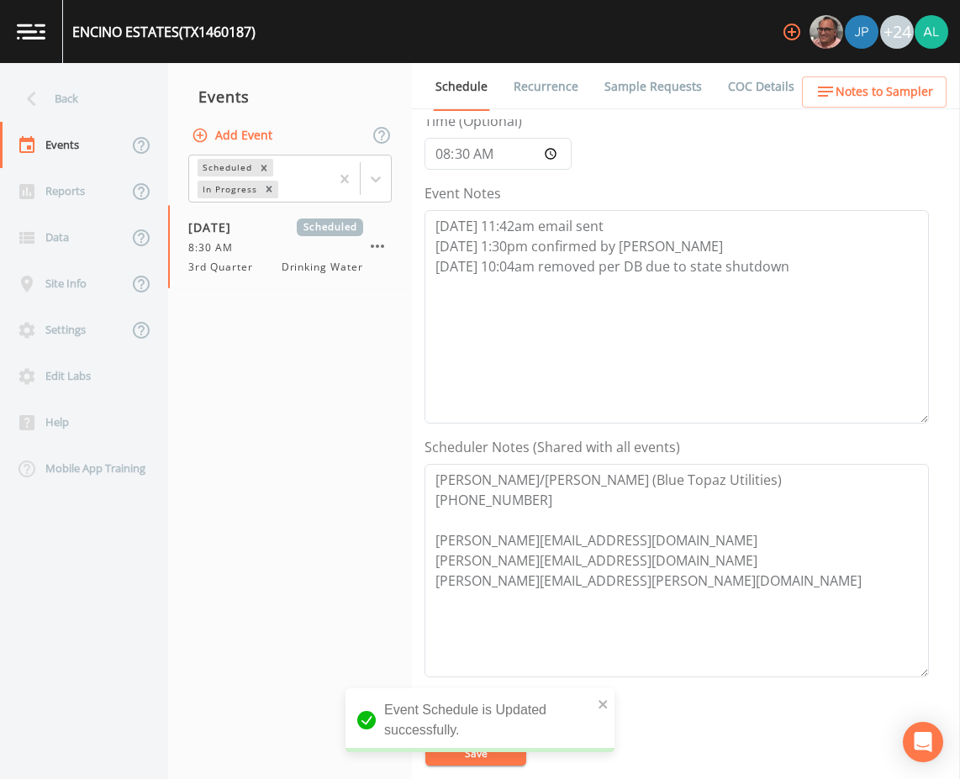
scroll to position [0, 0]
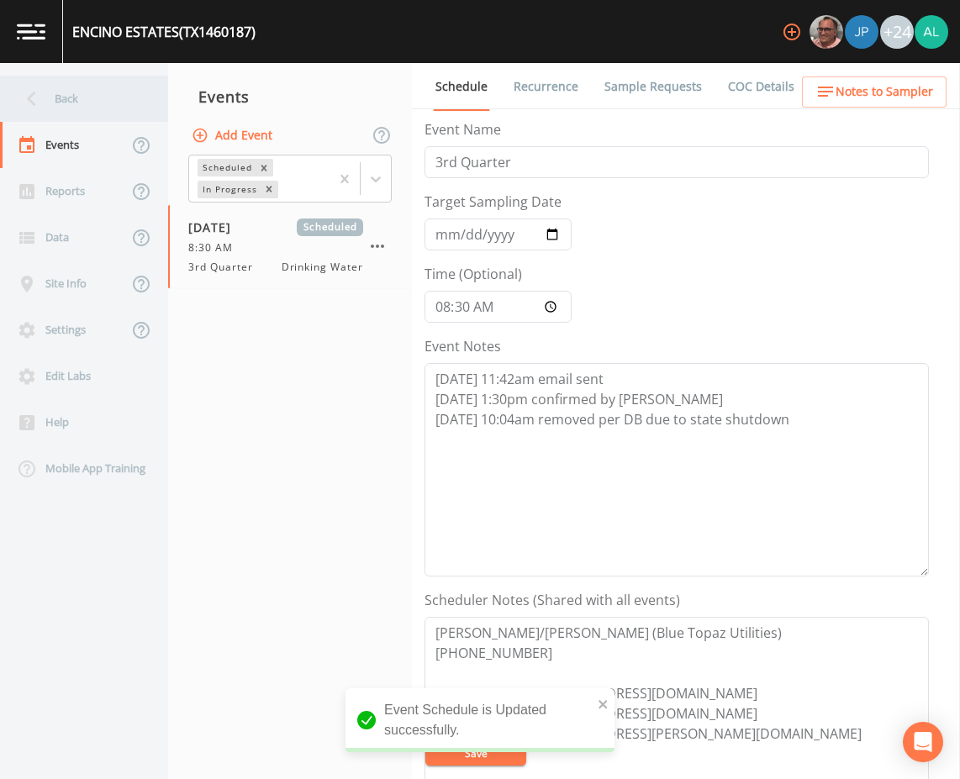
click at [50, 108] on div "Back" at bounding box center [75, 99] width 151 height 46
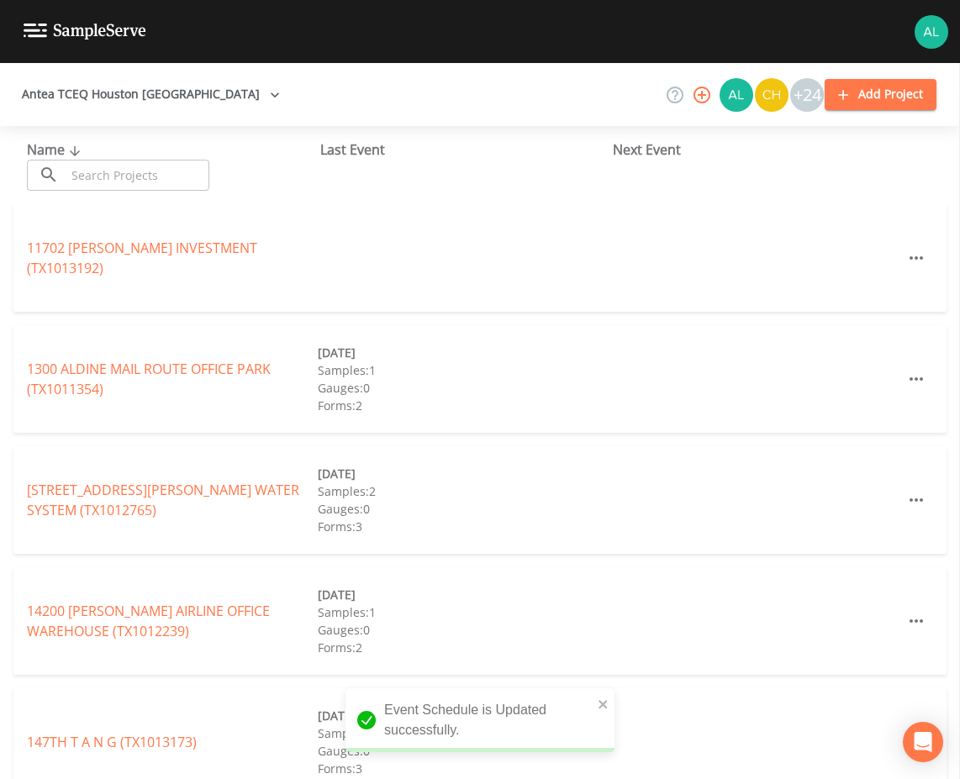
click at [76, 177] on input "text" at bounding box center [138, 175] width 144 height 31
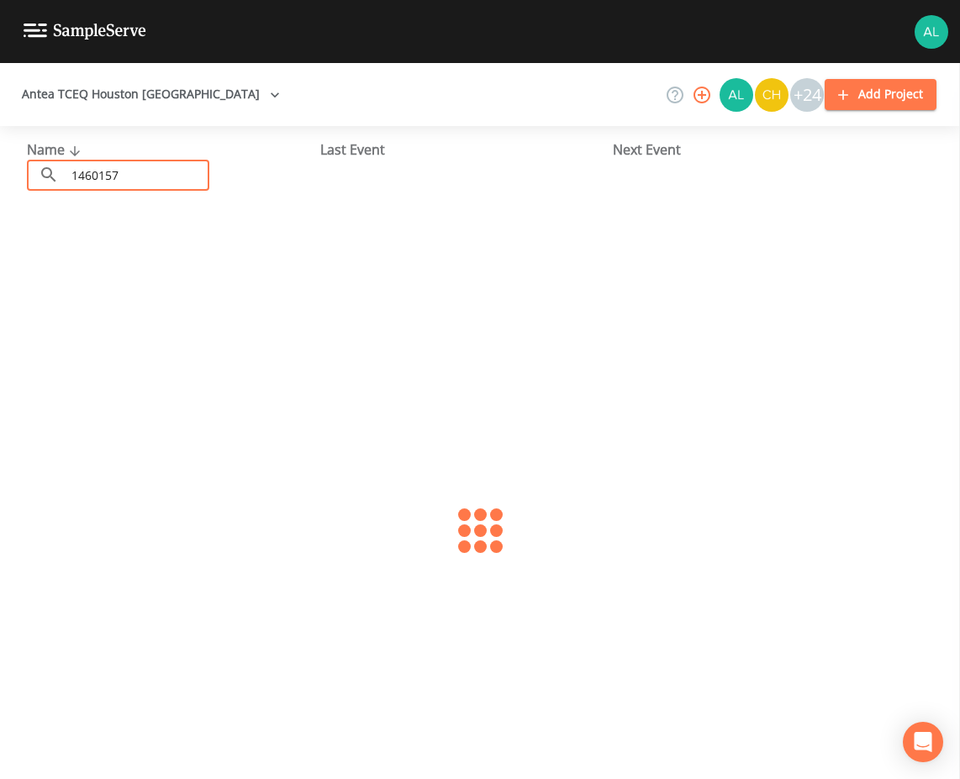
type input "1460157"
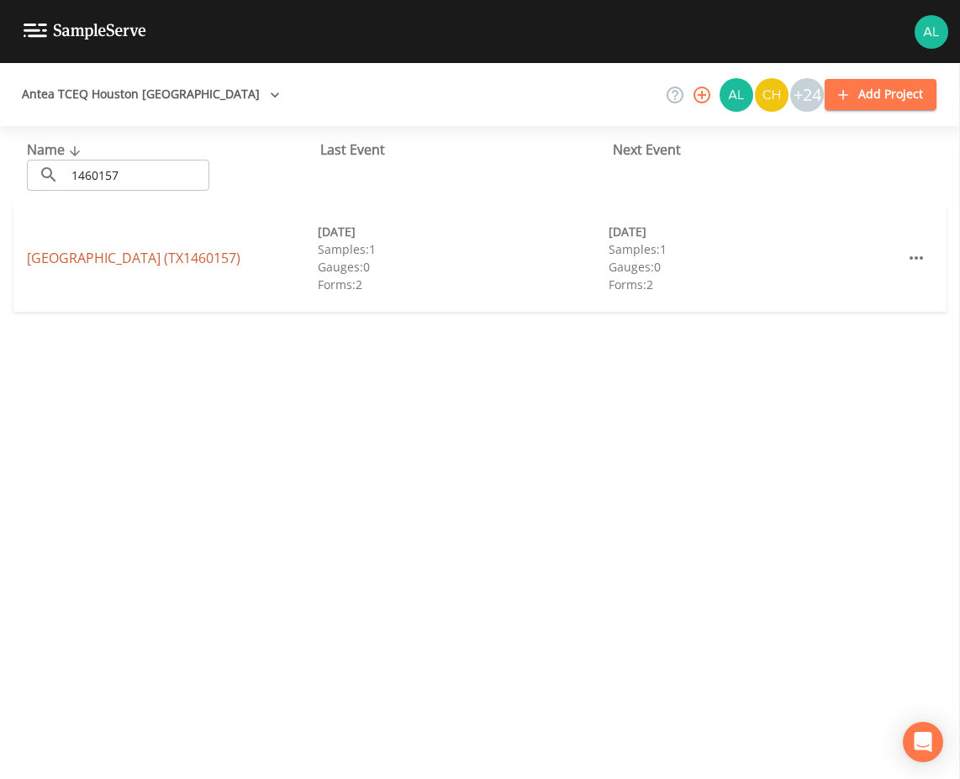
click at [113, 251] on link "[GEOGRAPHIC_DATA] (TX1460157)" at bounding box center [134, 258] width 214 height 18
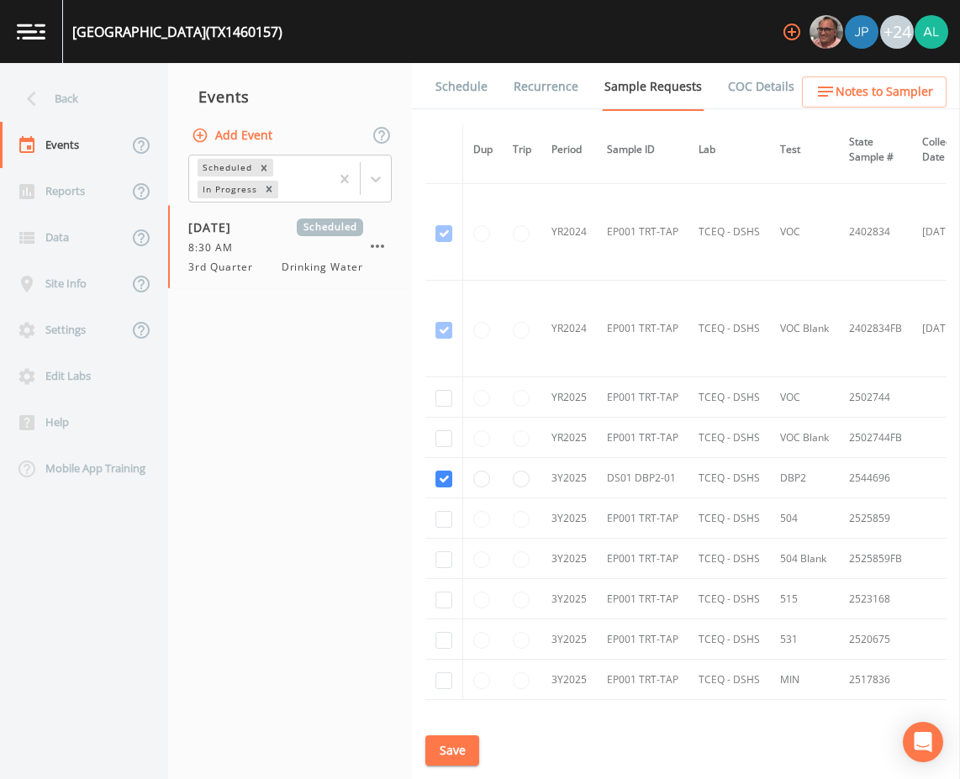
scroll to position [215, 0]
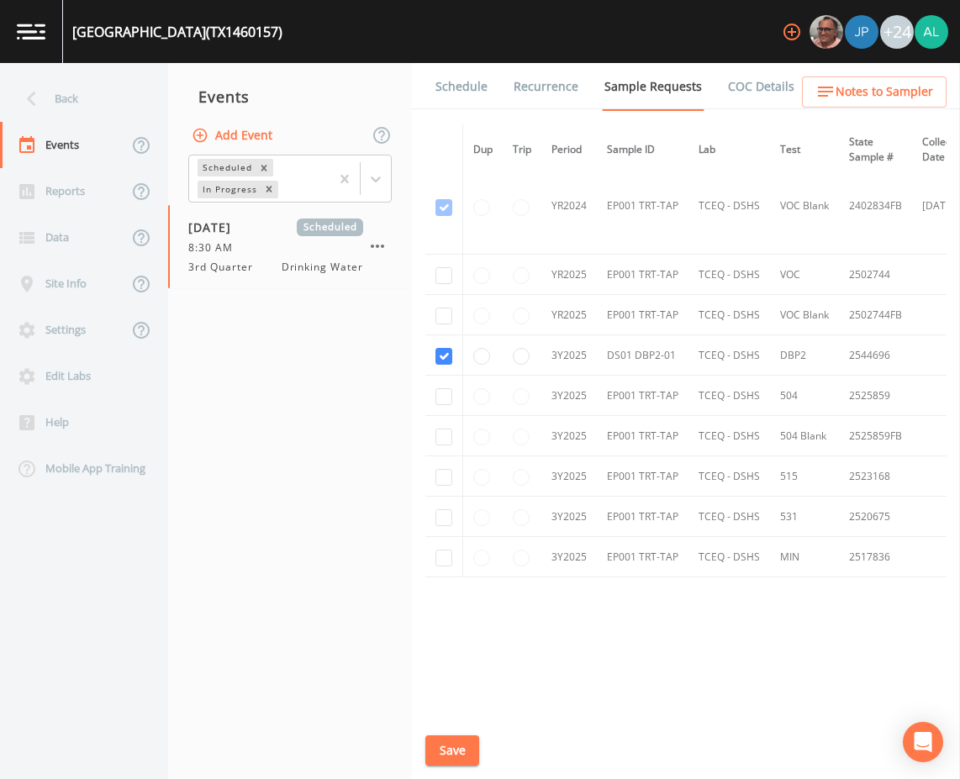
drag, startPoint x: 406, startPoint y: 92, endPoint x: 498, endPoint y: 93, distance: 91.6
click at [411, 93] on div "Events" at bounding box center [290, 97] width 244 height 42
click at [474, 97] on link "Schedule" at bounding box center [461, 86] width 57 height 47
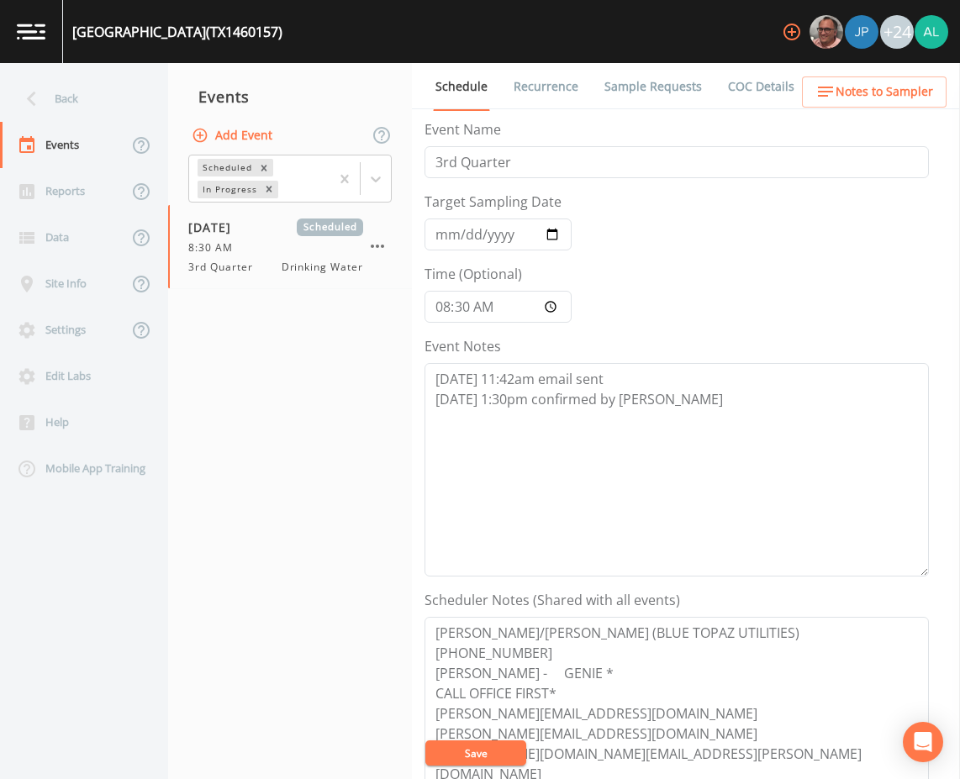
scroll to position [252, 0]
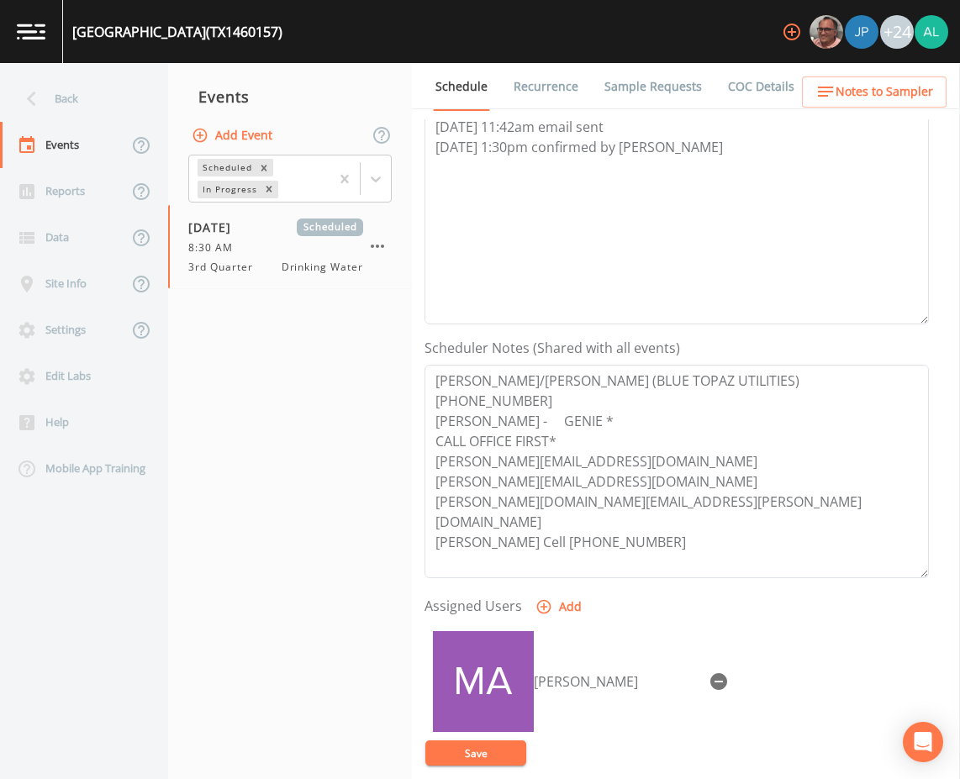
click at [710, 673] on icon "button" at bounding box center [718, 681] width 17 height 17
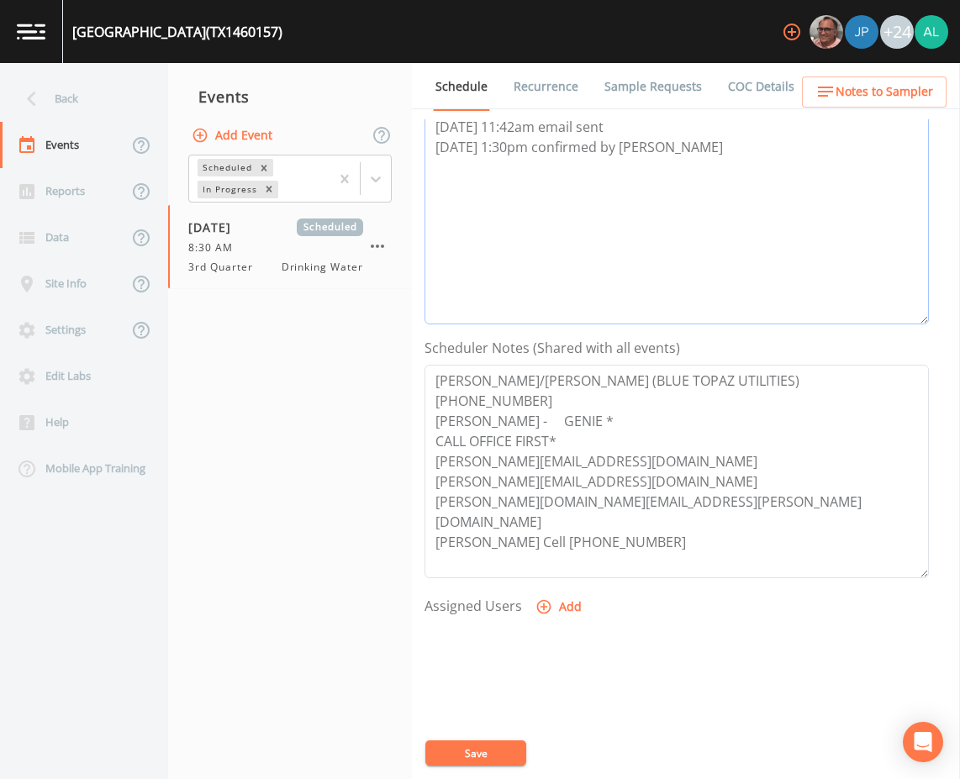
click at [669, 180] on textarea "[DATE] 11:42am email sent [DATE] 1:30pm confirmed by [PERSON_NAME]" at bounding box center [676, 218] width 504 height 214
paste textarea "[DATE] 10:04am removed per DB due to state shutdown"
type textarea "[DATE] 11:42am email sent [DATE] 1:30pm confirmed by [PERSON_NAME] [DATE] 10:04…"
click at [467, 744] on button "Save" at bounding box center [475, 753] width 101 height 25
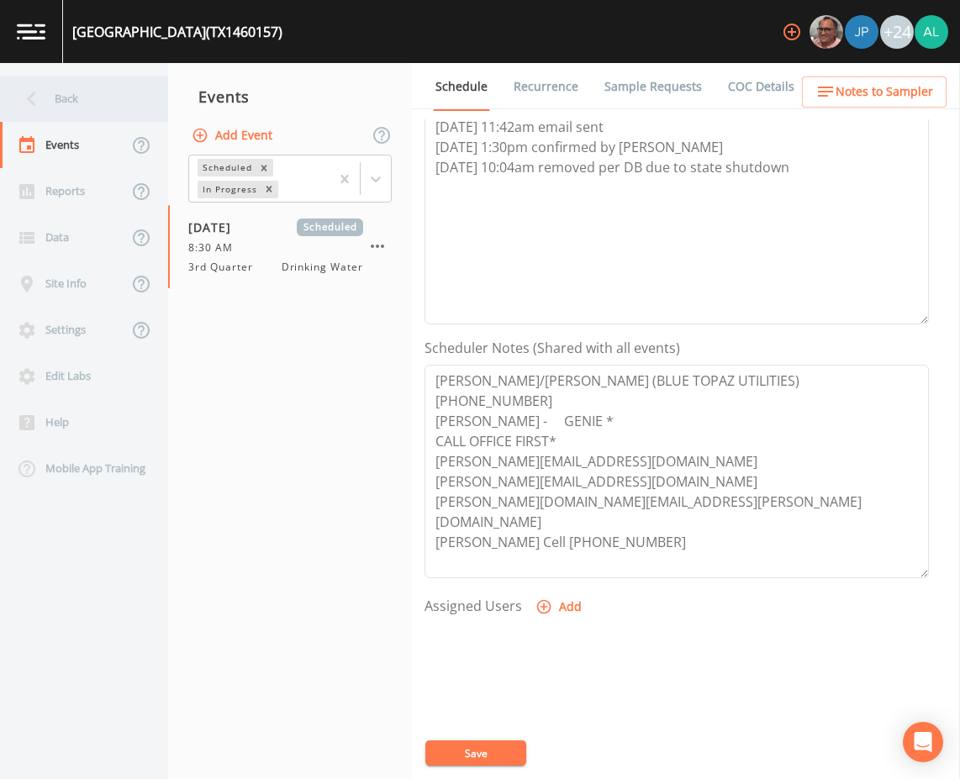
click at [87, 111] on div "Back" at bounding box center [75, 99] width 151 height 46
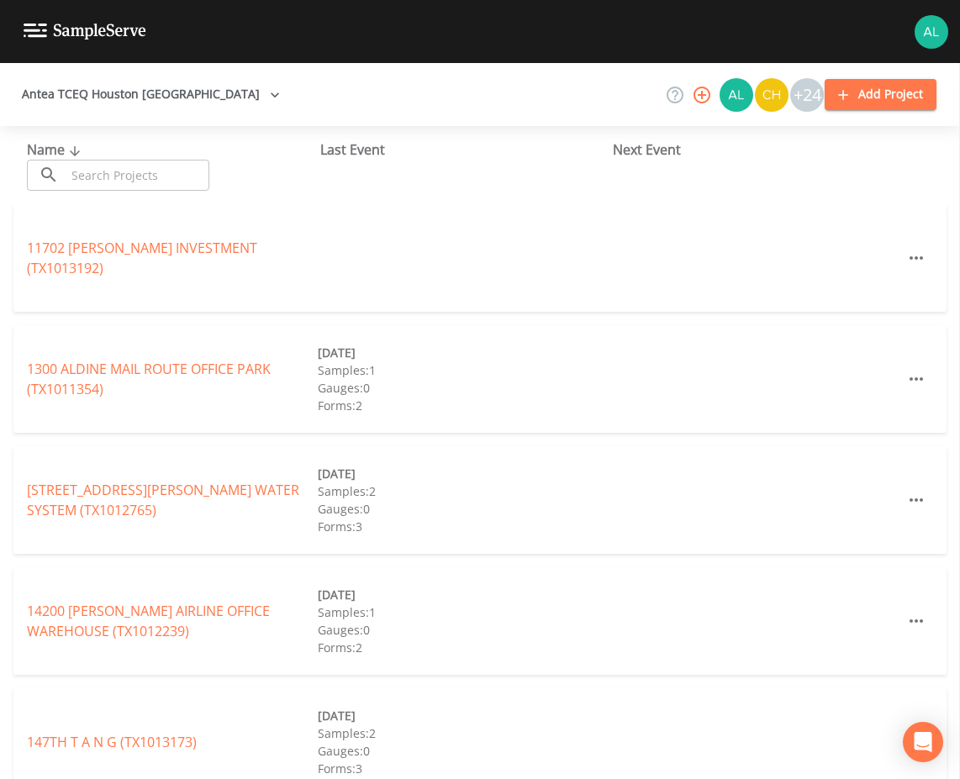
click at [192, 173] on input "text" at bounding box center [138, 175] width 144 height 31
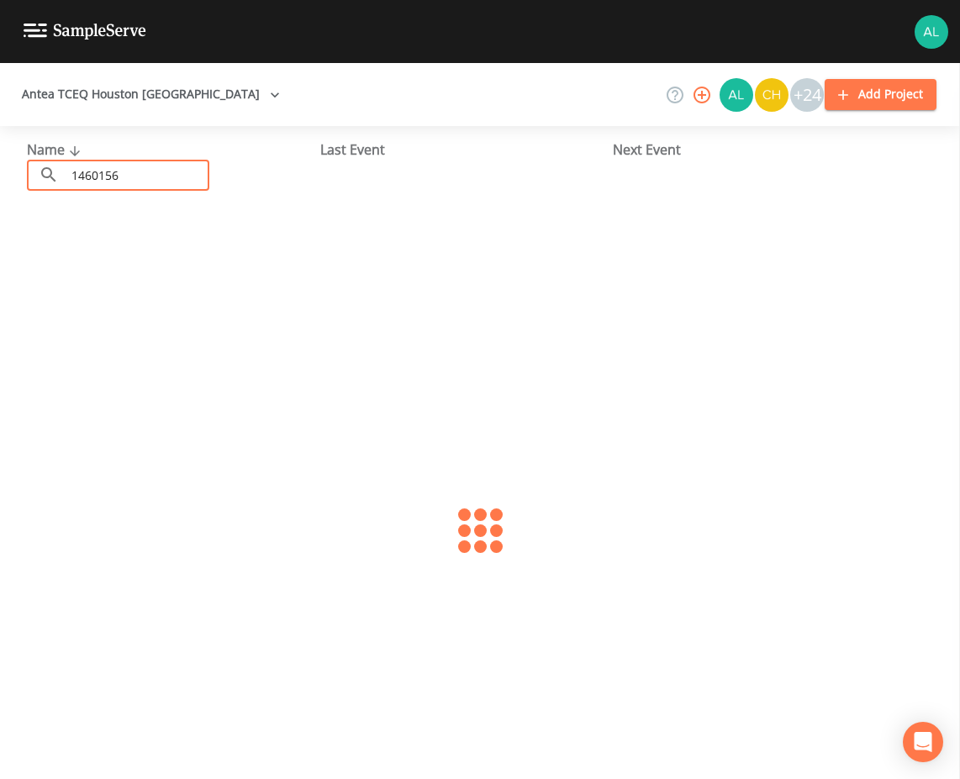
type input "1460156"
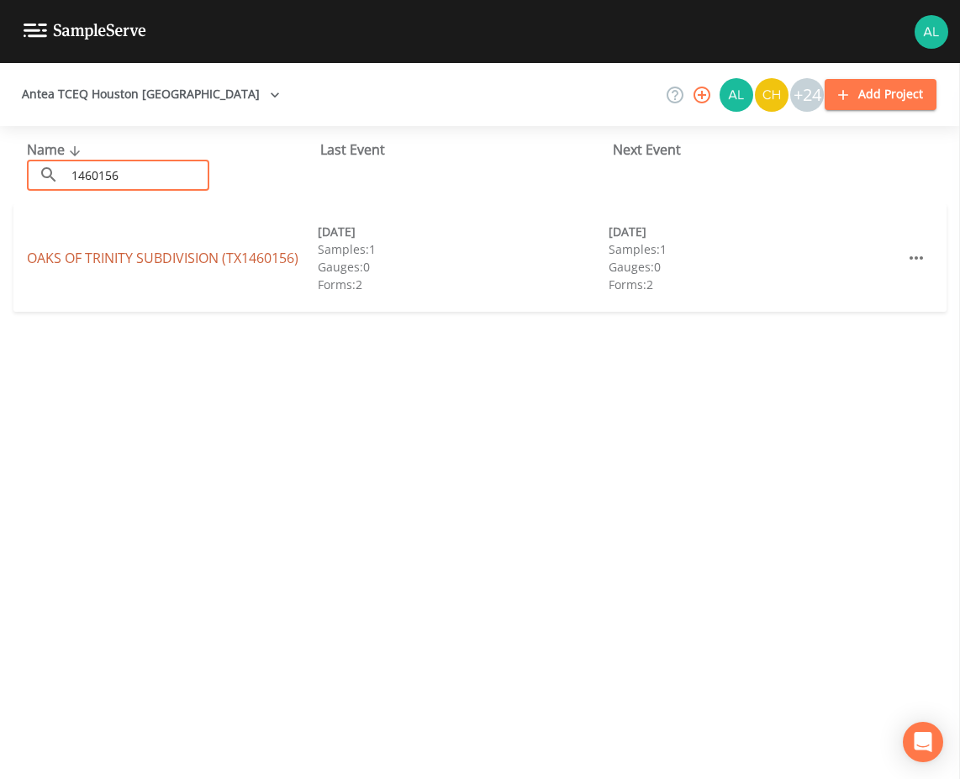
click at [215, 264] on link "[GEOGRAPHIC_DATA] (TX1460156)" at bounding box center [162, 258] width 271 height 18
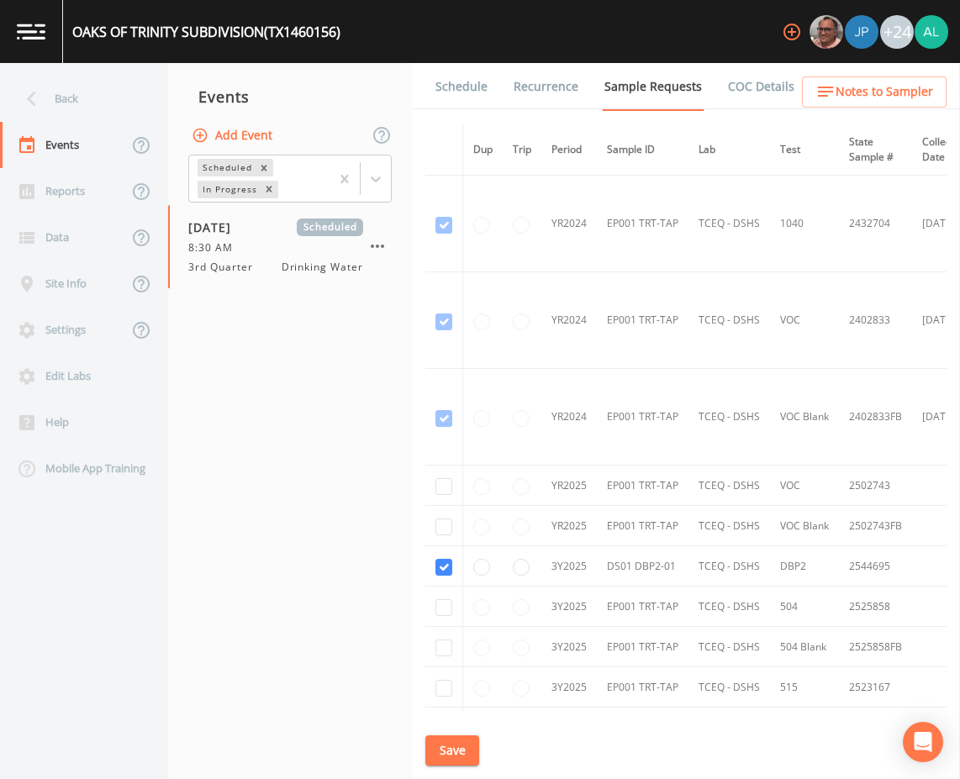
scroll to position [256, 0]
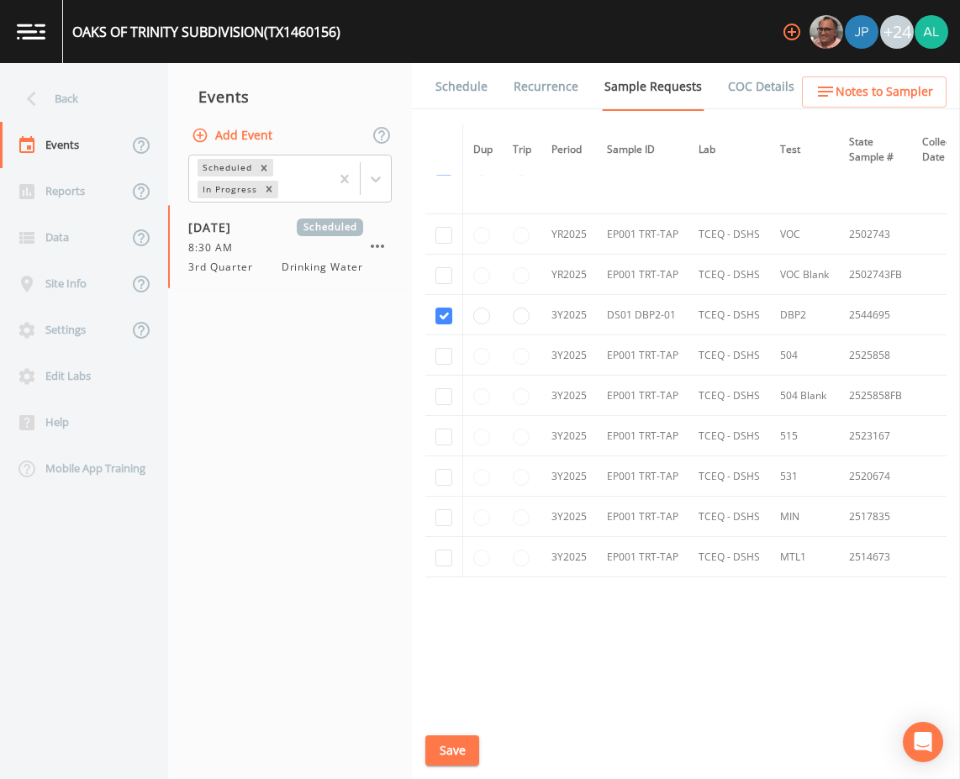
click at [472, 89] on link "Schedule" at bounding box center [461, 86] width 57 height 47
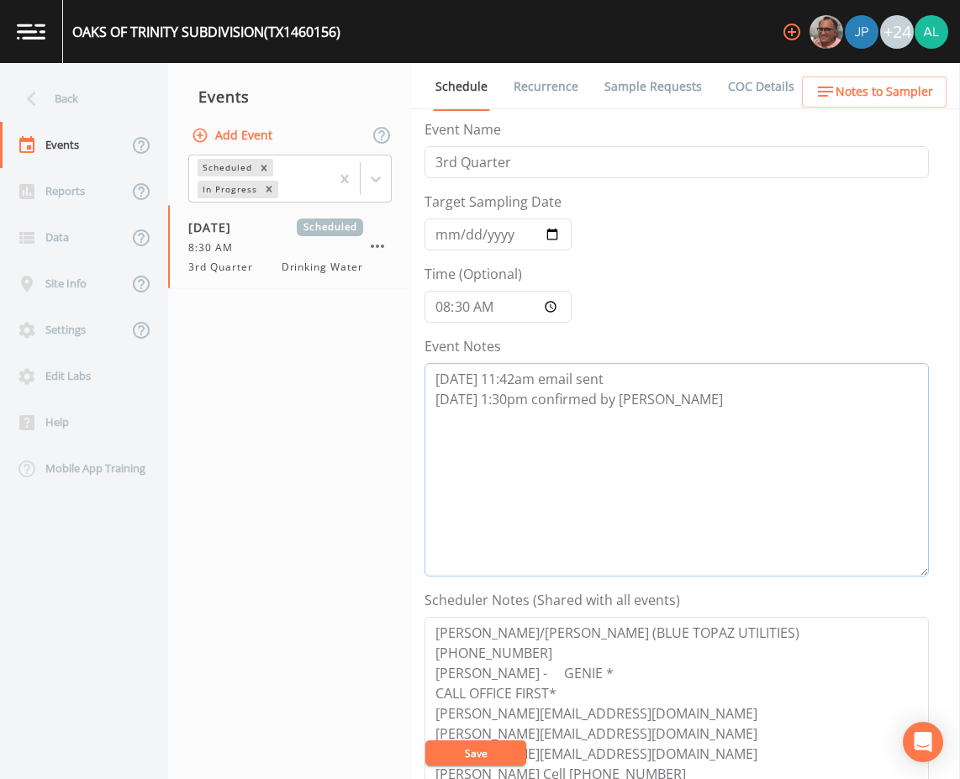
click at [705, 451] on textarea "[DATE] 11:42am email sent [DATE] 1:30pm confirmed by [PERSON_NAME]" at bounding box center [676, 470] width 504 height 214
paste textarea "[DATE] 10:04am removed per DB due to state shutdown"
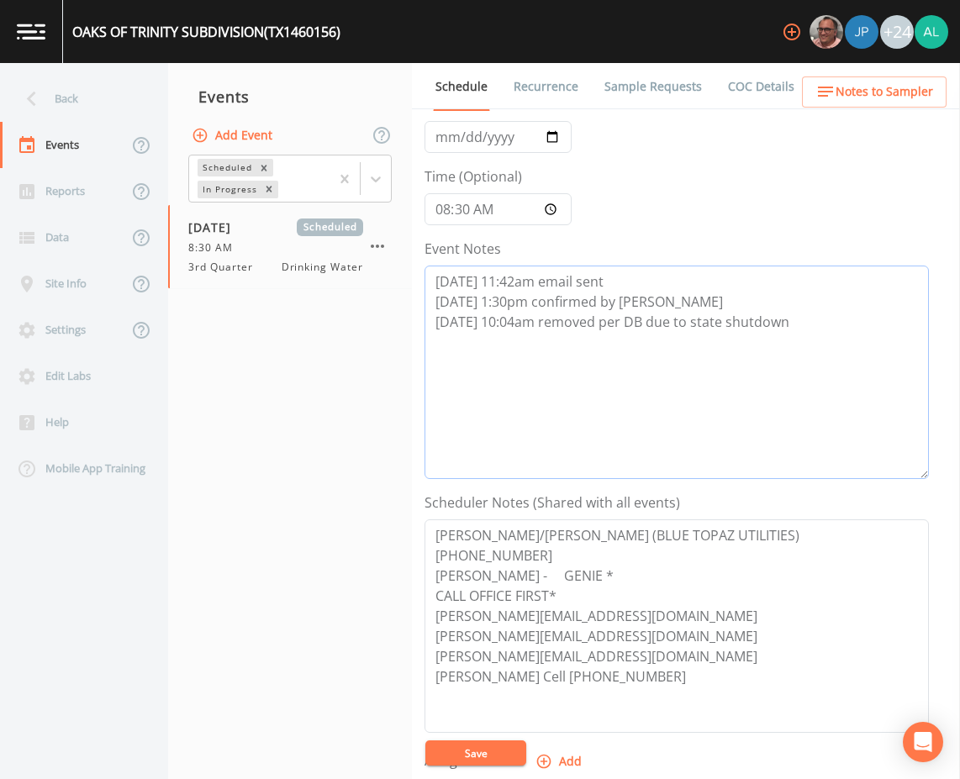
scroll to position [252, 0]
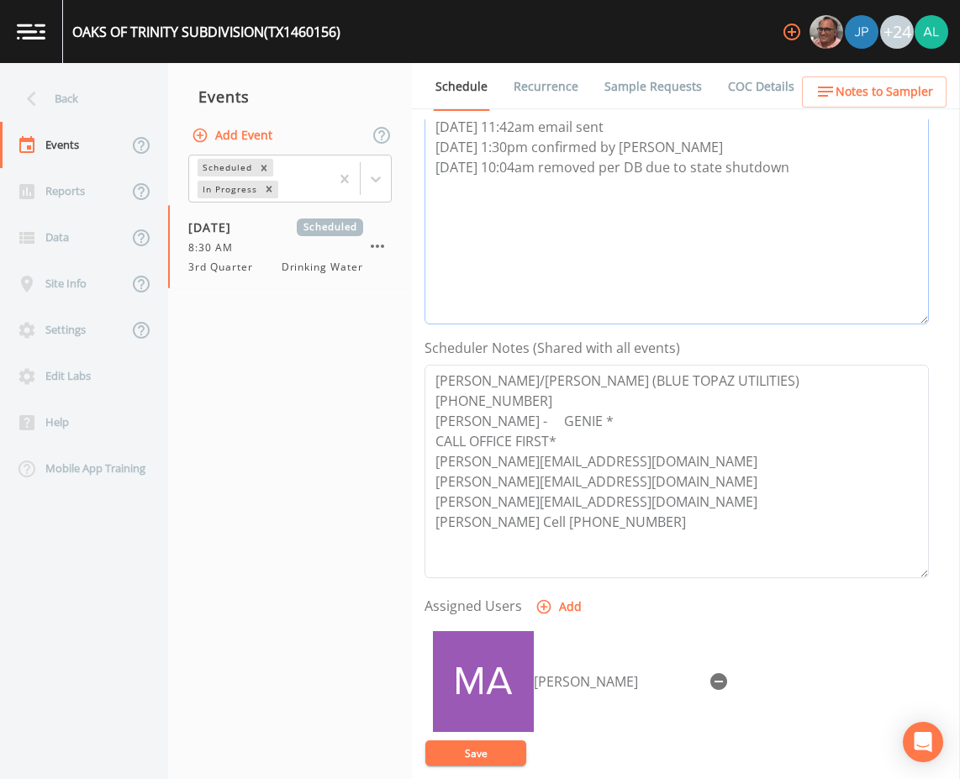
type textarea "[DATE] 11:42am email sent [DATE] 1:30pm confirmed by [PERSON_NAME] [DATE] 10:04…"
click at [709, 672] on icon "button" at bounding box center [719, 682] width 20 height 20
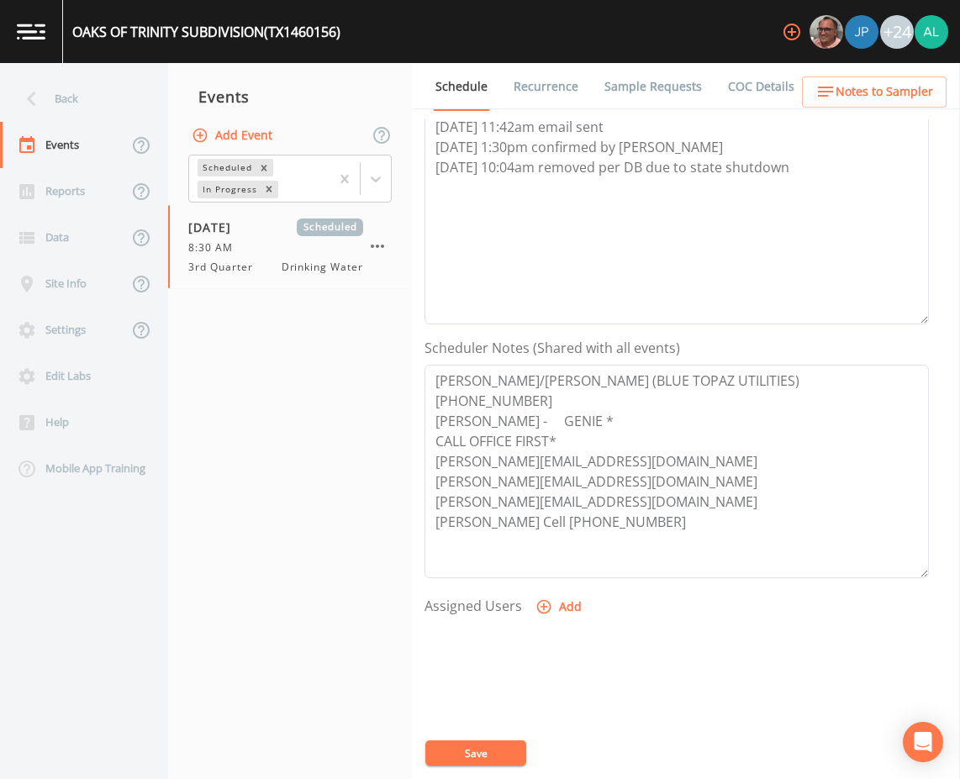
click at [505, 742] on button "Save" at bounding box center [475, 753] width 101 height 25
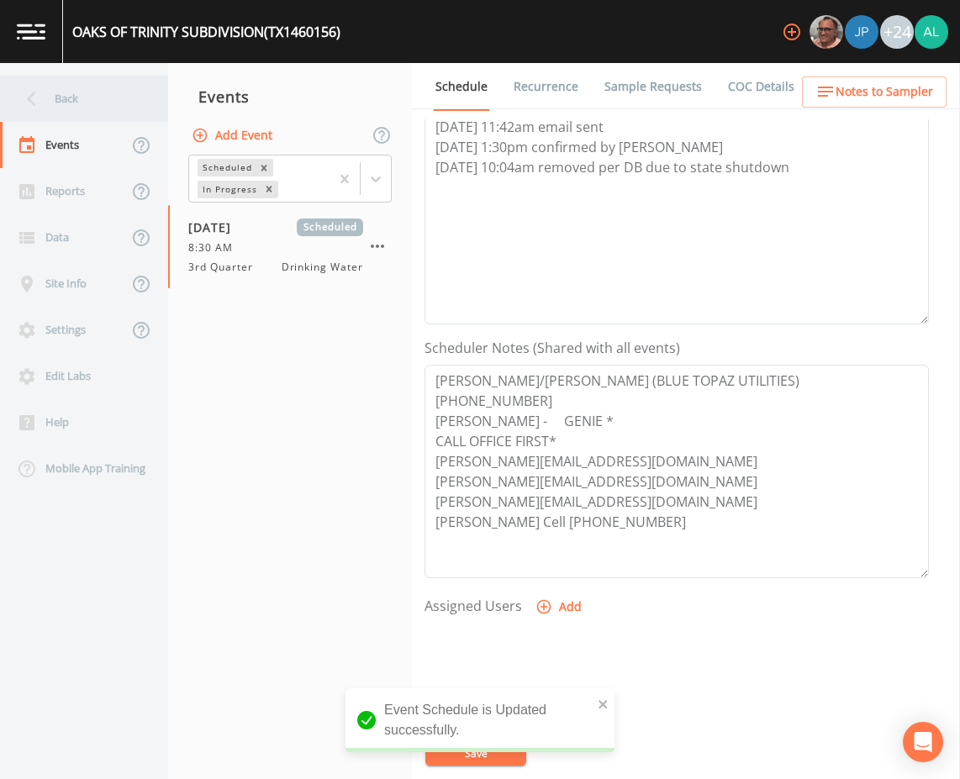
click at [88, 102] on div "Back" at bounding box center [75, 99] width 151 height 46
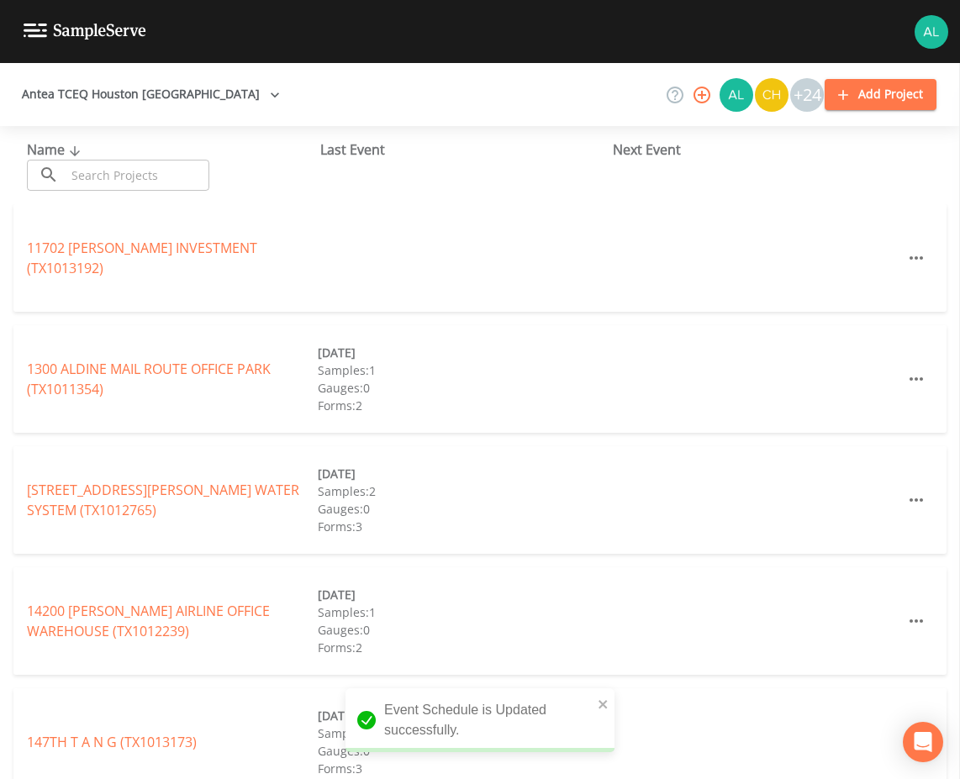
drag, startPoint x: 169, startPoint y: 179, endPoint x: 182, endPoint y: 184, distance: 14.4
click at [169, 179] on input "text" at bounding box center [138, 175] width 144 height 31
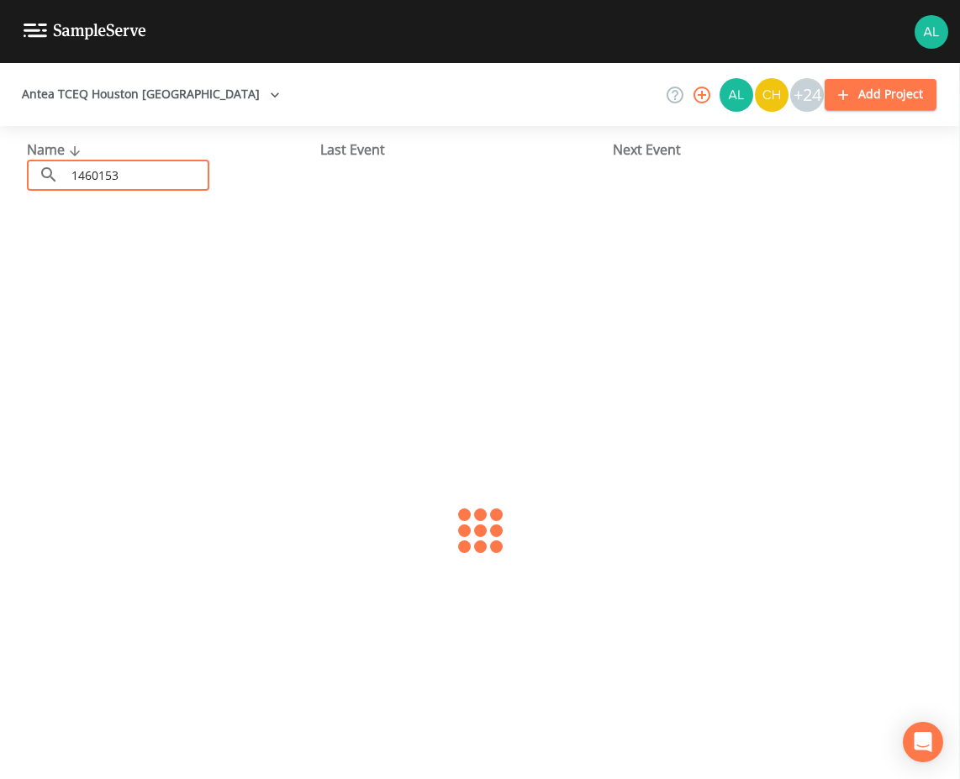
type input "1460153"
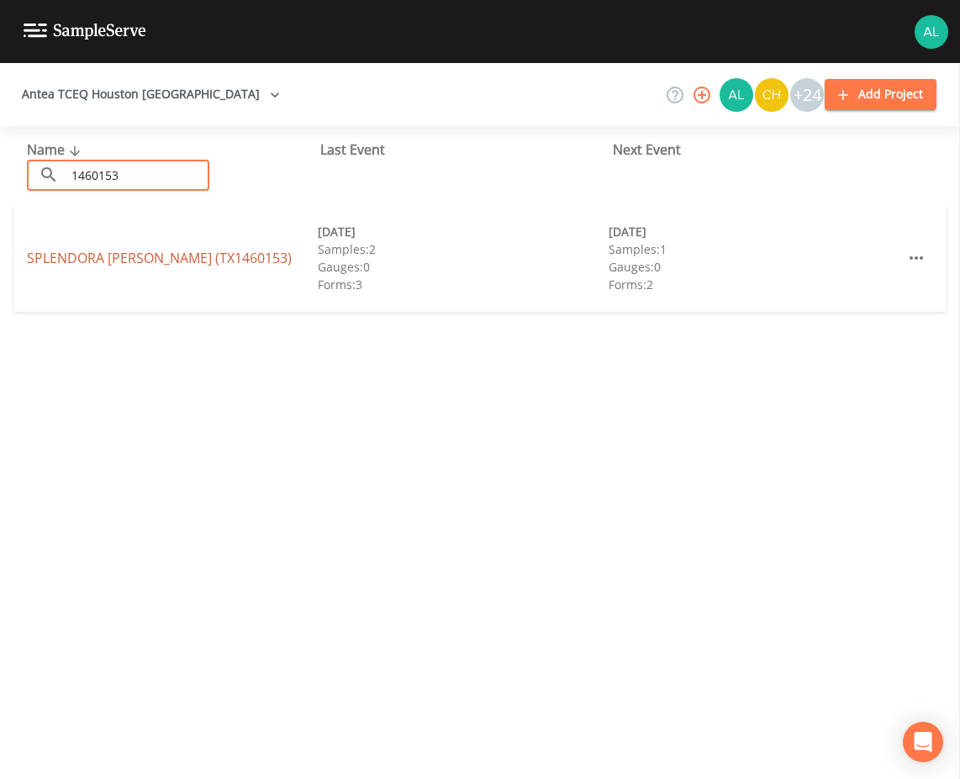
click at [198, 266] on link "SPLENDORA [PERSON_NAME] (TX1460153)" at bounding box center [159, 258] width 265 height 18
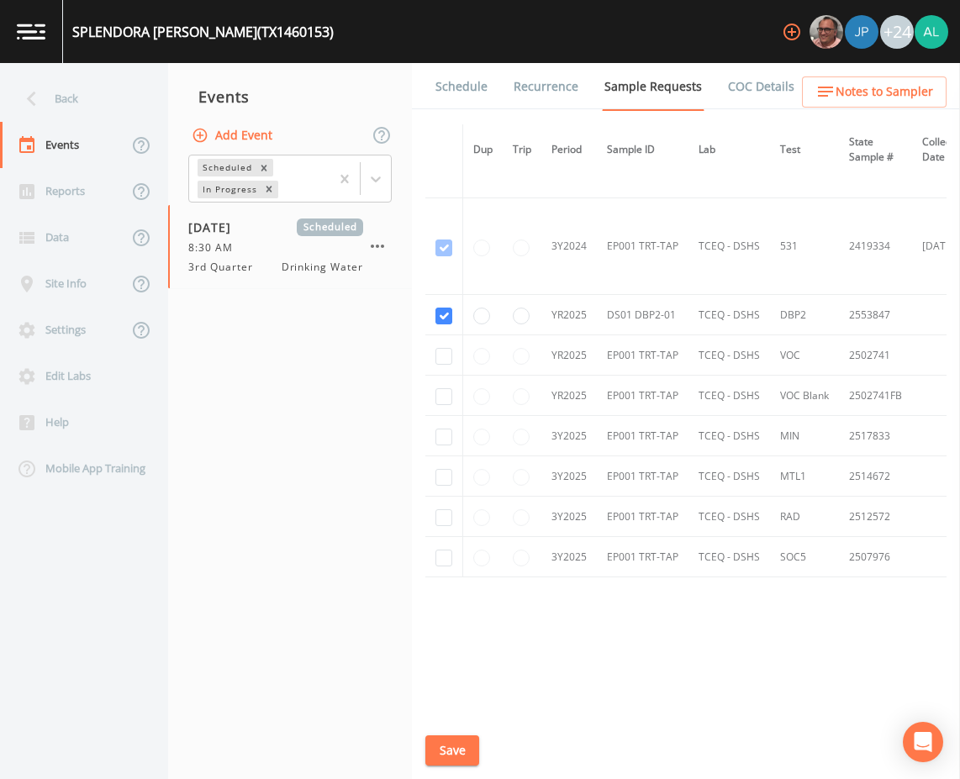
scroll to position [658, 0]
click at [481, 96] on link "Schedule" at bounding box center [461, 86] width 57 height 47
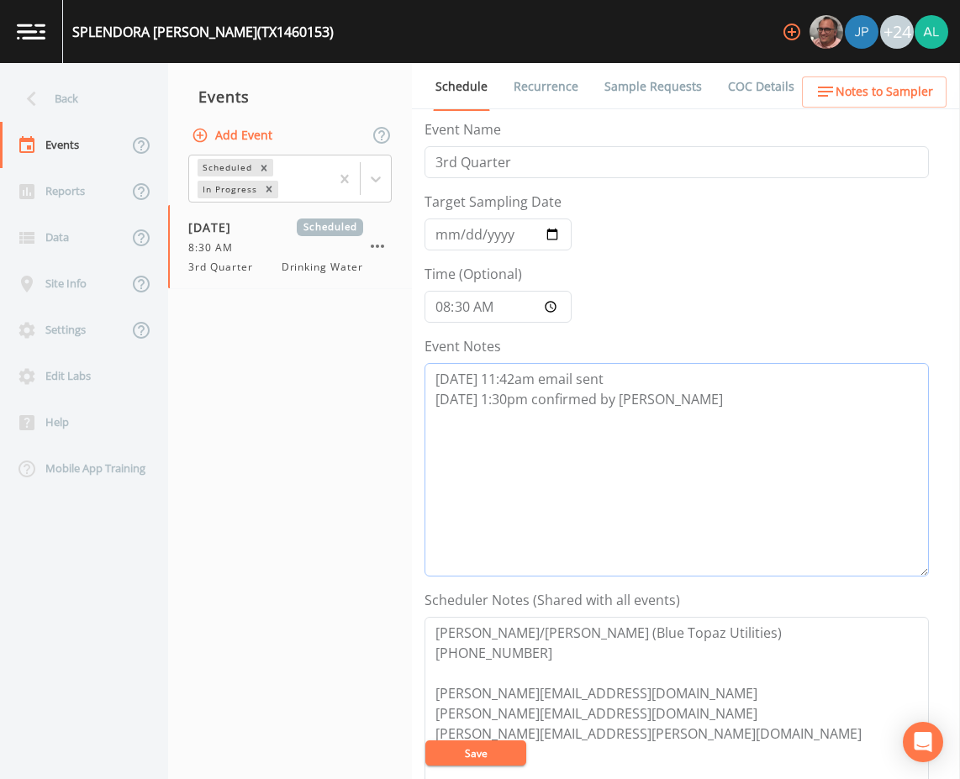
drag, startPoint x: 653, startPoint y: 433, endPoint x: 667, endPoint y: 454, distance: 24.9
click at [653, 433] on textarea "[DATE] 11:42am email sent [DATE] 1:30pm confirmed by [PERSON_NAME]" at bounding box center [676, 470] width 504 height 214
paste textarea "[DATE] 10:04am removed per DB due to state shutdown"
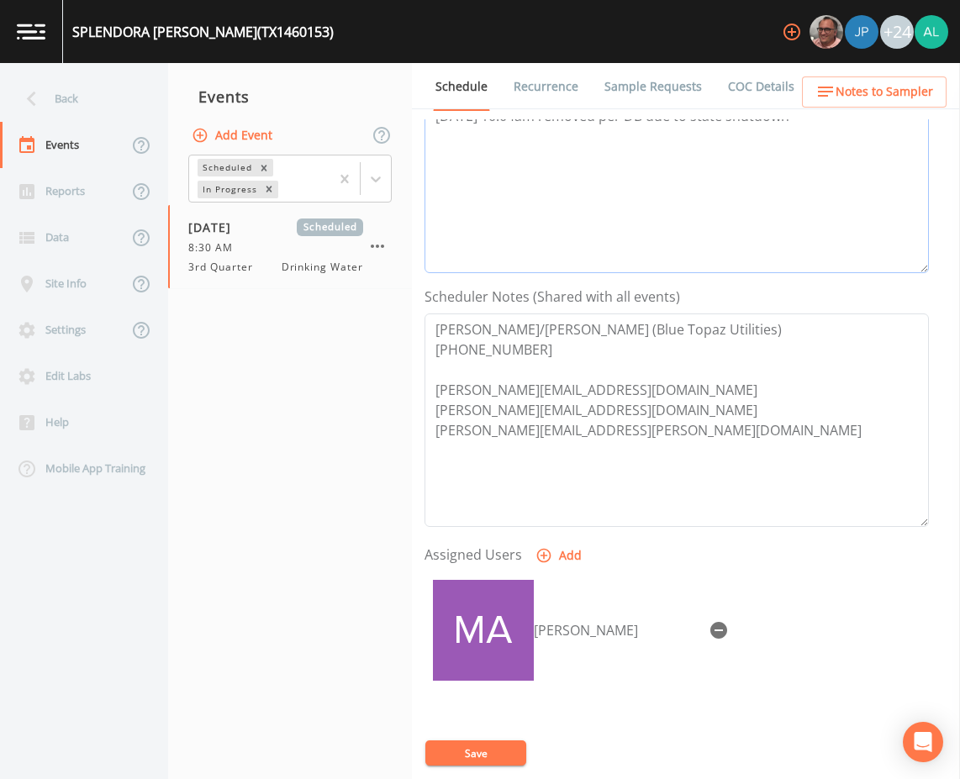
scroll to position [407, 0]
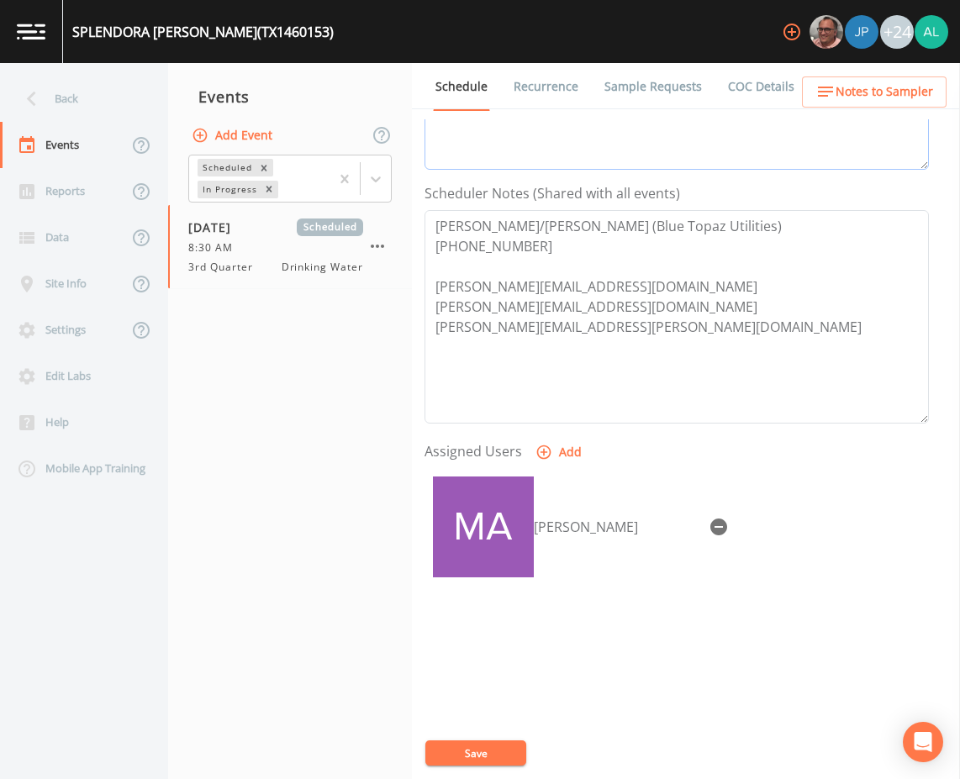
type textarea "[DATE] 11:42am email sent [DATE] 1:30pm confirmed by [PERSON_NAME] [DATE] 10:04…"
click at [709, 517] on icon "button" at bounding box center [719, 527] width 20 height 20
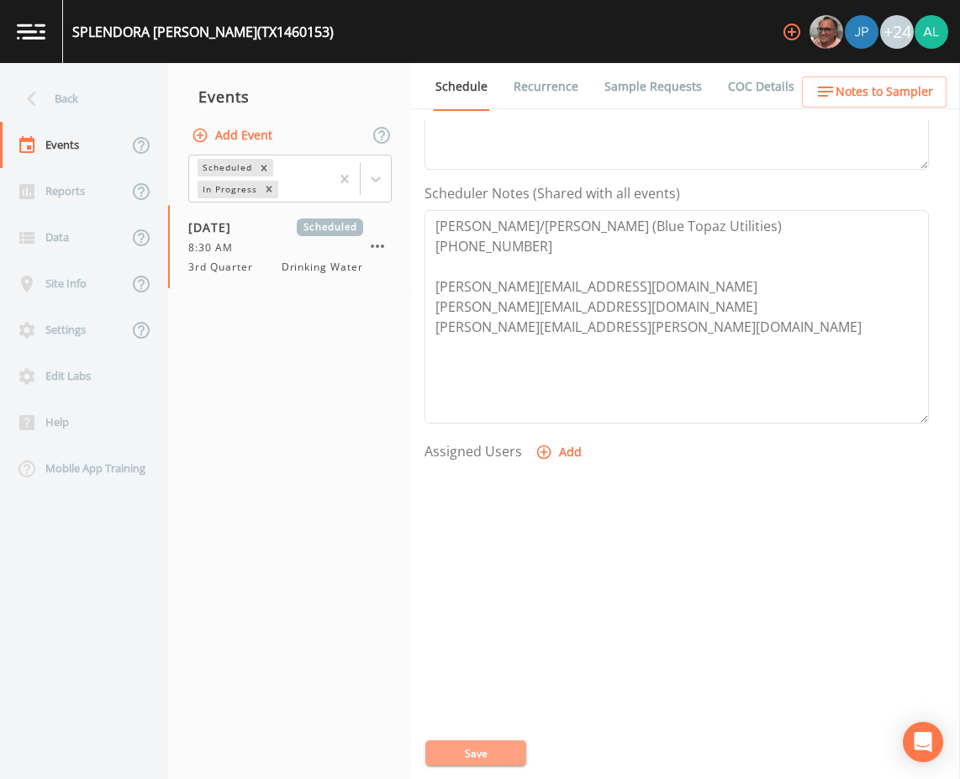
click at [461, 744] on button "Save" at bounding box center [475, 753] width 101 height 25
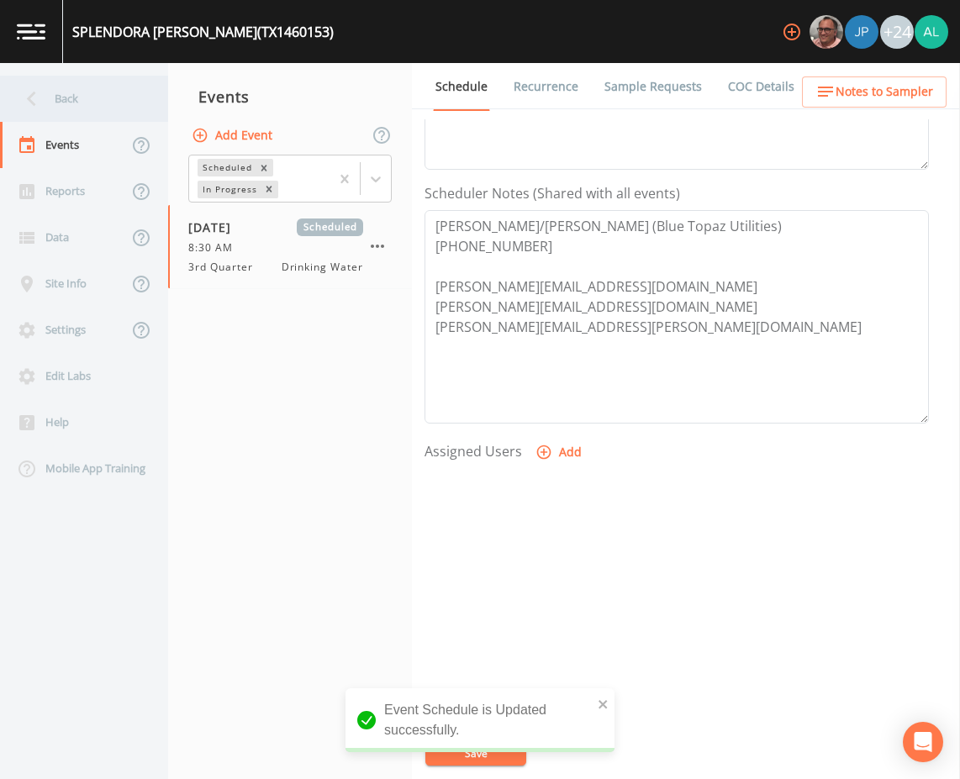
click at [102, 108] on div "Back" at bounding box center [75, 99] width 151 height 46
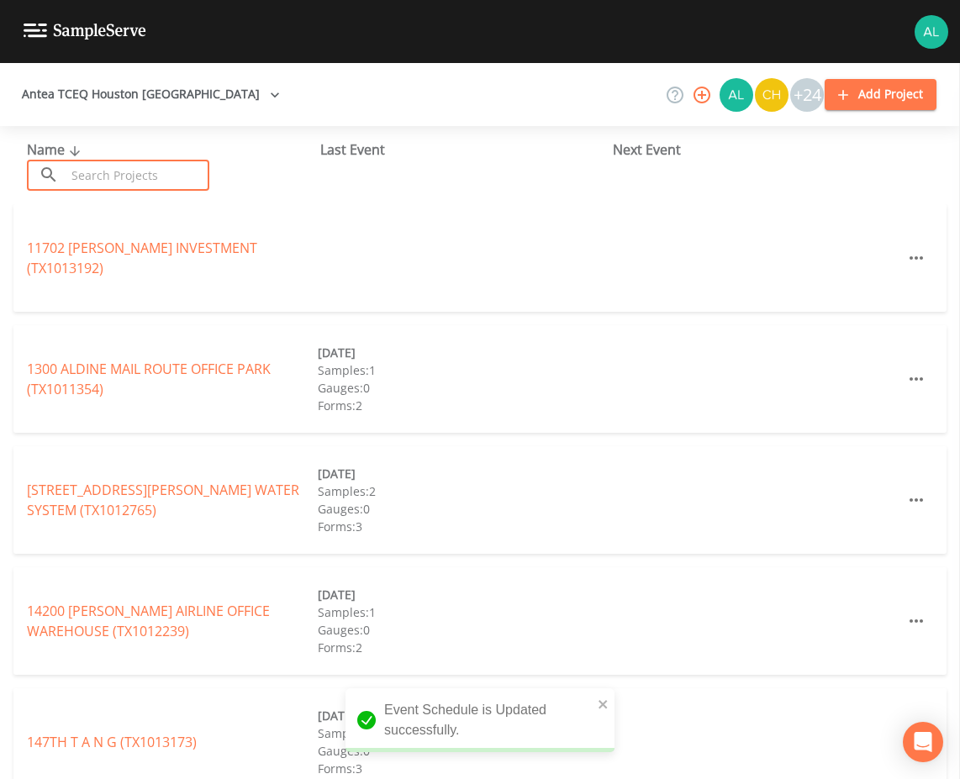
click at [103, 181] on input "text" at bounding box center [138, 175] width 144 height 31
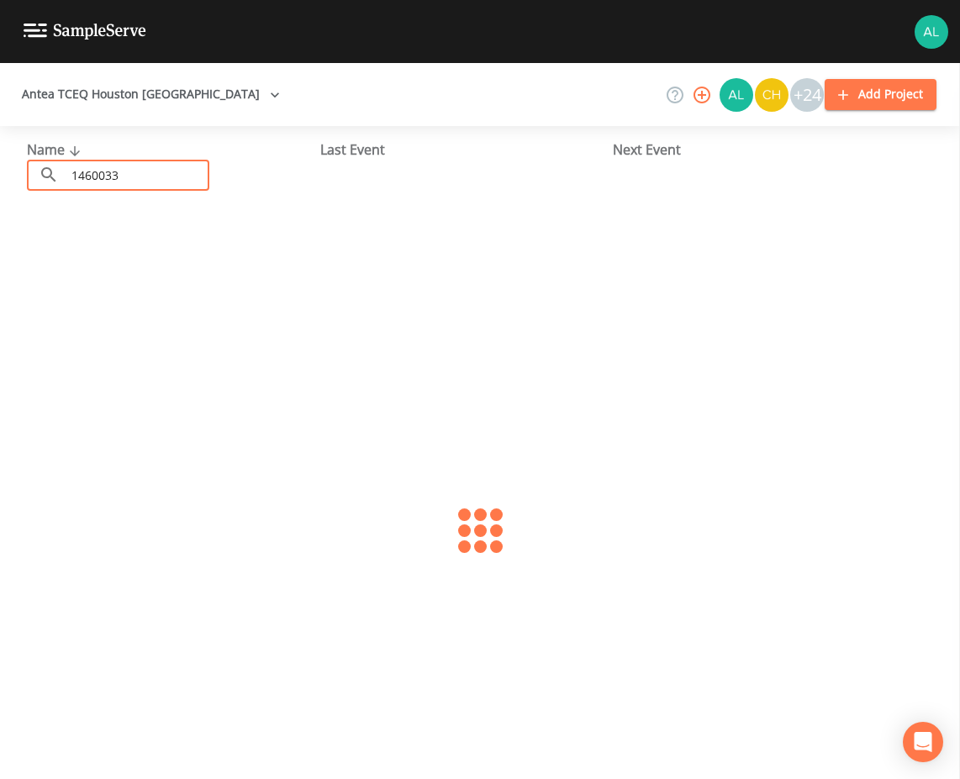
type input "1460033"
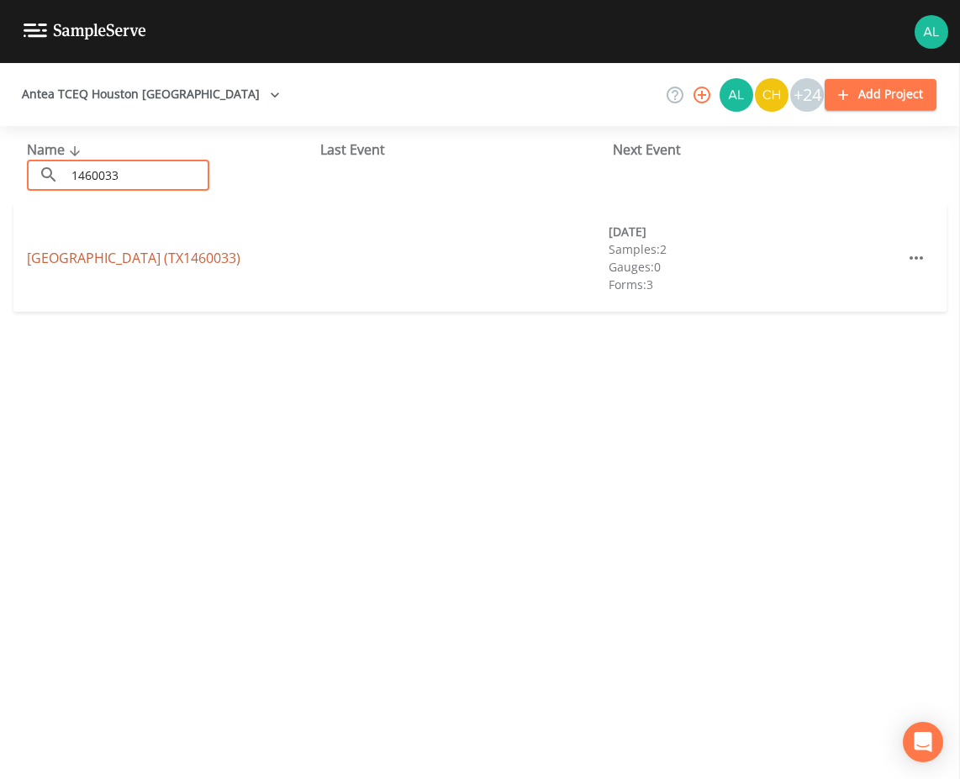
drag, startPoint x: 102, startPoint y: 239, endPoint x: 102, endPoint y: 261, distance: 22.7
click at [102, 241] on div "[GEOGRAPHIC_DATA] (TX1460033) [DATE] Samples: 2 Gauges: 0 Forms: 3" at bounding box center [479, 258] width 933 height 108
click at [102, 261] on link "[GEOGRAPHIC_DATA] (TX1460033)" at bounding box center [134, 258] width 214 height 18
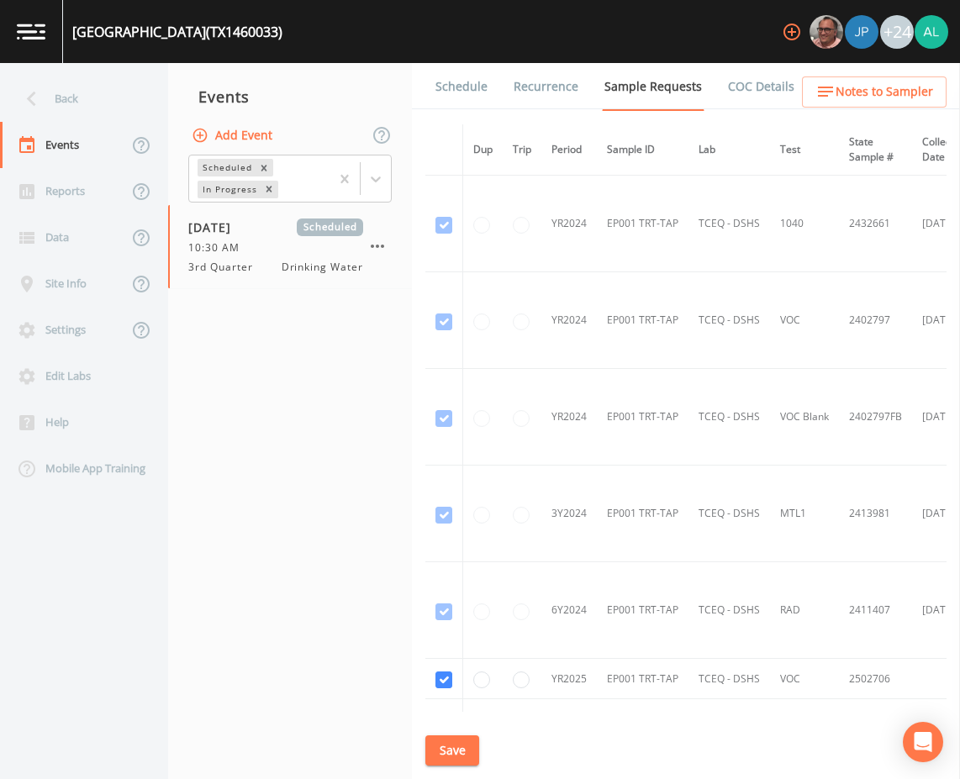
scroll to position [409, 0]
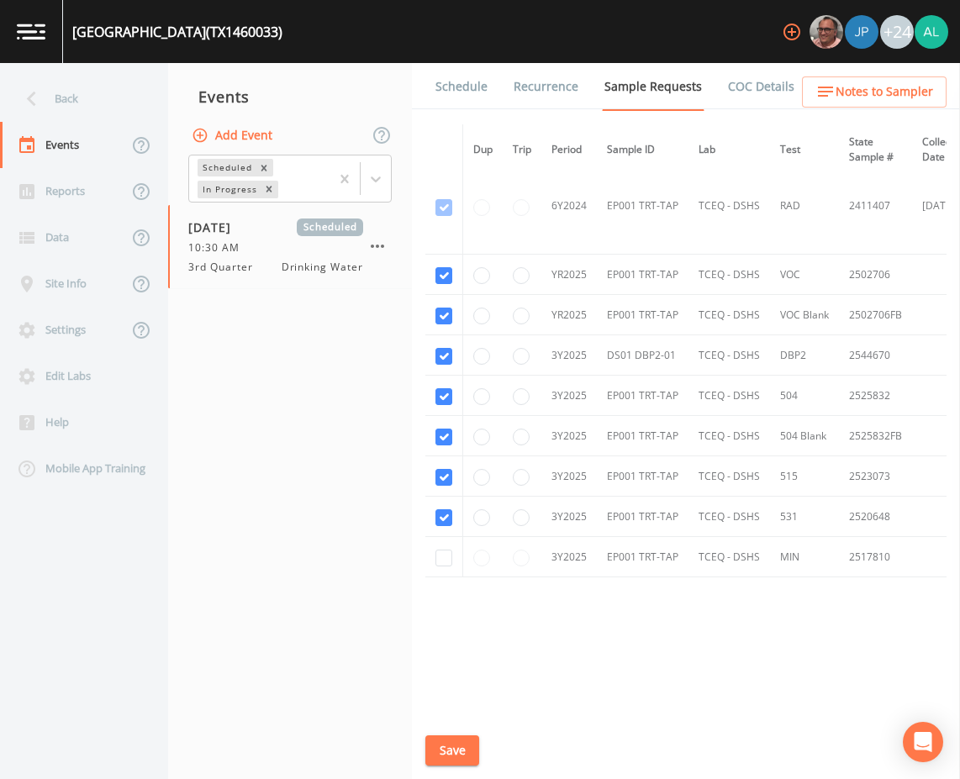
click at [484, 95] on link "Schedule" at bounding box center [461, 86] width 57 height 47
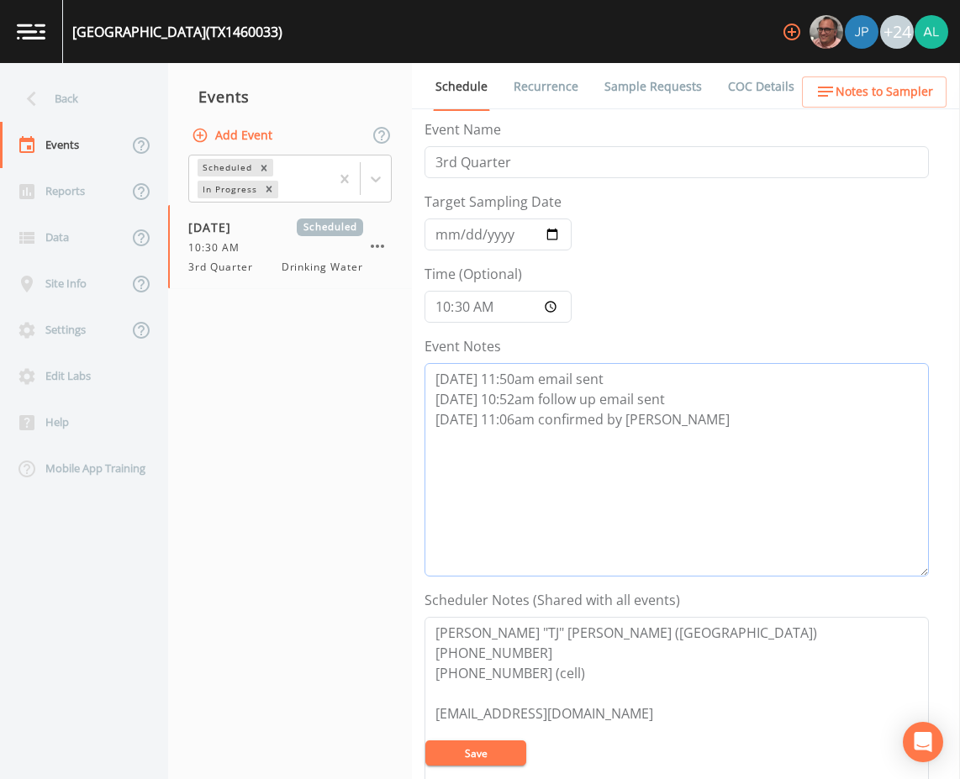
click at [682, 425] on textarea "[DATE] 11:50am email sent [DATE] 10:52am follow up email sent [DATE] 11:06am co…" at bounding box center [676, 470] width 504 height 214
paste textarea "[DATE] 10:04am removed per DB due to state shutdown"
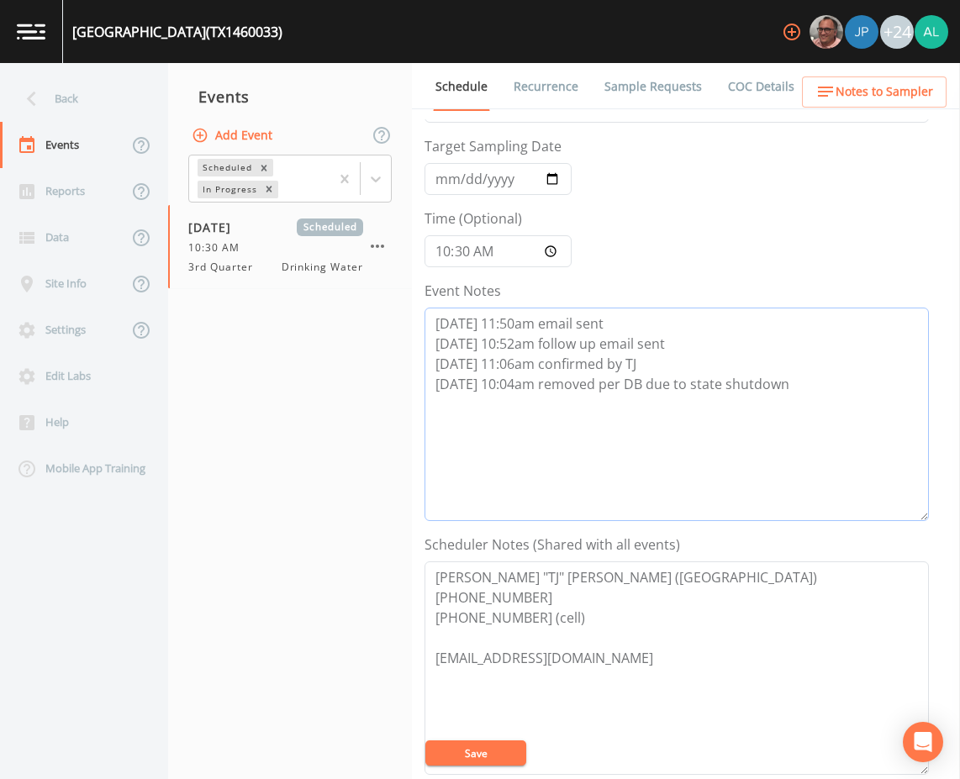
scroll to position [407, 0]
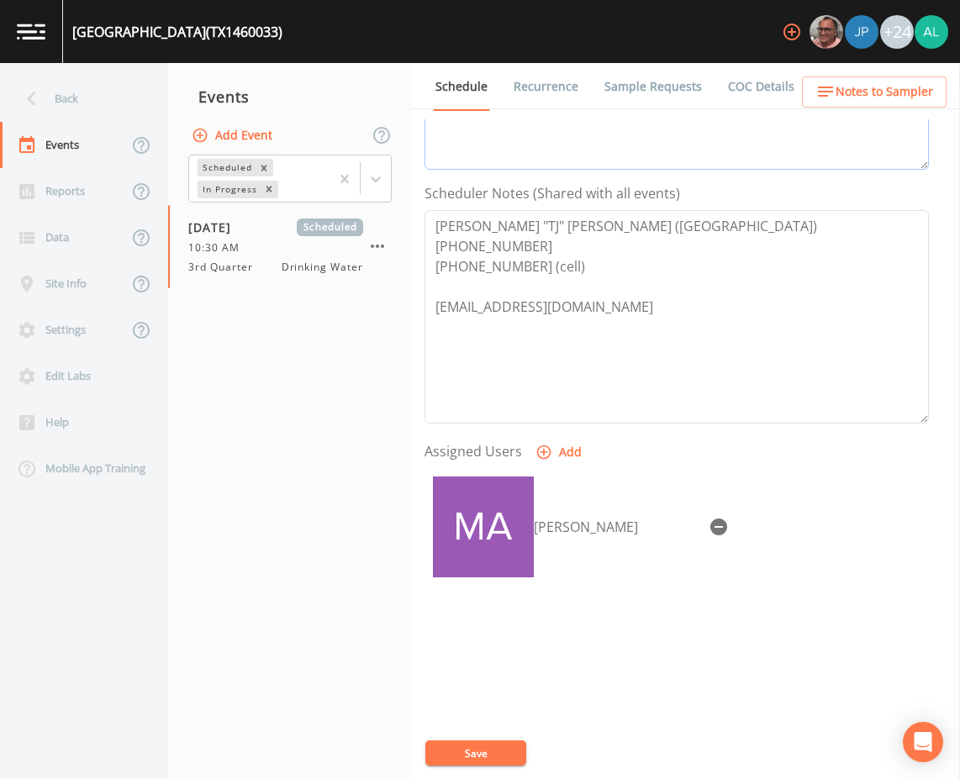
type textarea "[DATE] 11:50am email sent [DATE] 10:52am follow up email sent [DATE] 11:06am co…"
click at [710, 519] on icon "button" at bounding box center [718, 527] width 17 height 17
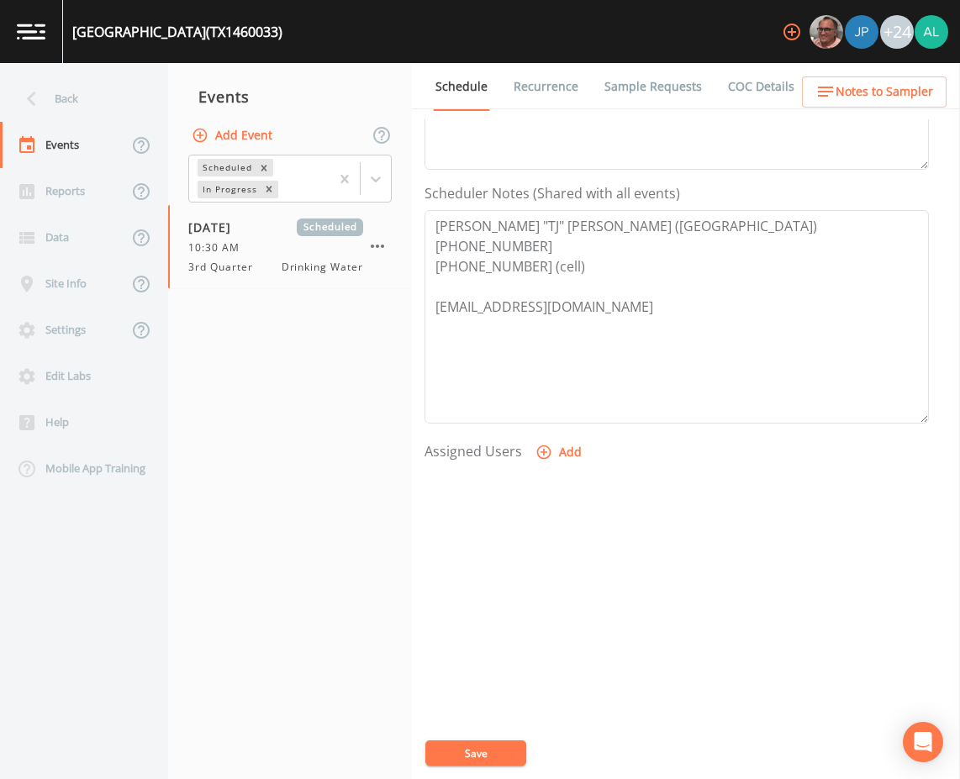
click at [472, 743] on button "Save" at bounding box center [475, 753] width 101 height 25
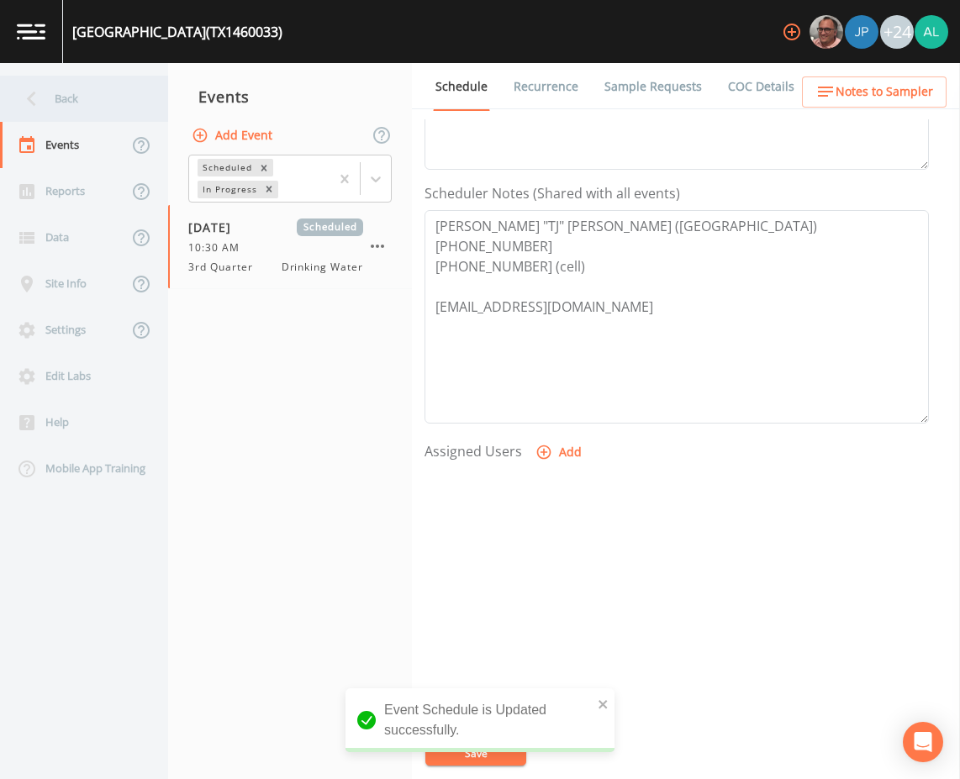
click at [55, 109] on div "Back" at bounding box center [75, 99] width 151 height 46
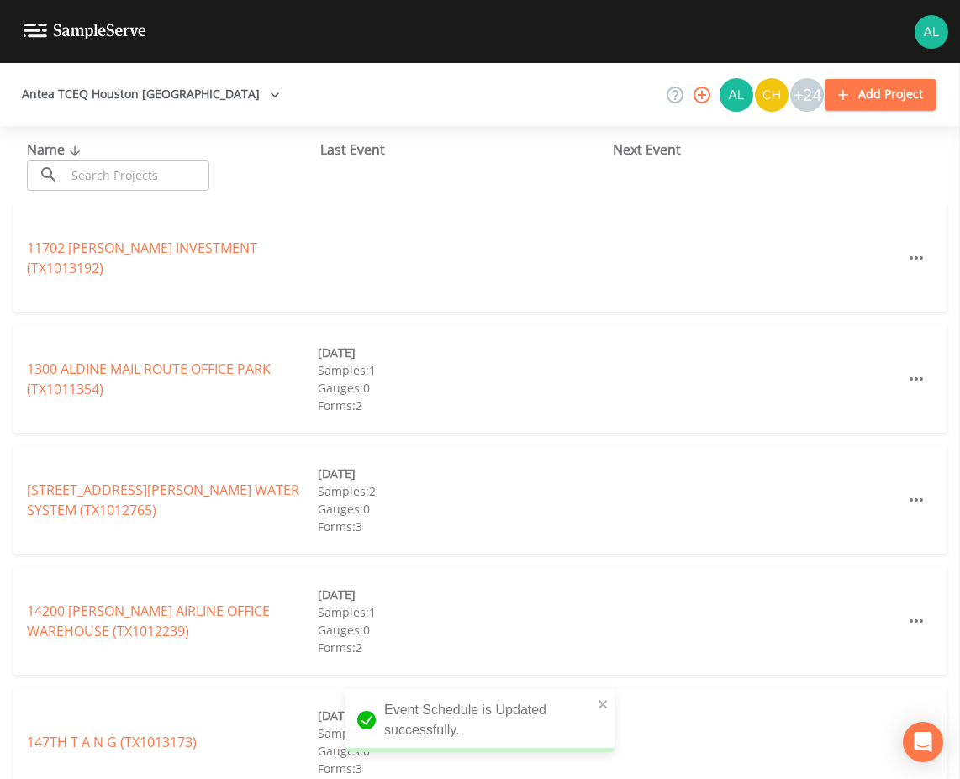
click at [102, 159] on div "Name ​ ​" at bounding box center [173, 165] width 293 height 51
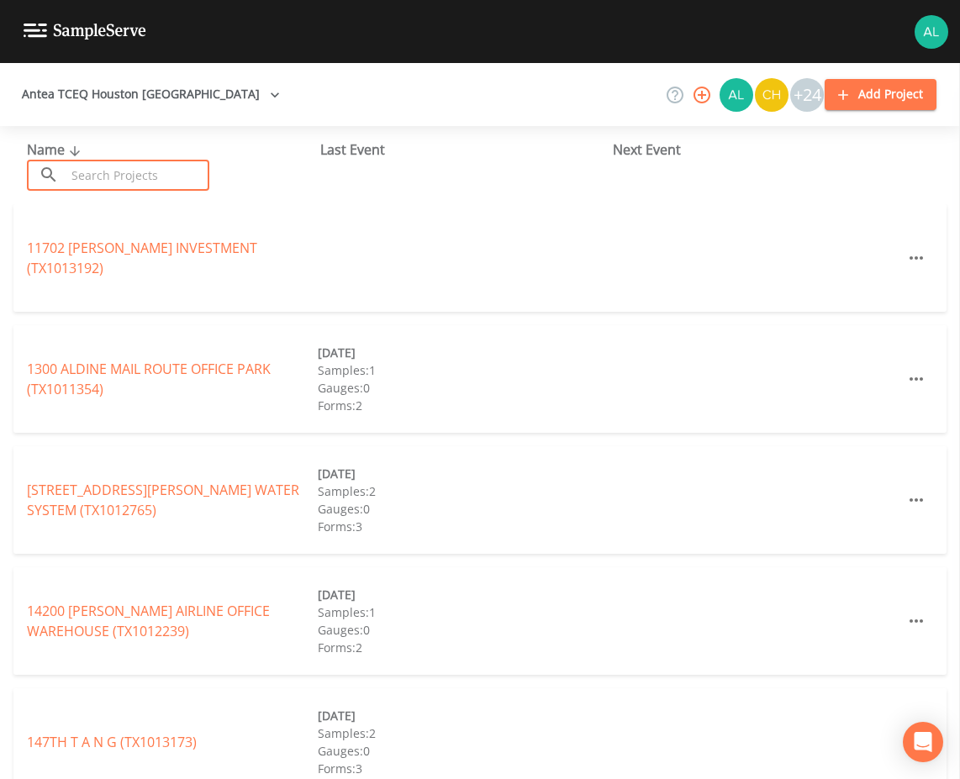
click at [107, 176] on input "text" at bounding box center [138, 175] width 144 height 31
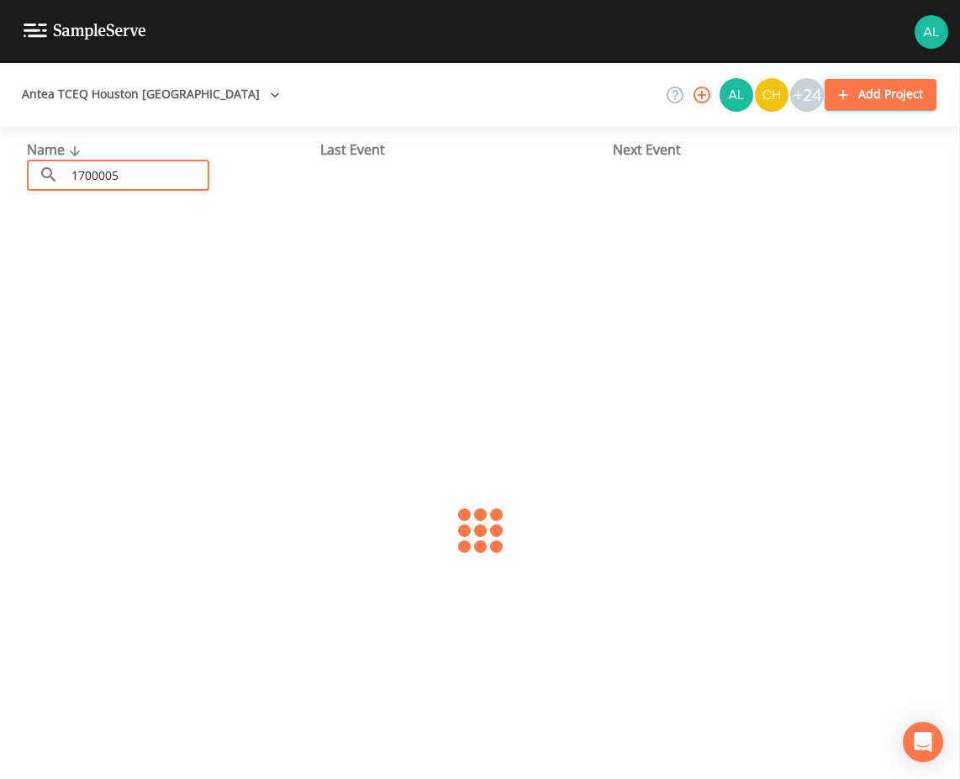
type input "1700005"
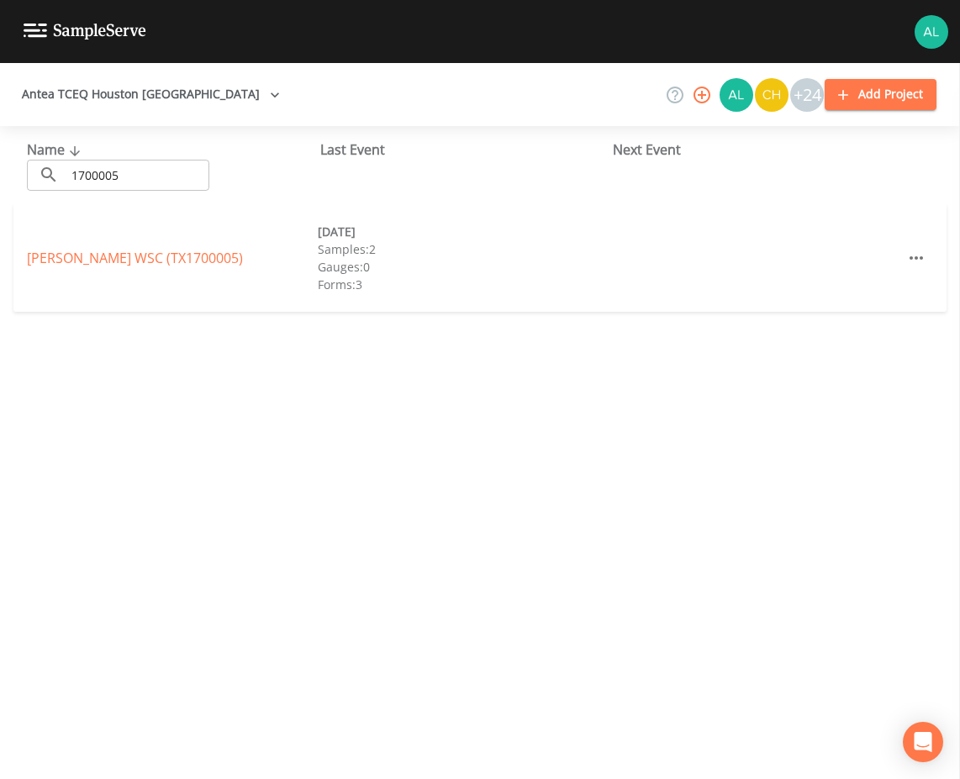
drag, startPoint x: 50, startPoint y: 261, endPoint x: 55, endPoint y: 273, distance: 13.6
click at [50, 261] on link "[PERSON_NAME] WSC (TX1700005)" at bounding box center [135, 258] width 216 height 18
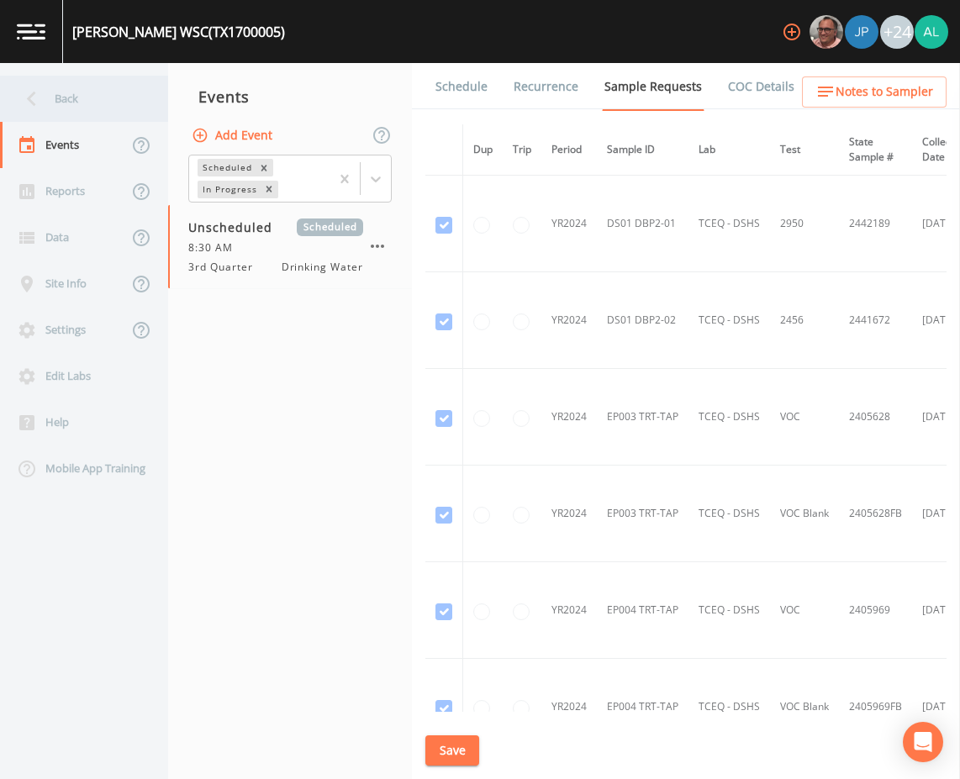
click at [51, 99] on div "Back" at bounding box center [75, 99] width 151 height 46
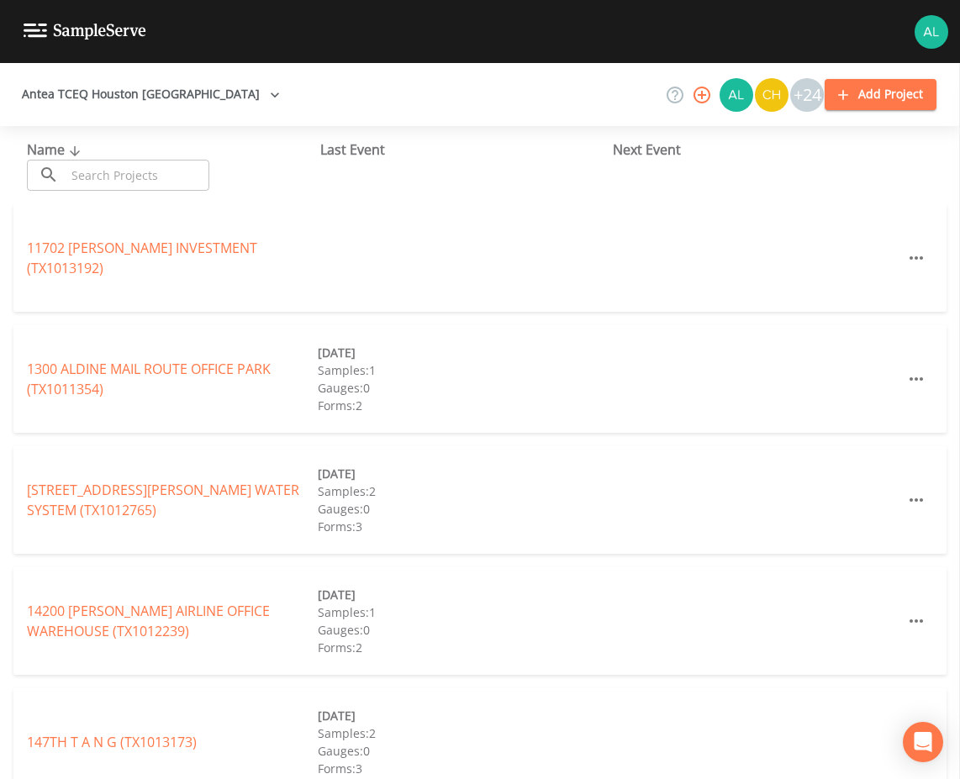
click at [85, 167] on input "text" at bounding box center [138, 175] width 144 height 31
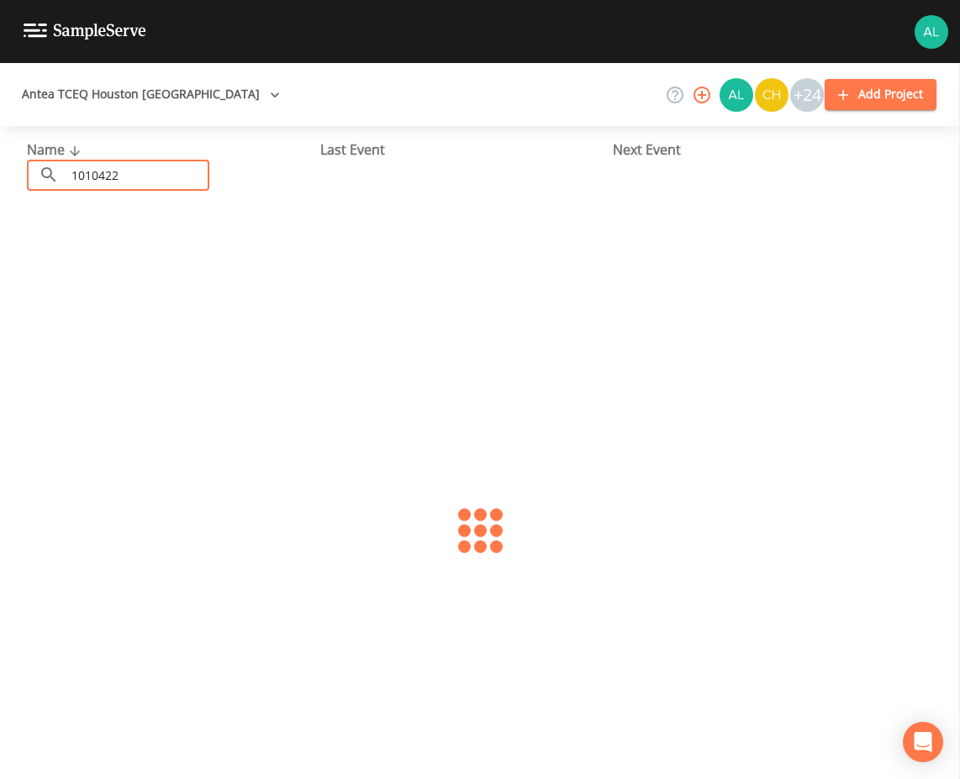
type input "1010422"
click at [102, 265] on link "[GEOGRAPHIC_DATA] [GEOGRAPHIC_DATA][STREET_ADDRESS])" at bounding box center [168, 258] width 282 height 39
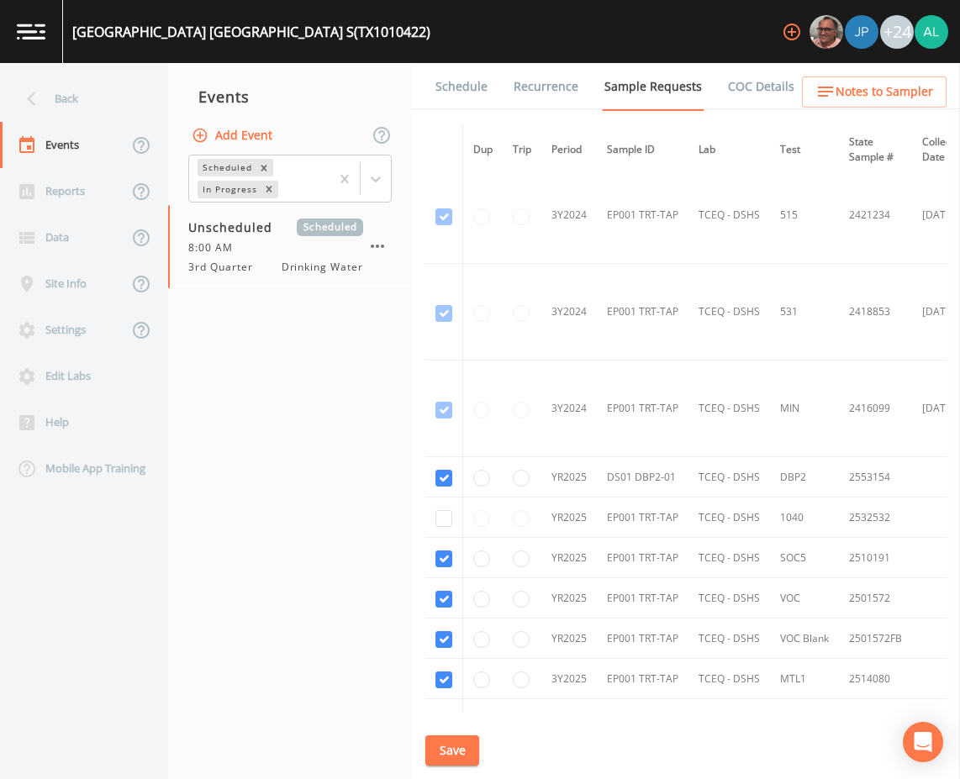
scroll to position [755, 0]
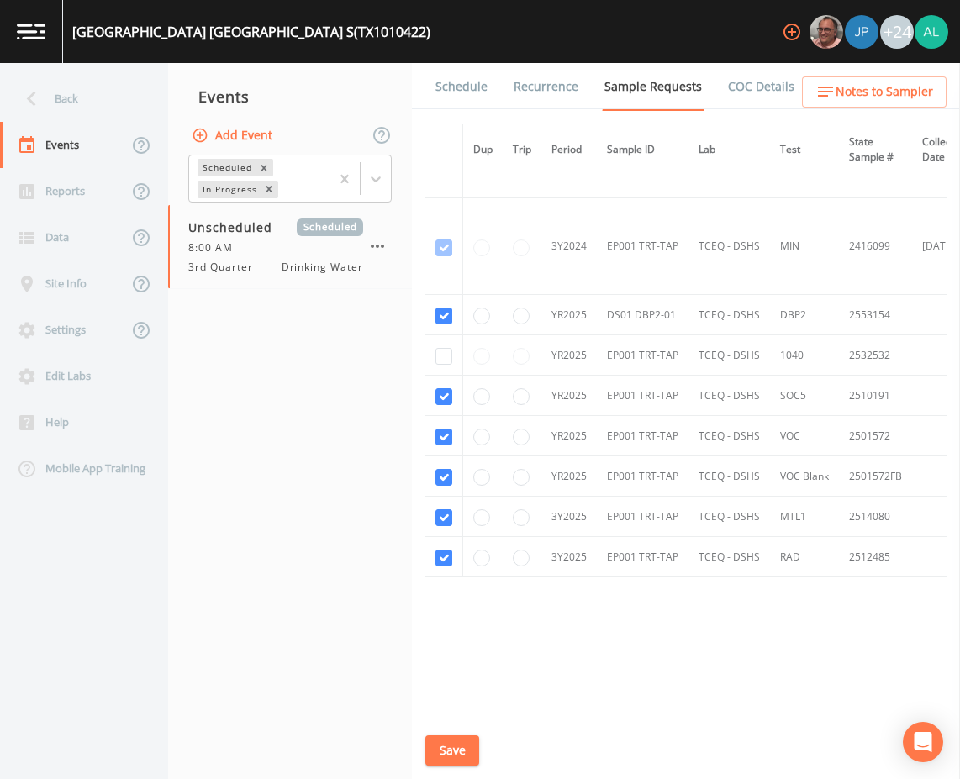
click at [457, 104] on link "Schedule" at bounding box center [461, 86] width 57 height 47
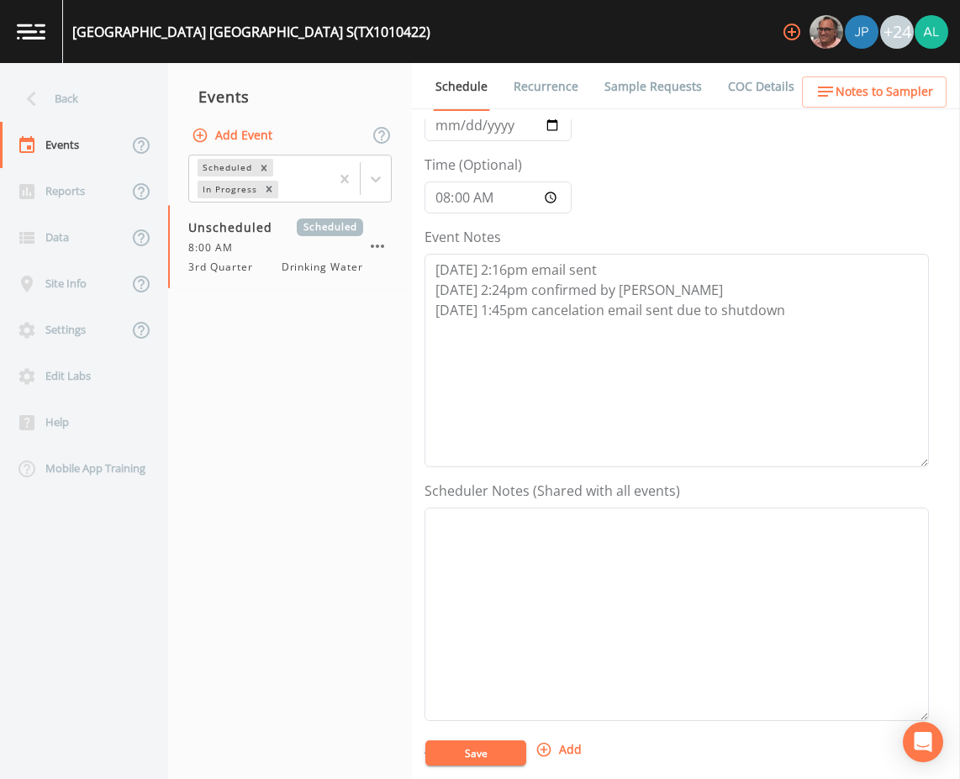
scroll to position [336, 0]
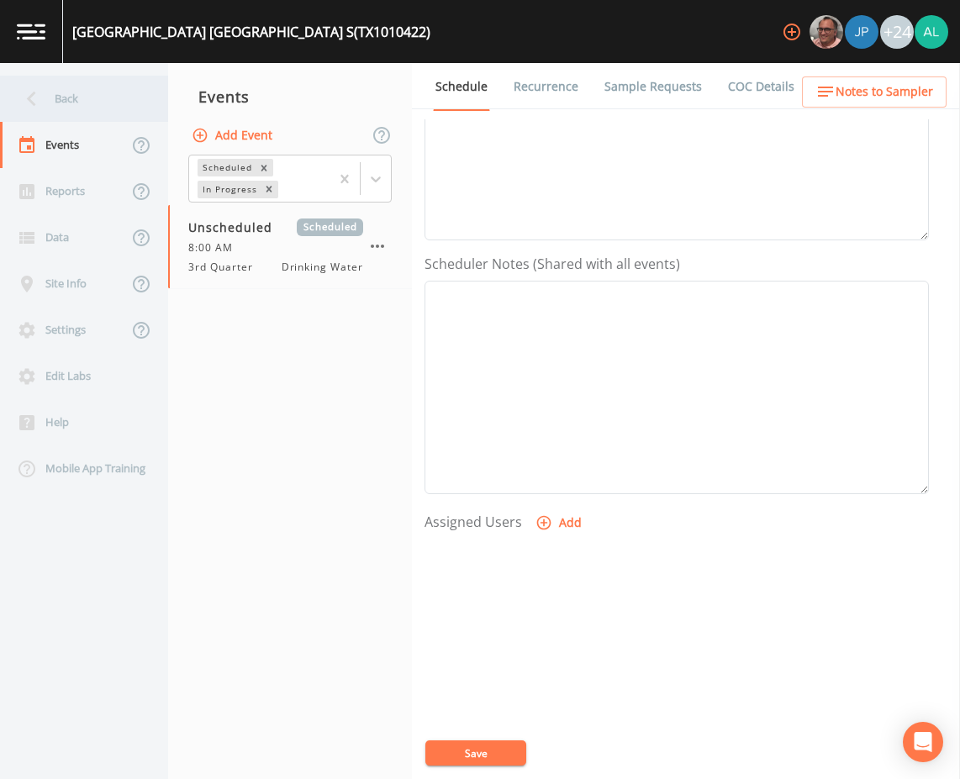
click at [39, 92] on icon at bounding box center [31, 98] width 29 height 29
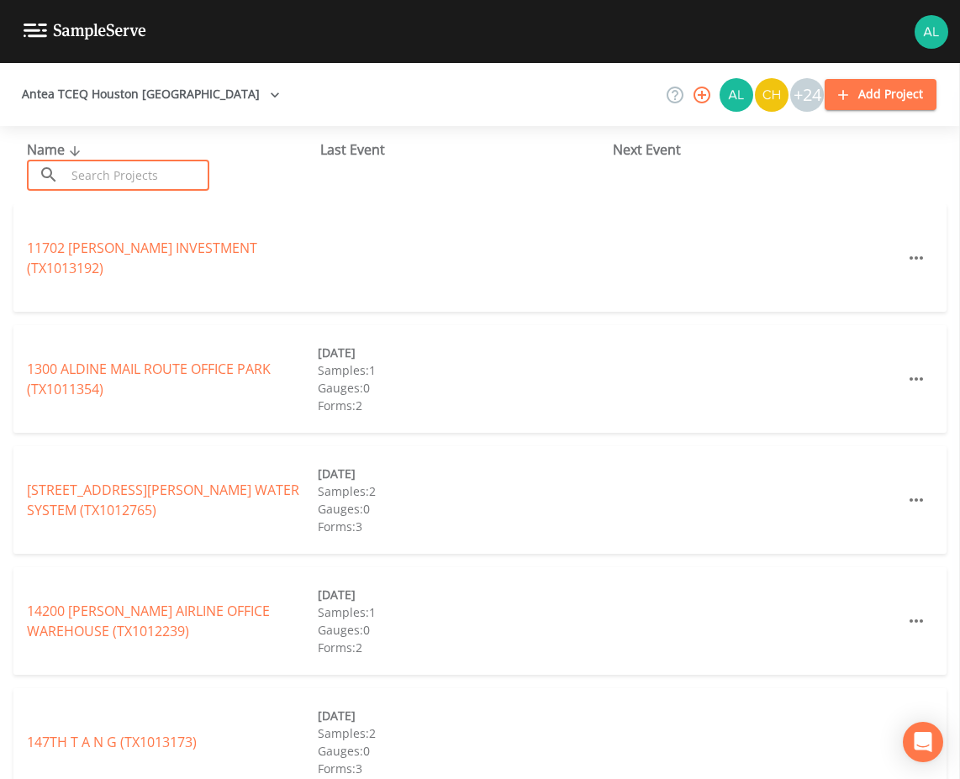
click at [129, 165] on input "text" at bounding box center [138, 175] width 144 height 31
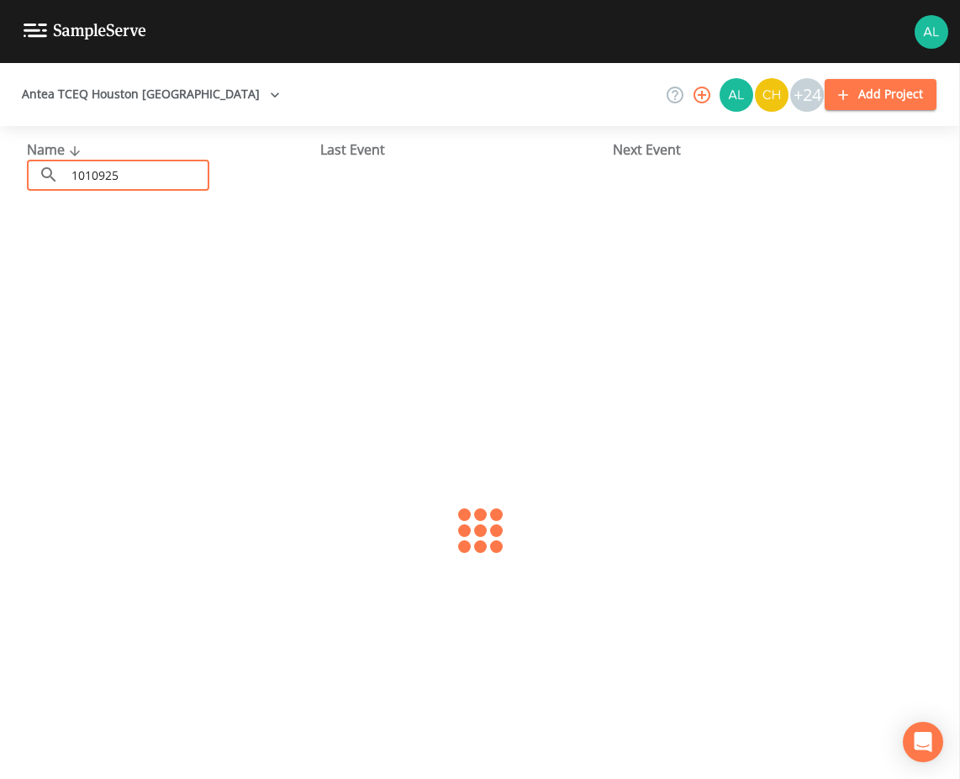
type input "1010925"
click at [56, 258] on link "[PERSON_NAME][GEOGRAPHIC_DATA] 1 (TX1010925)" at bounding box center [169, 258] width 284 height 39
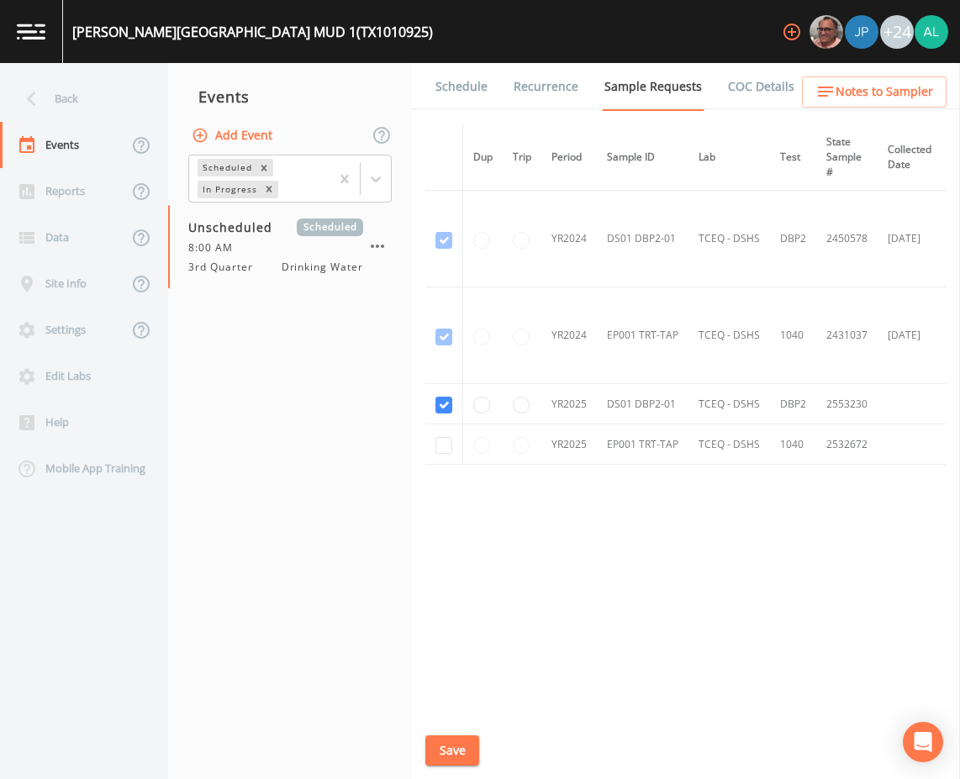
click at [425, 102] on li "Schedule" at bounding box center [451, 86] width 78 height 47
click at [441, 98] on link "Schedule" at bounding box center [461, 86] width 57 height 47
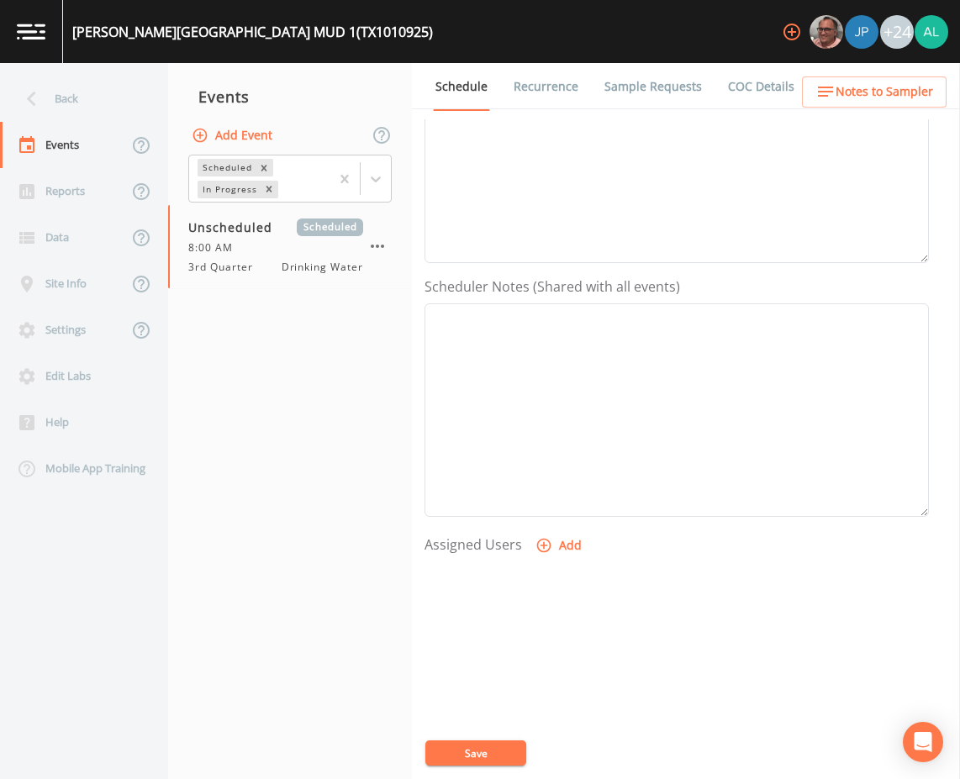
scroll to position [407, 0]
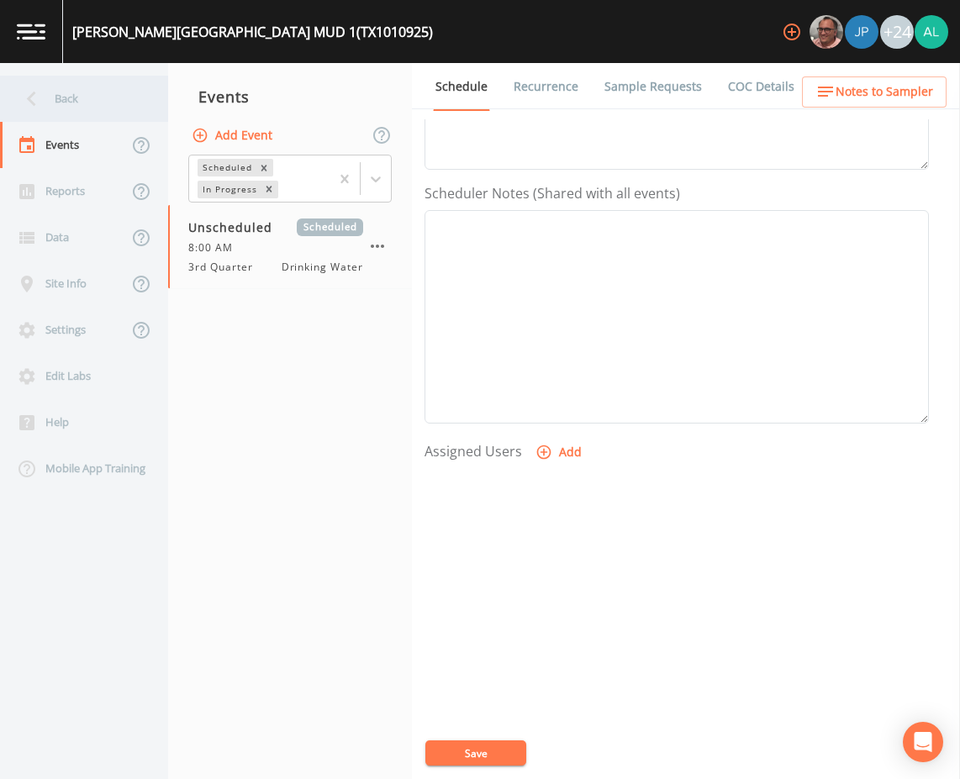
click at [116, 99] on div "Back" at bounding box center [75, 99] width 151 height 46
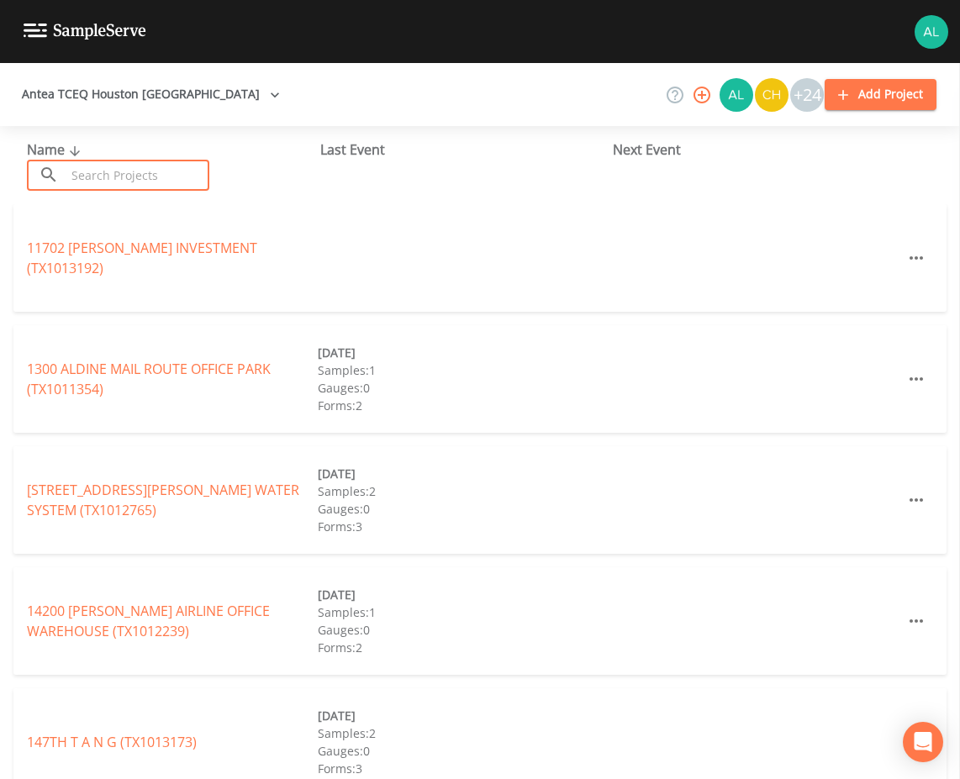
click at [117, 177] on input "text" at bounding box center [138, 175] width 144 height 31
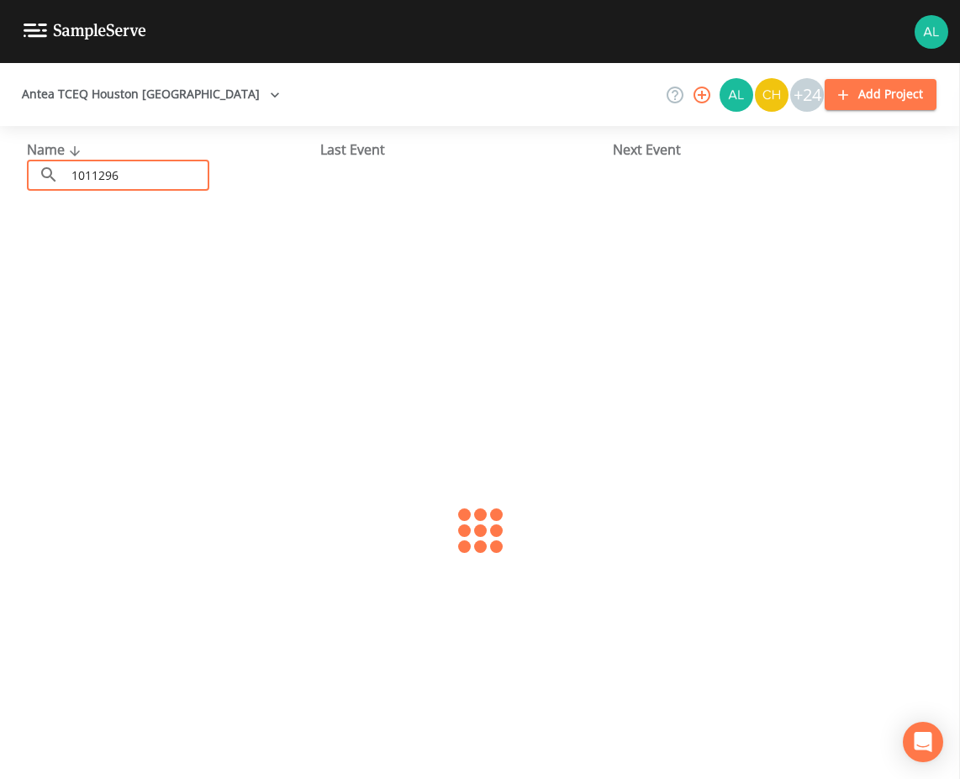
type input "1011296"
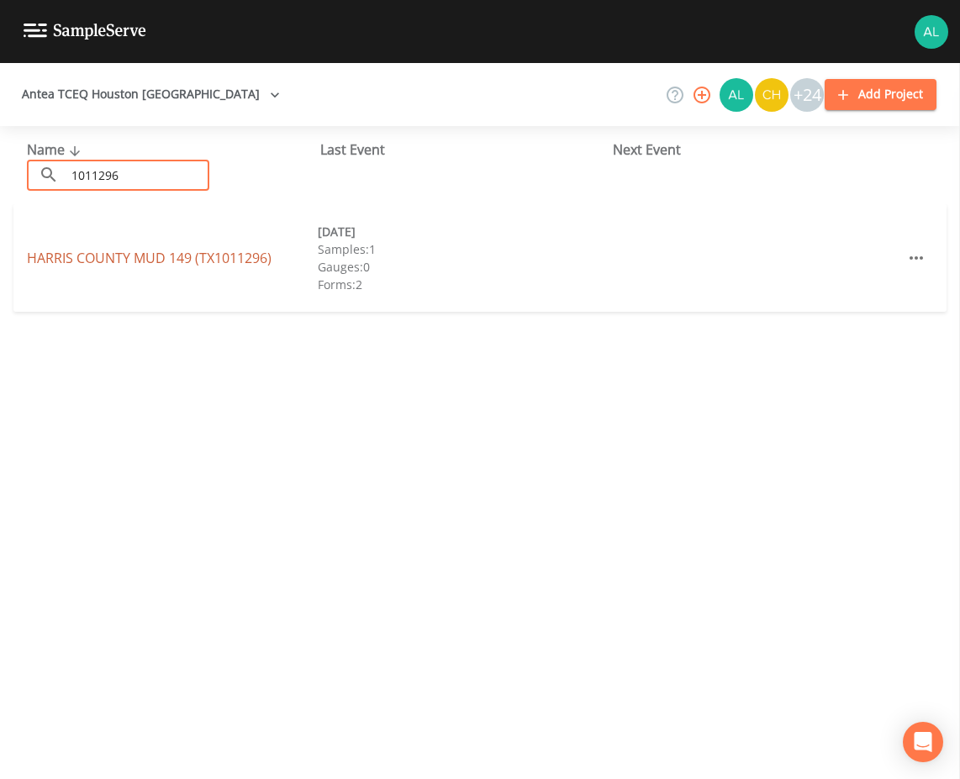
click at [119, 251] on link "[GEOGRAPHIC_DATA] 149 (TX1011296)" at bounding box center [149, 258] width 245 height 18
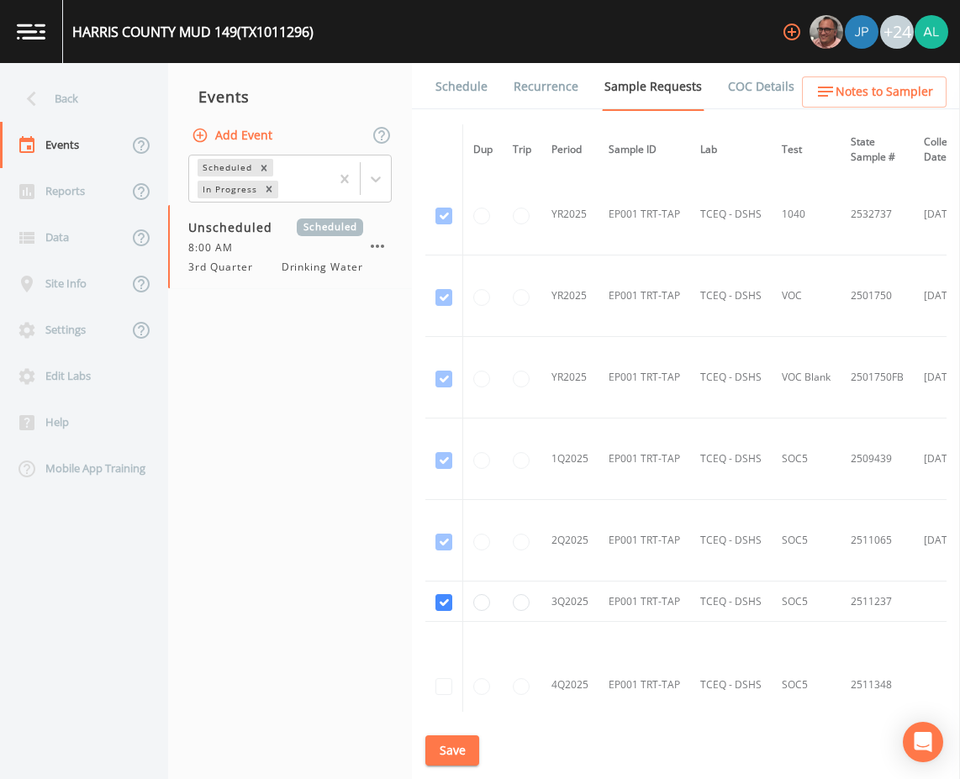
scroll to position [870, 0]
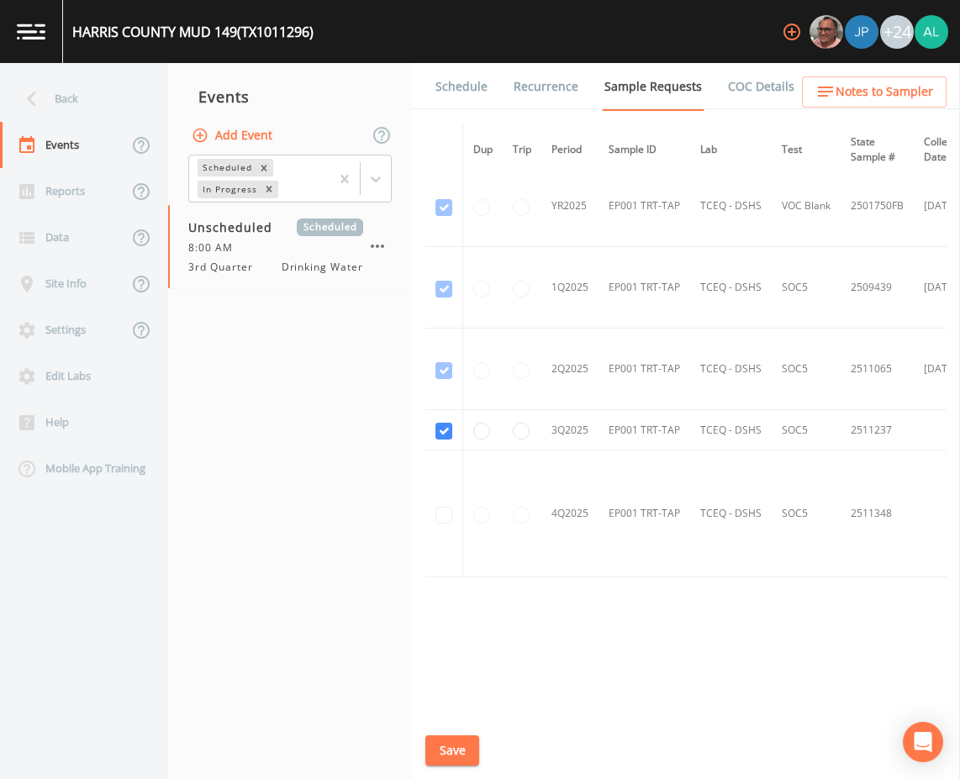
click at [463, 98] on link "Schedule" at bounding box center [461, 86] width 57 height 47
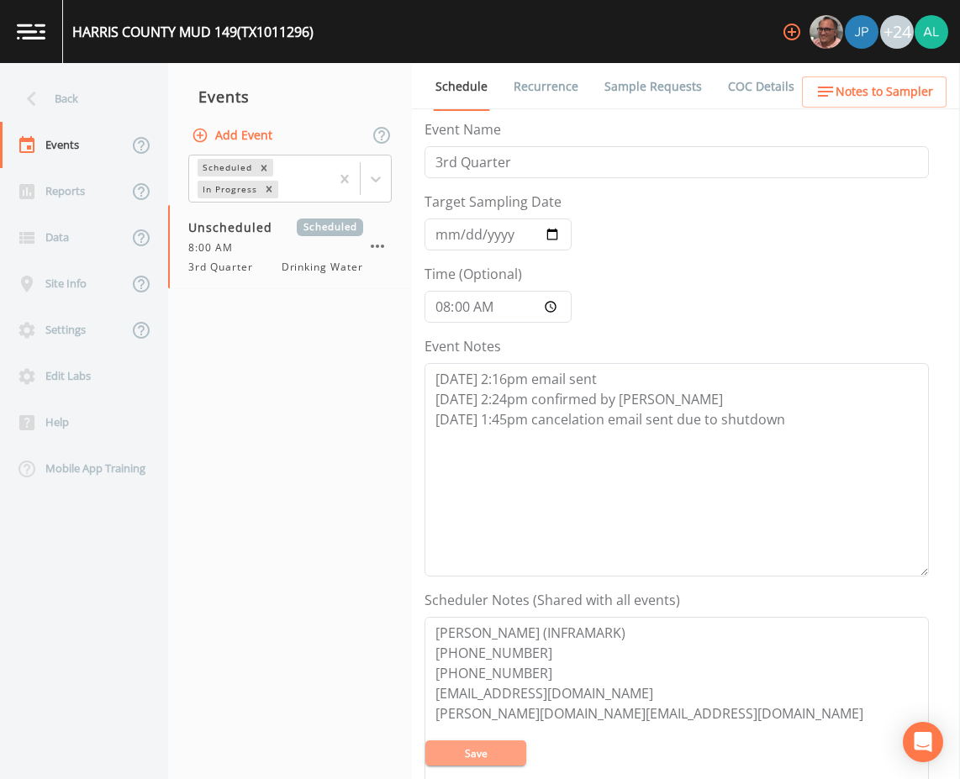
click at [465, 751] on button "Save" at bounding box center [475, 753] width 101 height 25
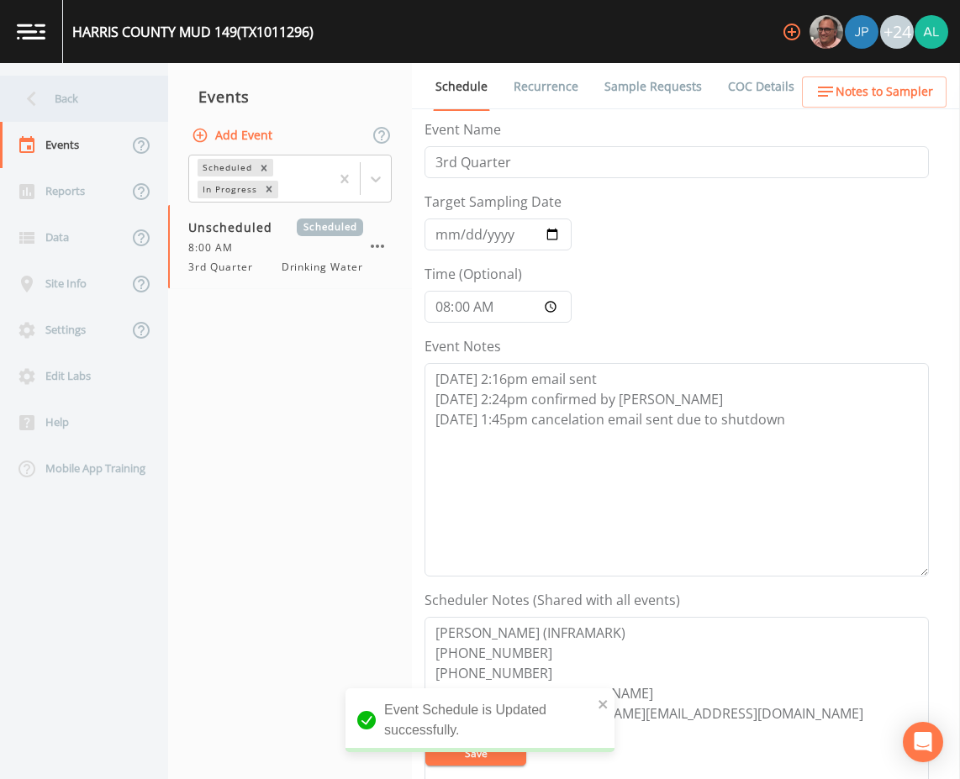
click at [64, 97] on div "Back" at bounding box center [75, 99] width 151 height 46
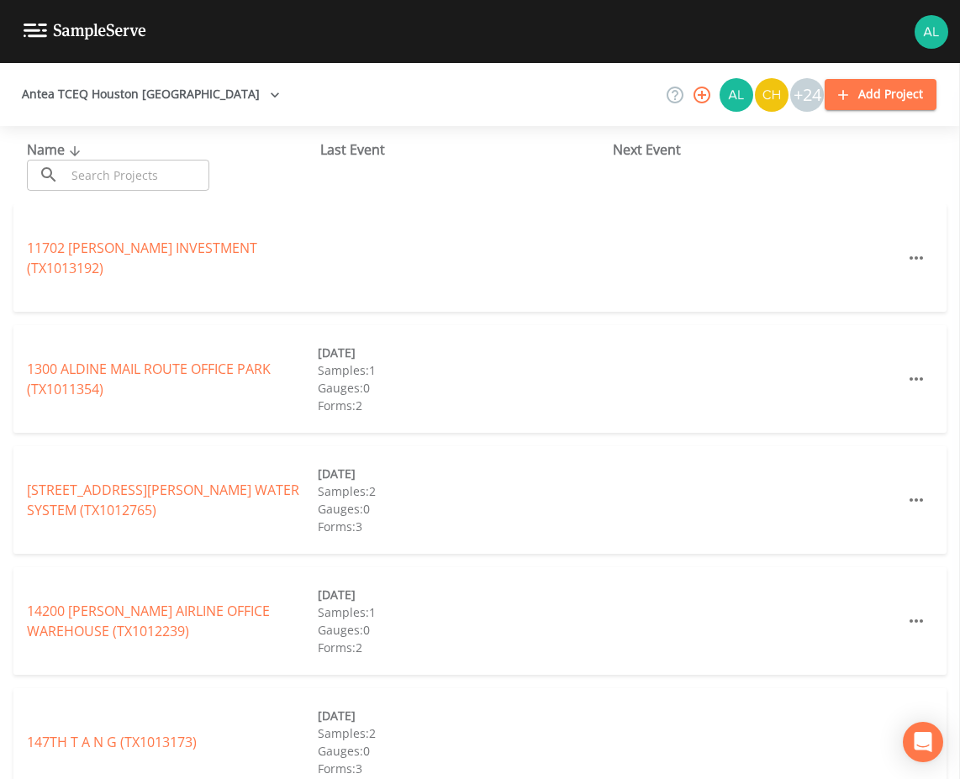
click at [182, 171] on input "text" at bounding box center [138, 175] width 144 height 31
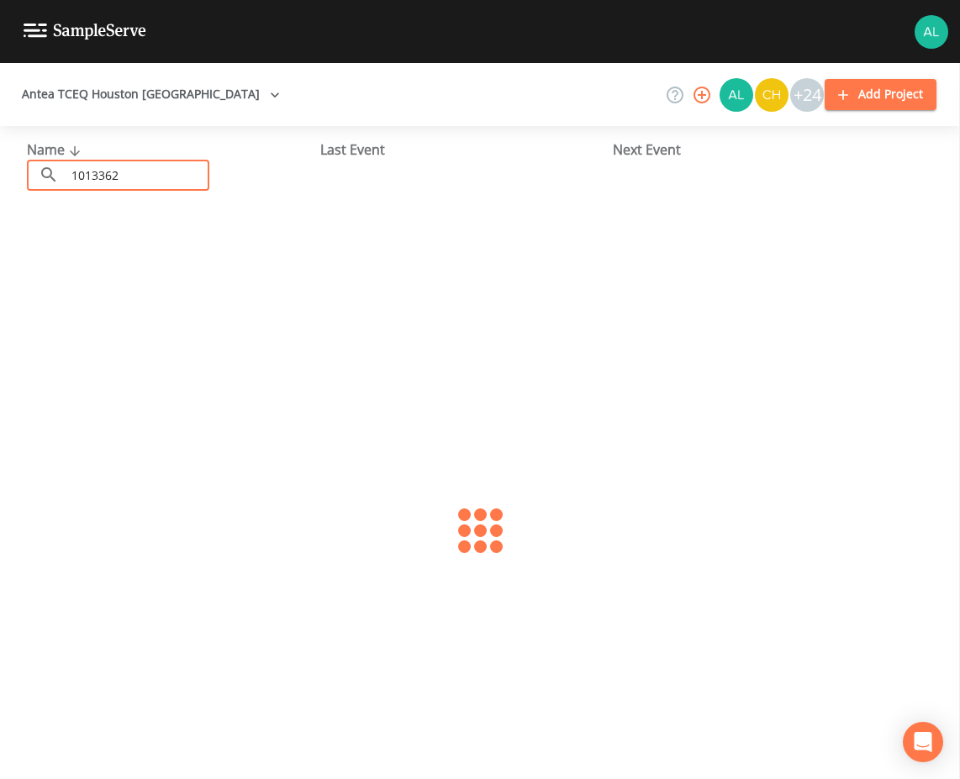
type input "1013362"
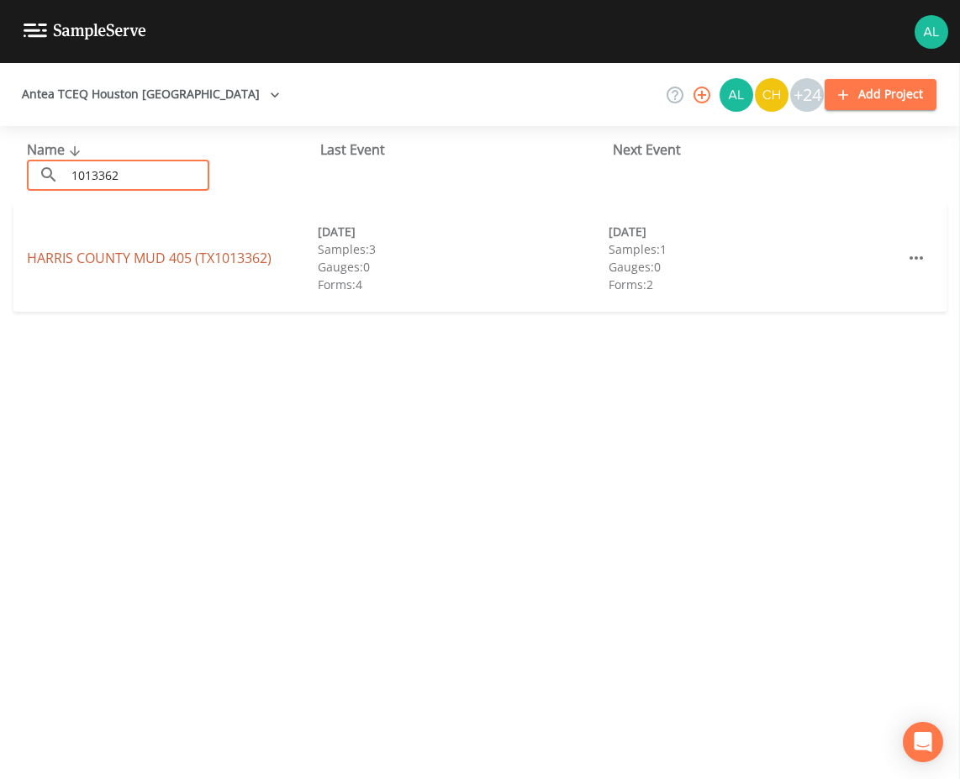
click at [148, 250] on div "[GEOGRAPHIC_DATA] 405 (TX1013362) [DATE] Samples: 3 Gauges: 0 Forms: 4 [DATE] S…" at bounding box center [479, 258] width 933 height 108
click at [150, 254] on link "[GEOGRAPHIC_DATA] 405 (TX1013362)" at bounding box center [149, 258] width 245 height 18
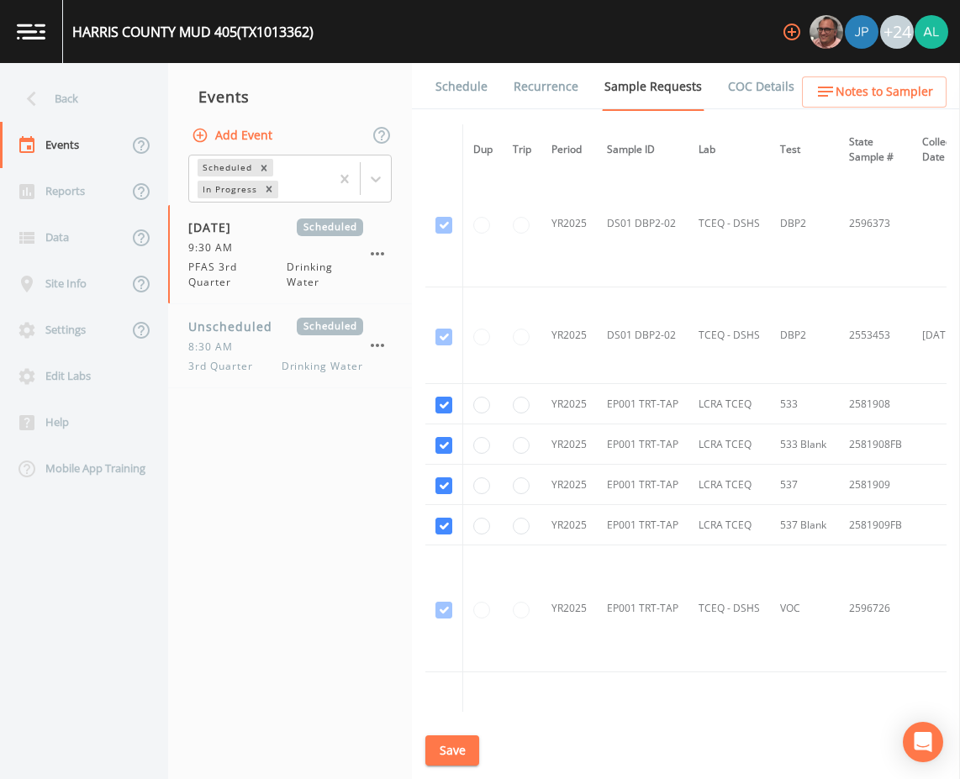
scroll to position [925, 0]
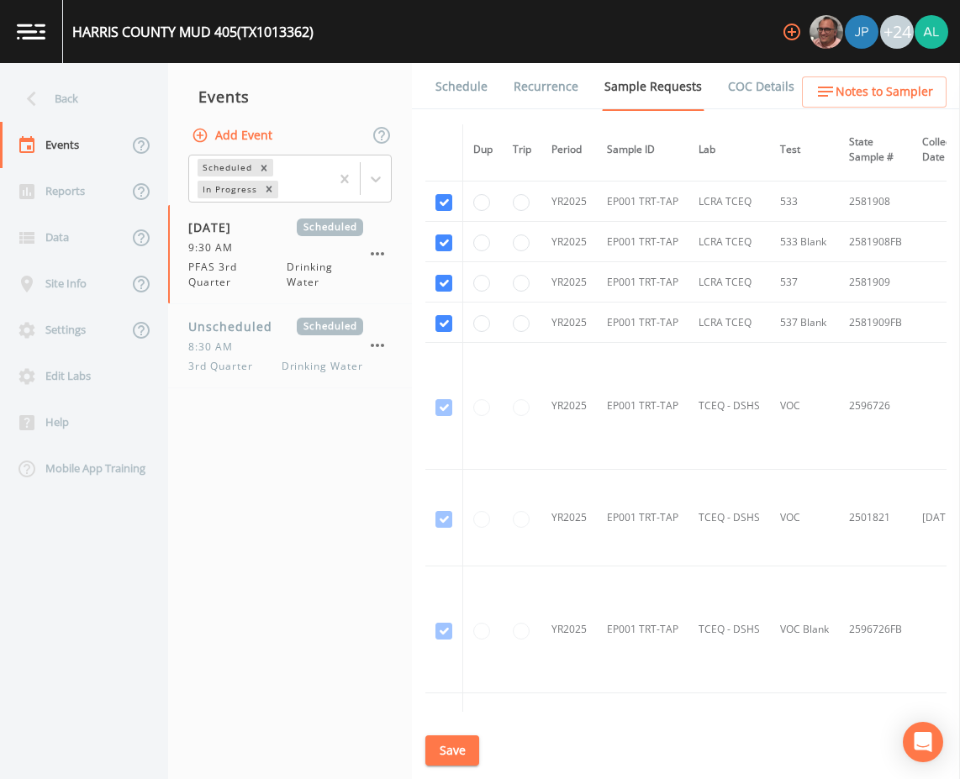
click at [467, 92] on link "Schedule" at bounding box center [461, 86] width 57 height 47
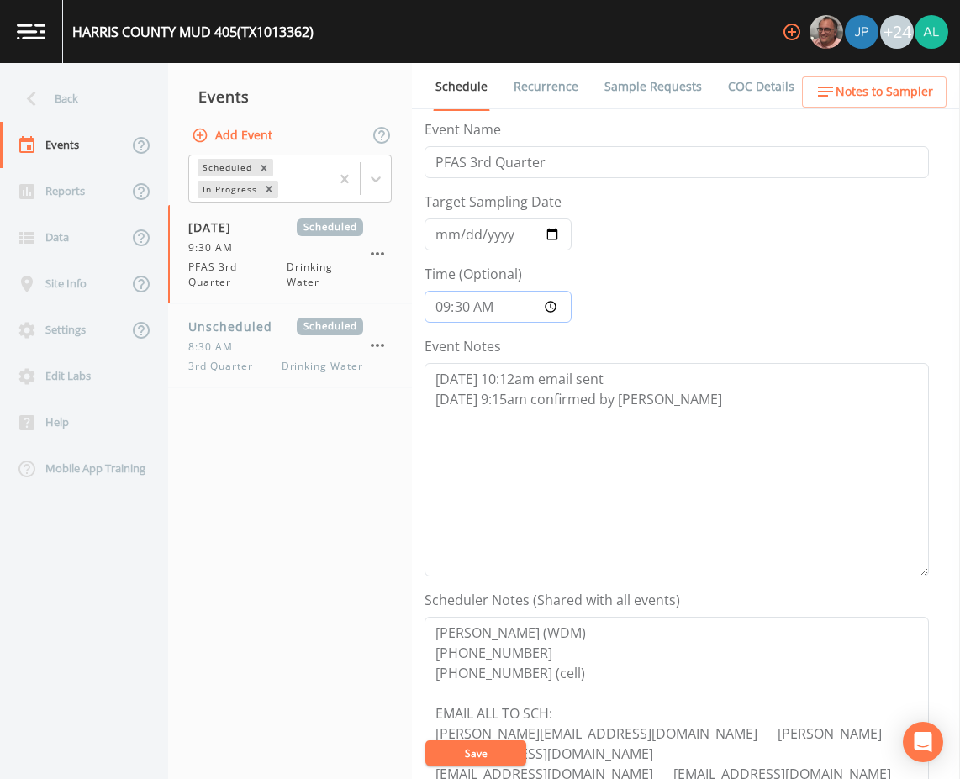
click at [459, 315] on input "09:30:00" at bounding box center [497, 307] width 147 height 32
type input "09:00"
click at [460, 754] on button "Save" at bounding box center [475, 753] width 101 height 25
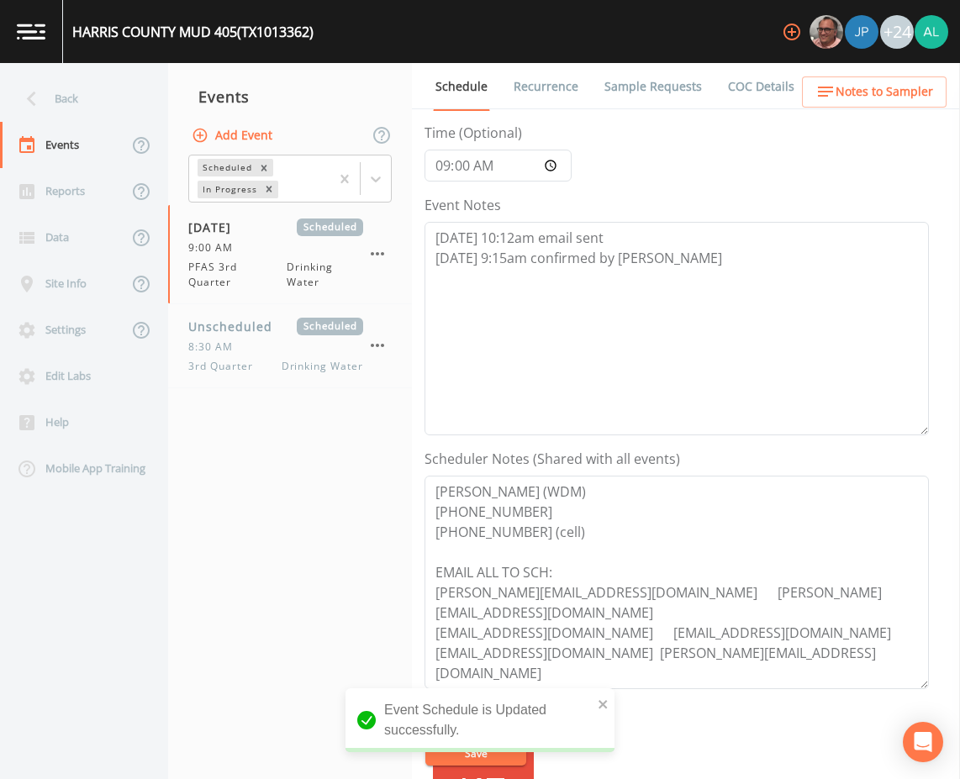
scroll to position [407, 0]
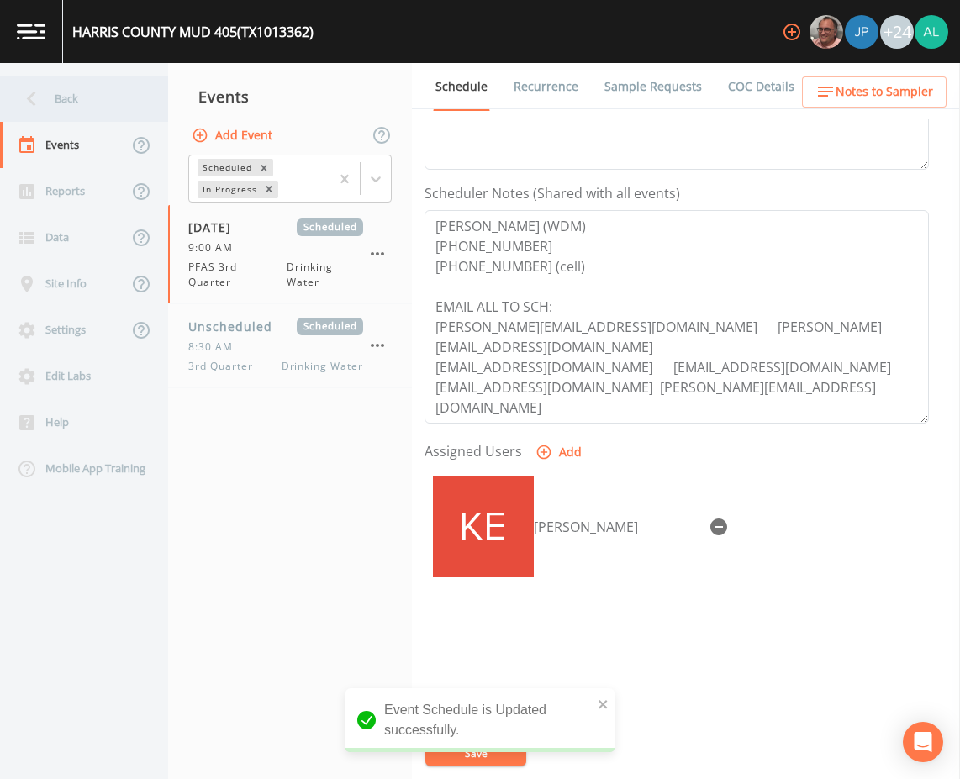
click at [108, 96] on div "Back" at bounding box center [75, 99] width 151 height 46
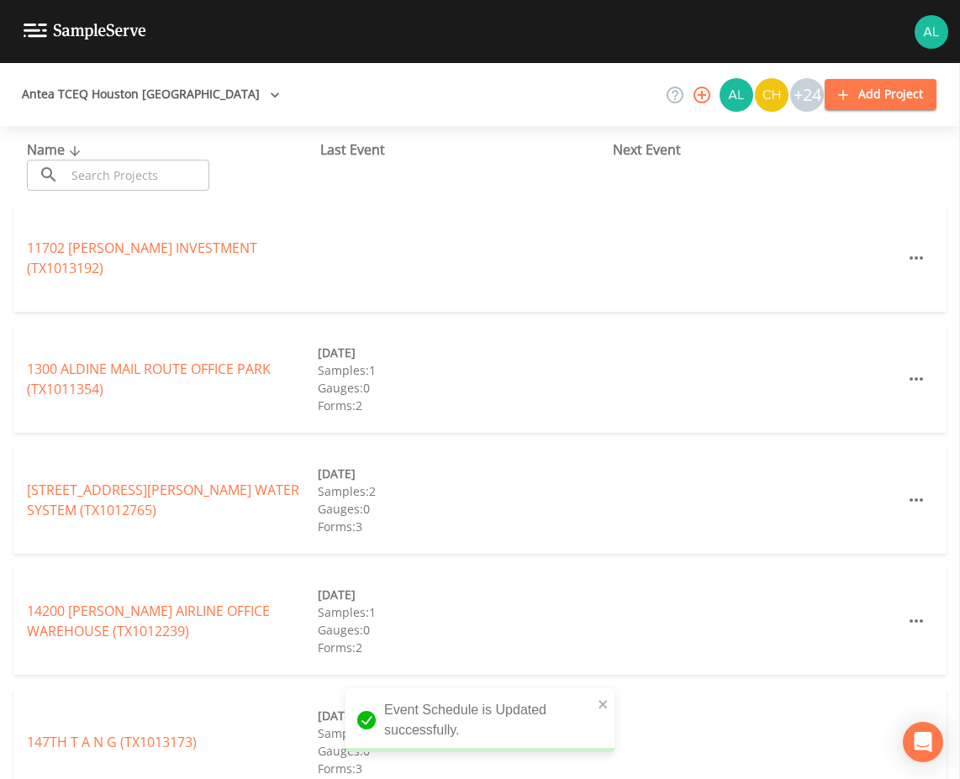
click at [131, 186] on input "text" at bounding box center [138, 175] width 144 height 31
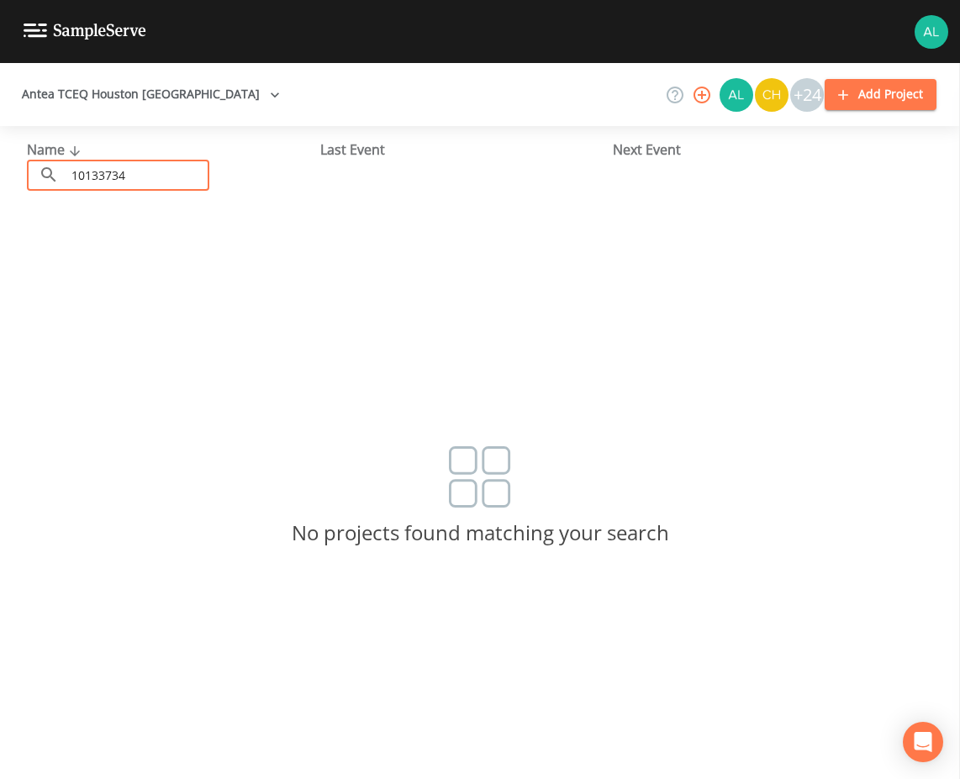
click at [160, 156] on div "Name ​ 10133734 ​" at bounding box center [173, 165] width 293 height 51
drag, startPoint x: 152, startPoint y: 169, endPoint x: -177, endPoint y: 113, distance: 333.3
click at [0, 113] on html "Antea TCEQ Houston [GEOGRAPHIC_DATA] +24 Add Project Name ​ 10133734 ​ Last Eve…" at bounding box center [480, 389] width 960 height 779
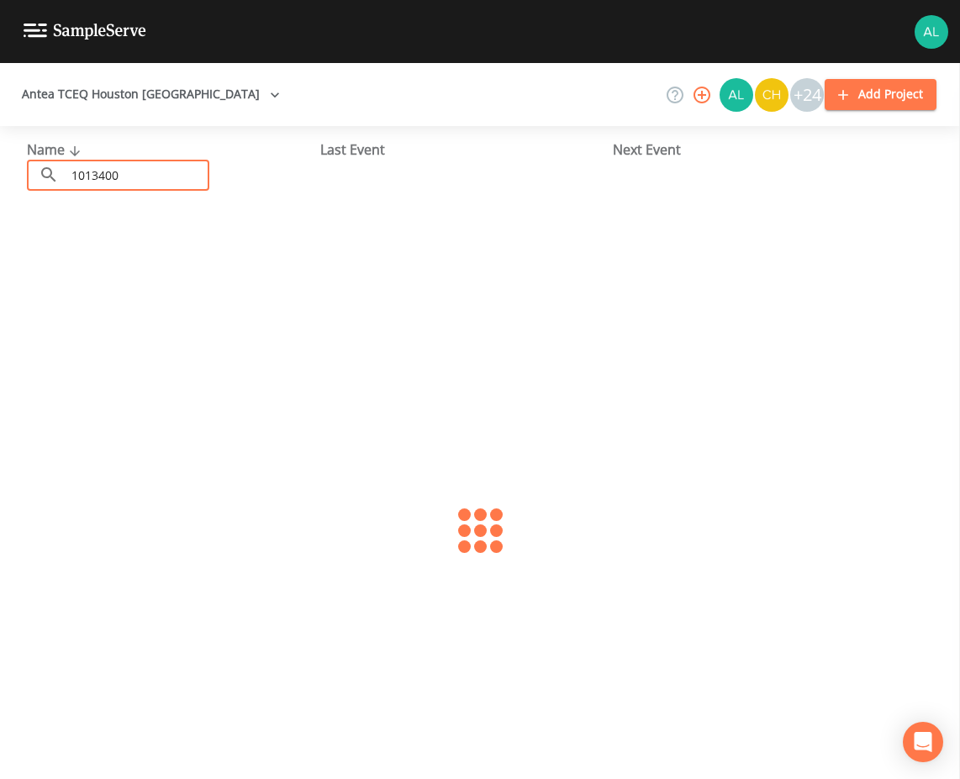
type input "1013400"
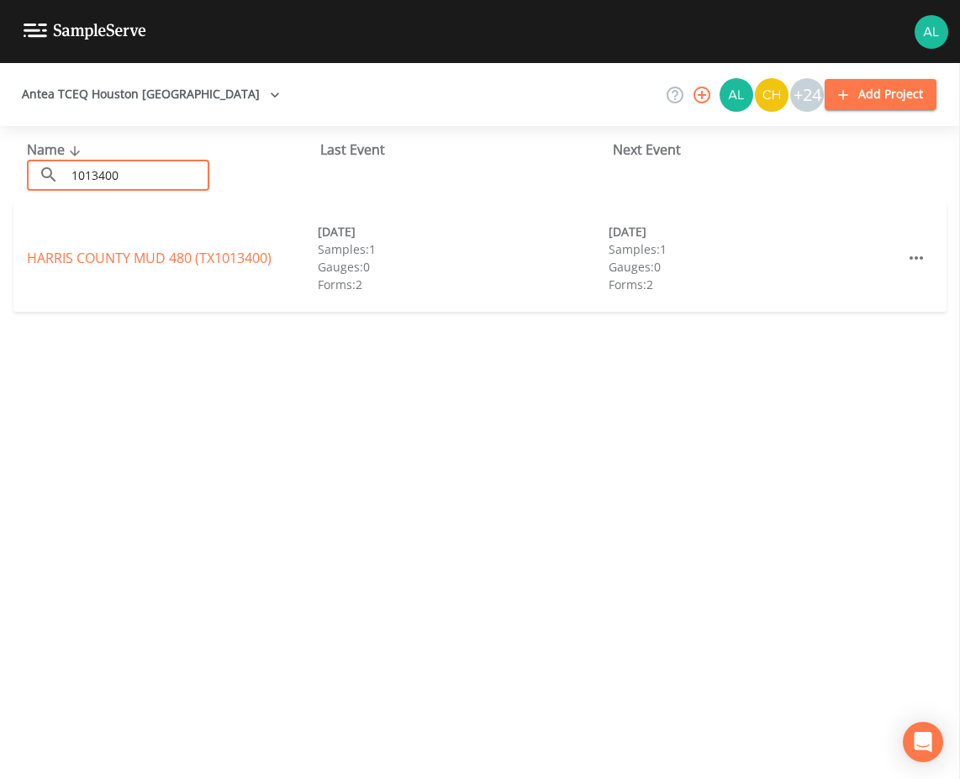
click at [99, 261] on link "HARRIS COUNTY MUD 480 (TX1013400)" at bounding box center [149, 258] width 245 height 18
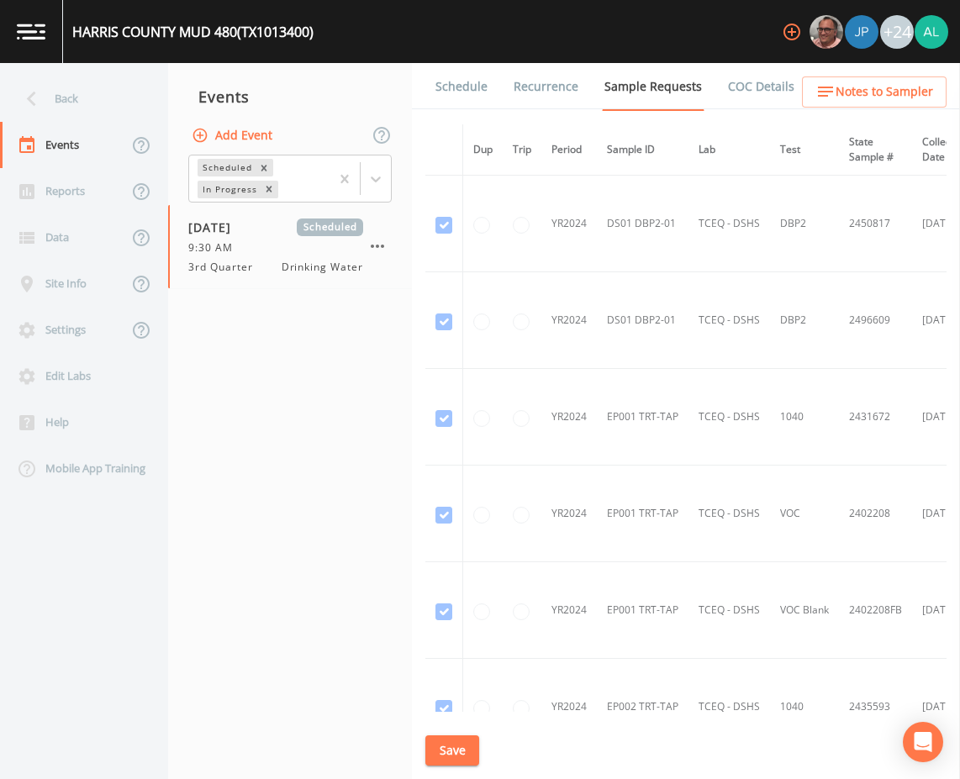
click at [476, 83] on link "Schedule" at bounding box center [461, 86] width 57 height 47
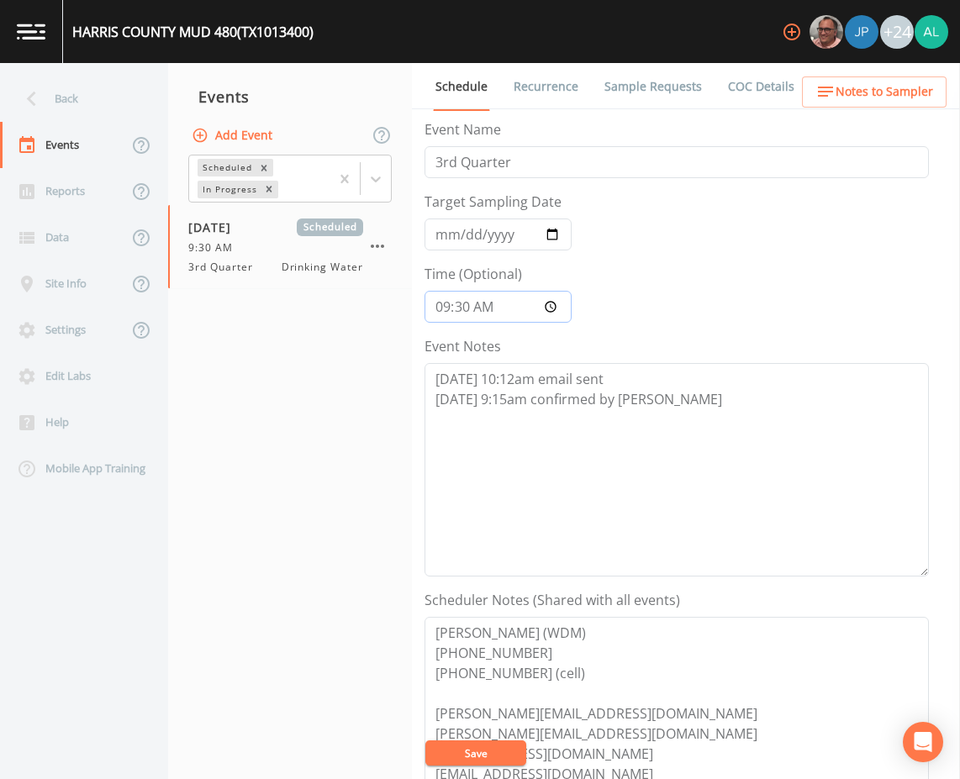
click at [444, 312] on input "09:30:00" at bounding box center [497, 307] width 147 height 32
click at [460, 312] on input "09:30:00" at bounding box center [497, 307] width 147 height 32
type input "09:00"
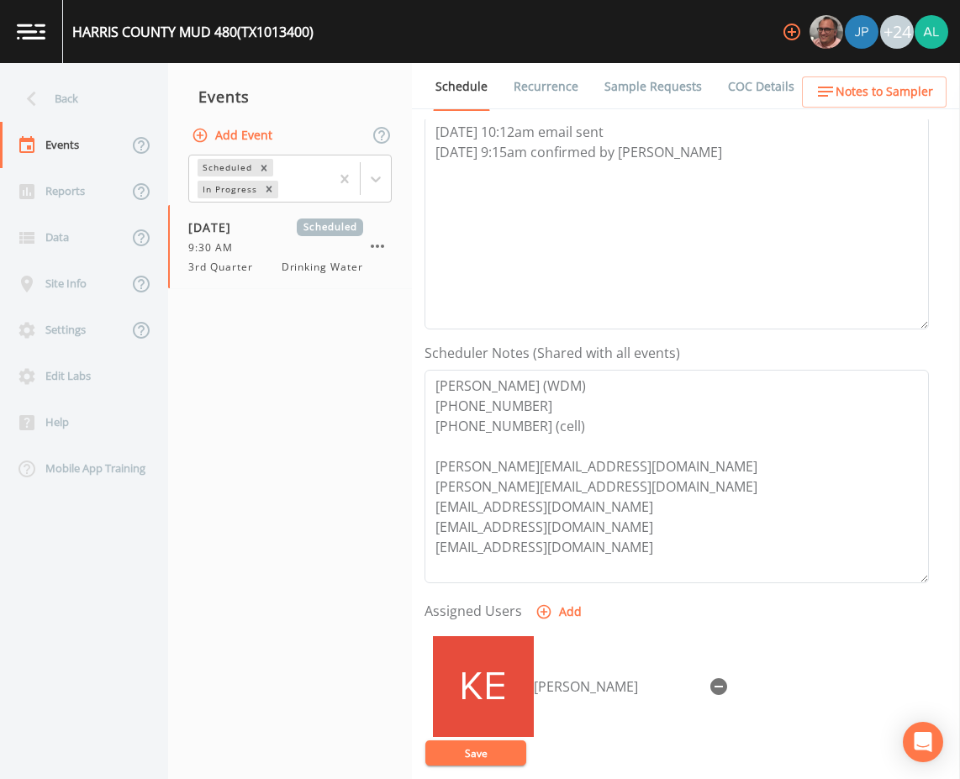
scroll to position [407, 0]
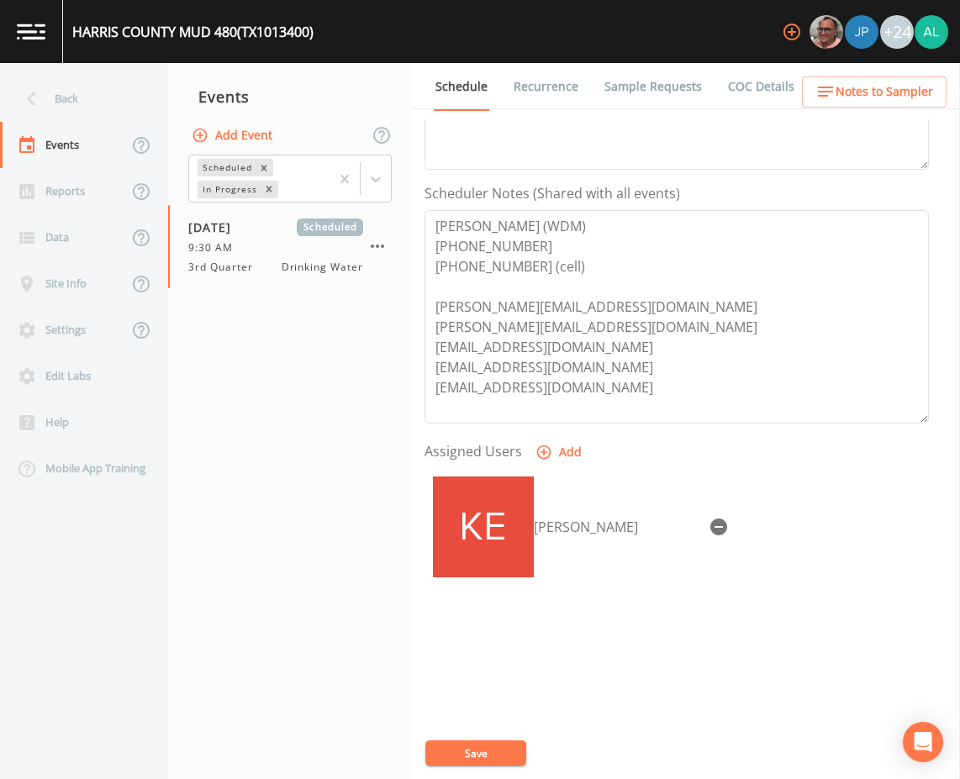
click at [513, 757] on button "Save" at bounding box center [475, 753] width 101 height 25
click at [651, 101] on link "Sample Requests" at bounding box center [653, 86] width 103 height 47
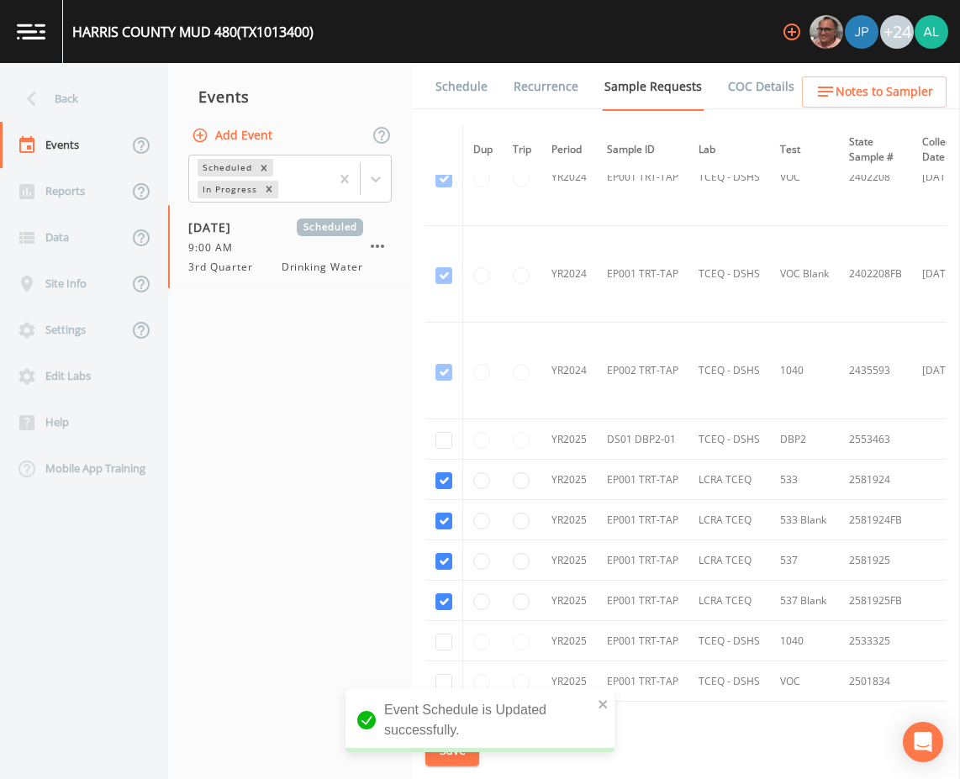
scroll to position [757, 0]
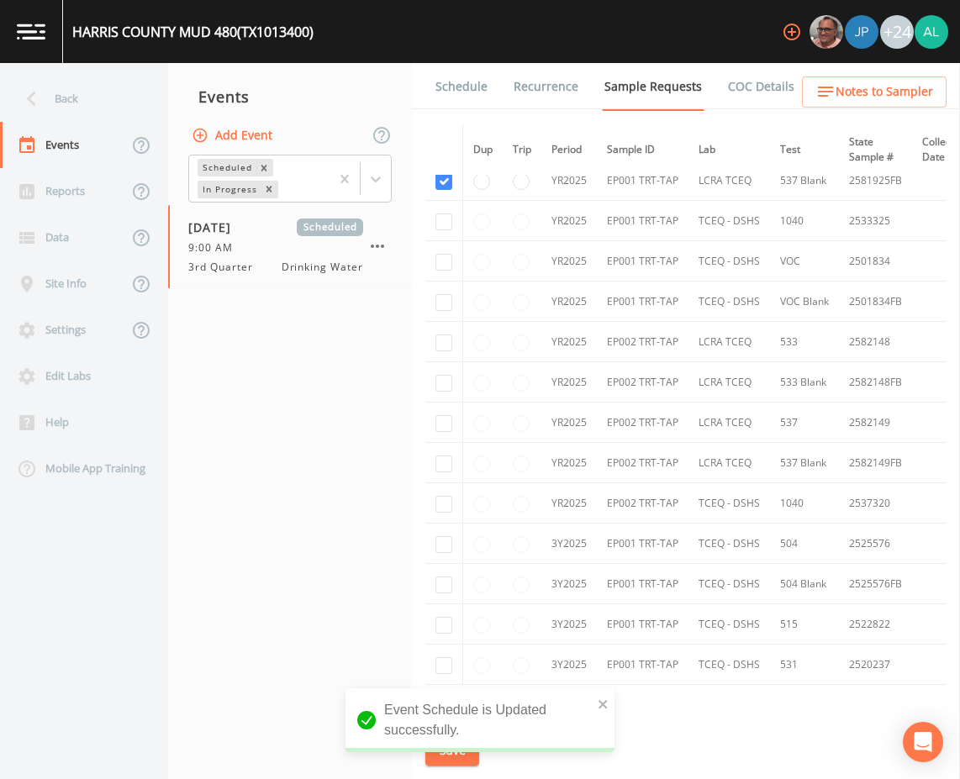
click at [461, 99] on link "Schedule" at bounding box center [461, 86] width 57 height 47
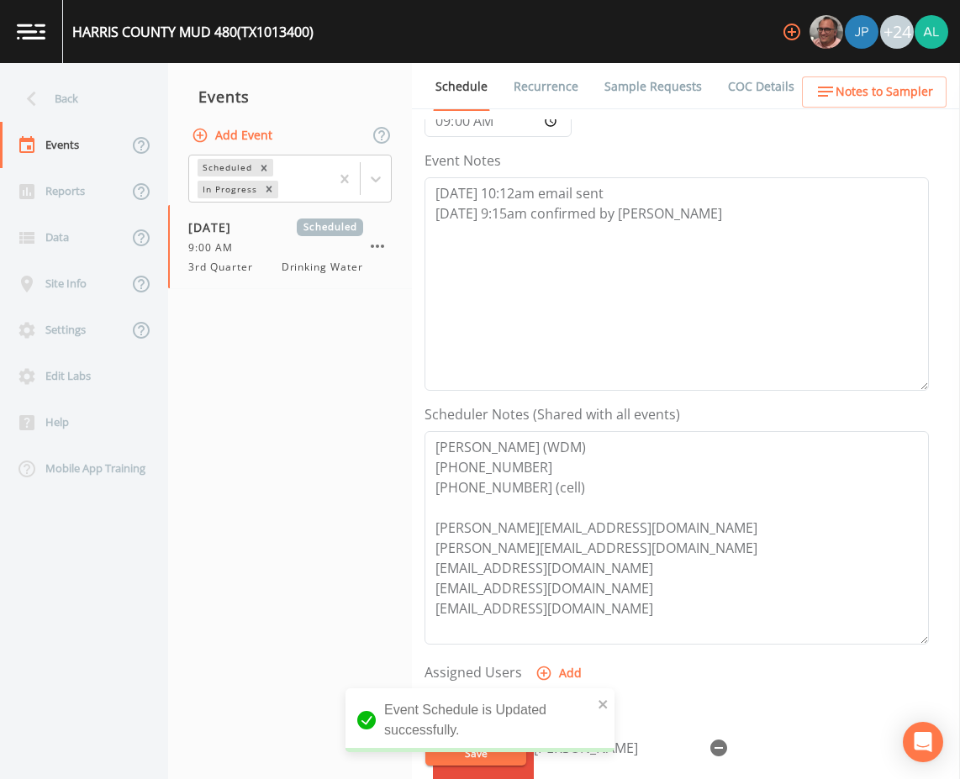
scroll to position [407, 0]
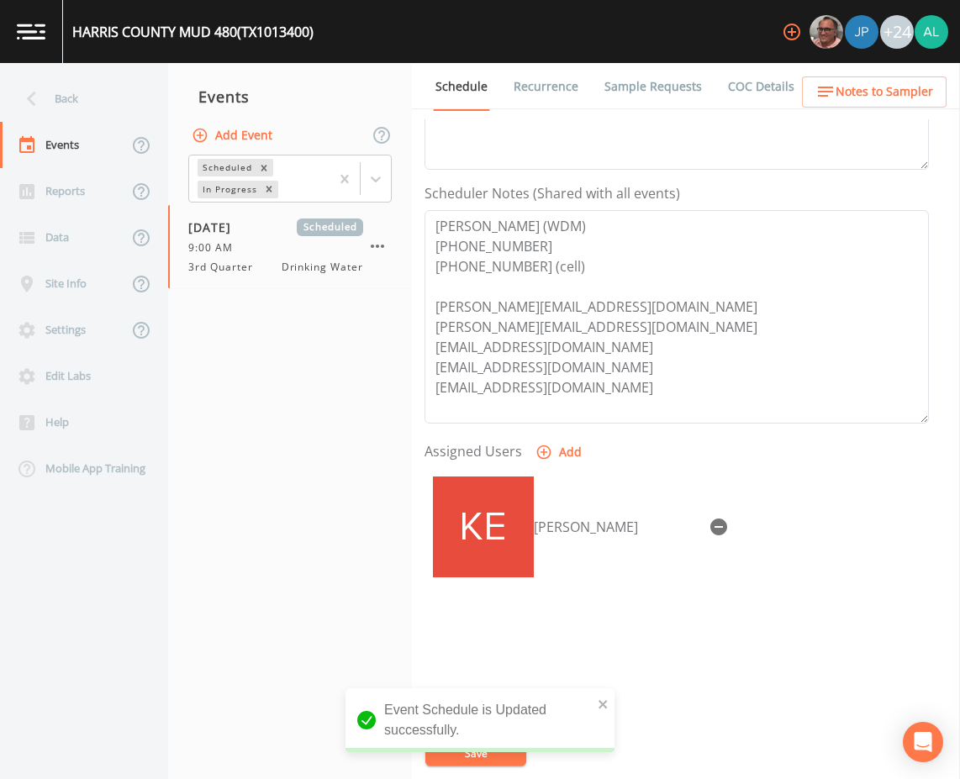
click at [618, 701] on div "Event Name 3rd Quarter Target Sampling Date [DATE] Time (Optional) 09:00:00 Eve…" at bounding box center [691, 449] width 535 height 660
click at [602, 699] on div "Event Schedule is Updated successfully." at bounding box center [479, 726] width 269 height 77
click at [514, 738] on div "Event Name 3rd Quarter Target Sampling Date [DATE] Time (Optional) 09:00:00 Eve…" at bounding box center [691, 449] width 535 height 660
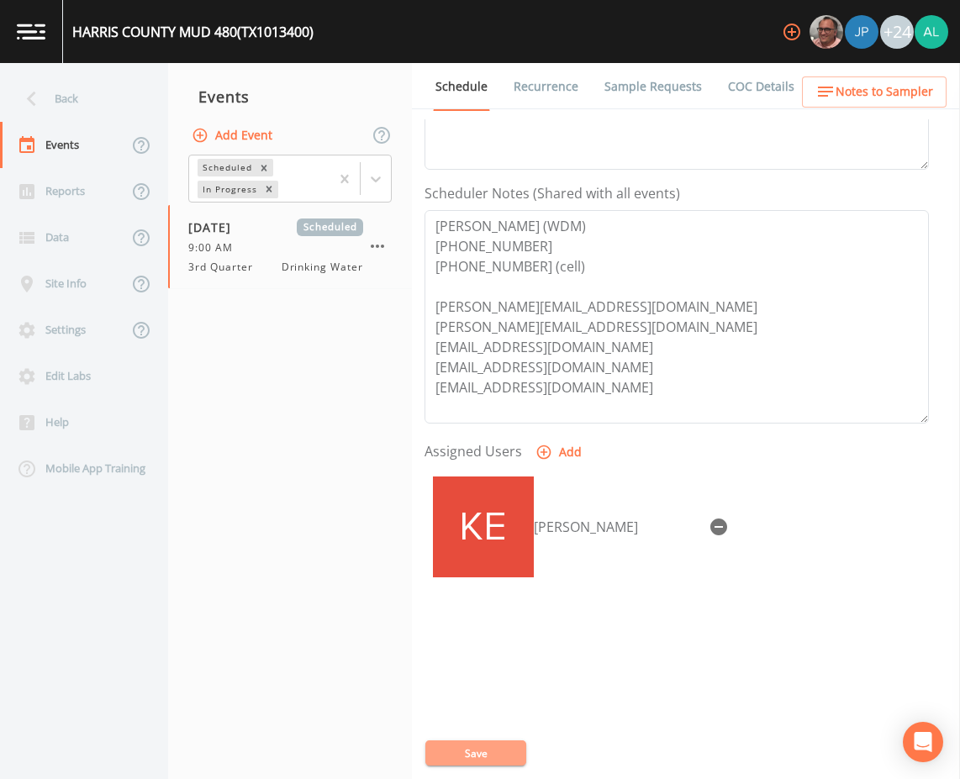
click at [514, 742] on button "Save" at bounding box center [475, 753] width 101 height 25
click at [672, 92] on link "Sample Requests" at bounding box center [653, 86] width 103 height 47
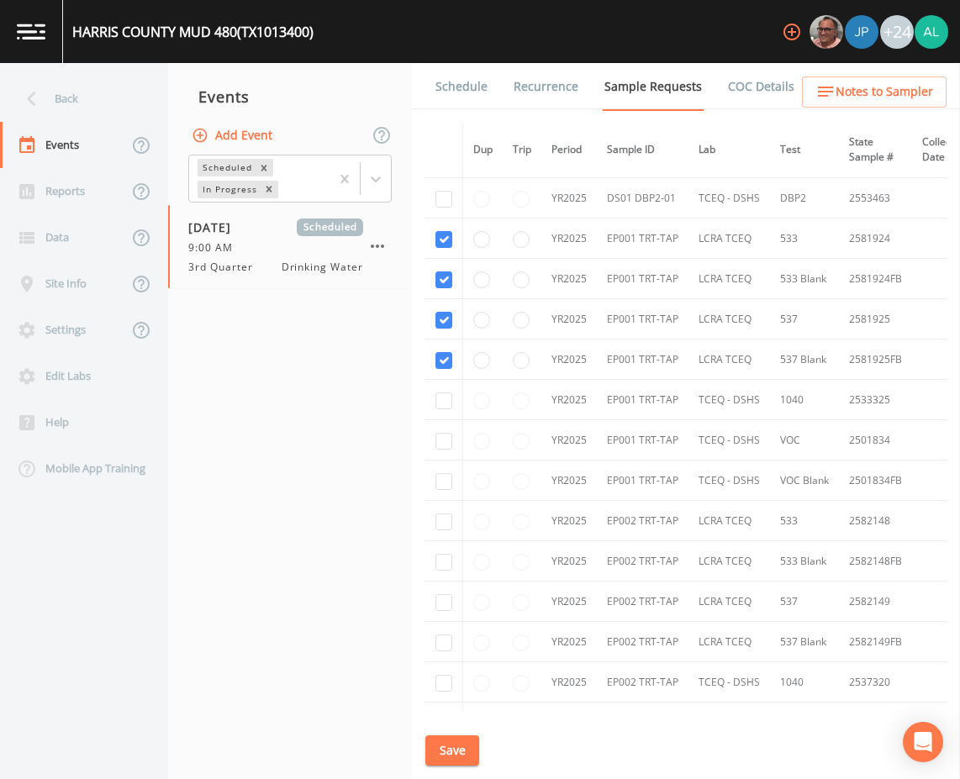
scroll to position [672, 0]
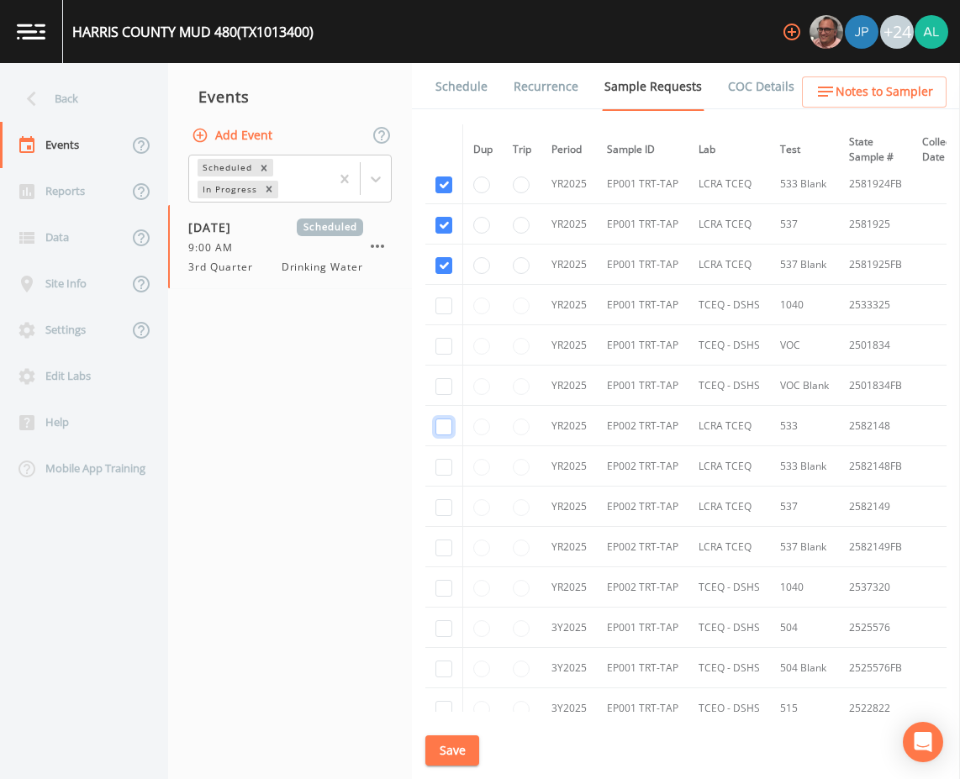
click at [446, 432] on input "checkbox" at bounding box center [443, 427] width 17 height 17
checkbox input "true"
click at [447, 464] on input "checkbox" at bounding box center [443, 467] width 17 height 17
checkbox input "true"
click at [444, 489] on td at bounding box center [444, 507] width 38 height 40
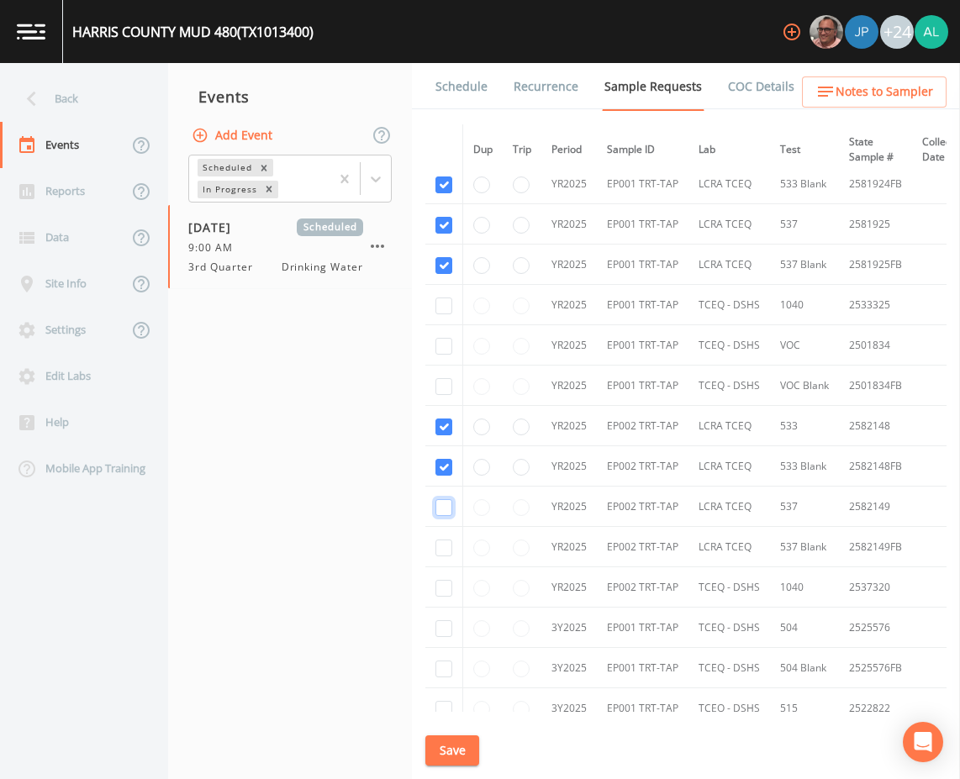
click at [444, 502] on input "checkbox" at bounding box center [443, 507] width 17 height 17
checkbox input "true"
click at [444, 551] on input "checkbox" at bounding box center [443, 548] width 17 height 17
checkbox input "true"
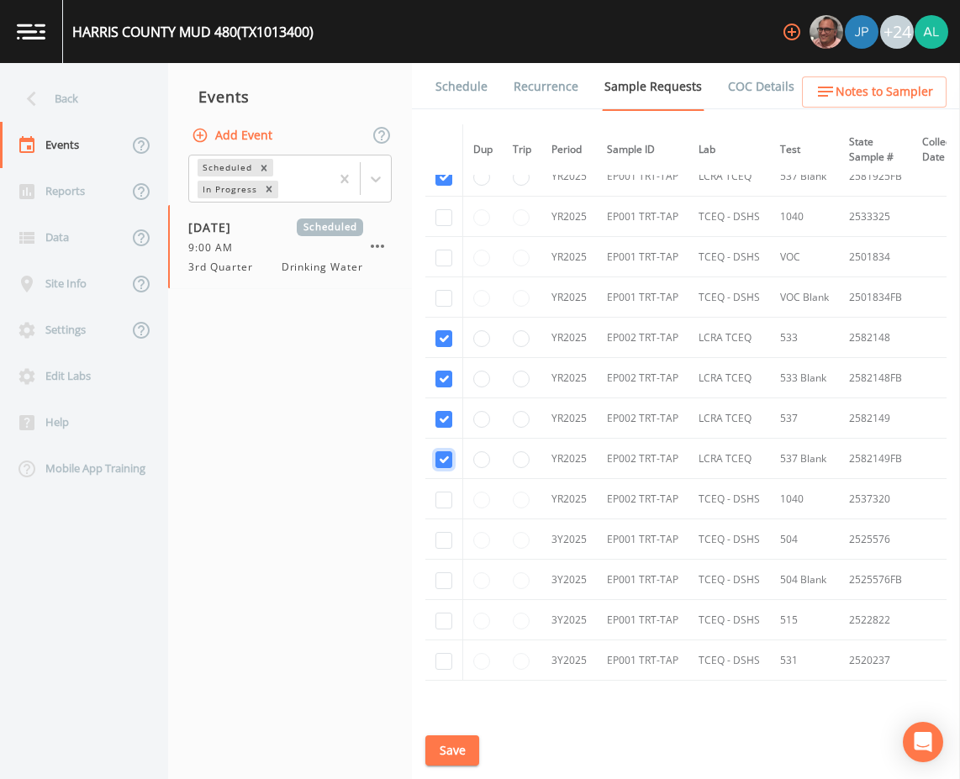
scroll to position [868, 0]
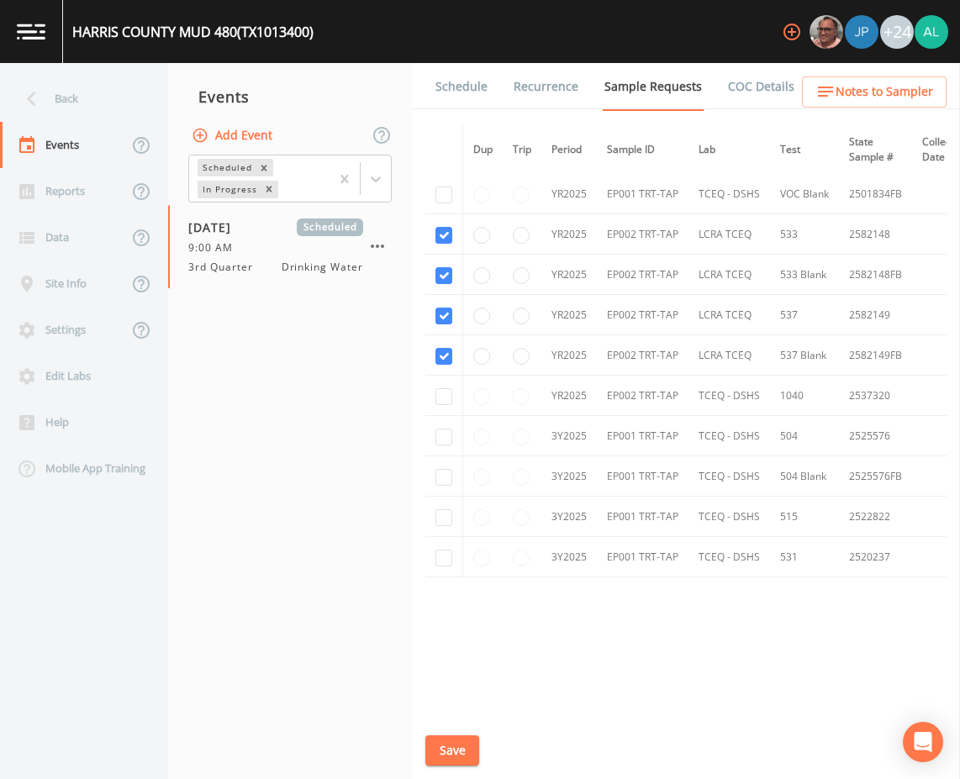
click at [451, 766] on div "Schedule Recurrence Sample Requests COC Details Forms Dup Trip Period Sample ID…" at bounding box center [686, 421] width 548 height 716
click at [458, 751] on button "Save" at bounding box center [452, 750] width 54 height 31
click at [448, 82] on link "Schedule" at bounding box center [461, 86] width 57 height 47
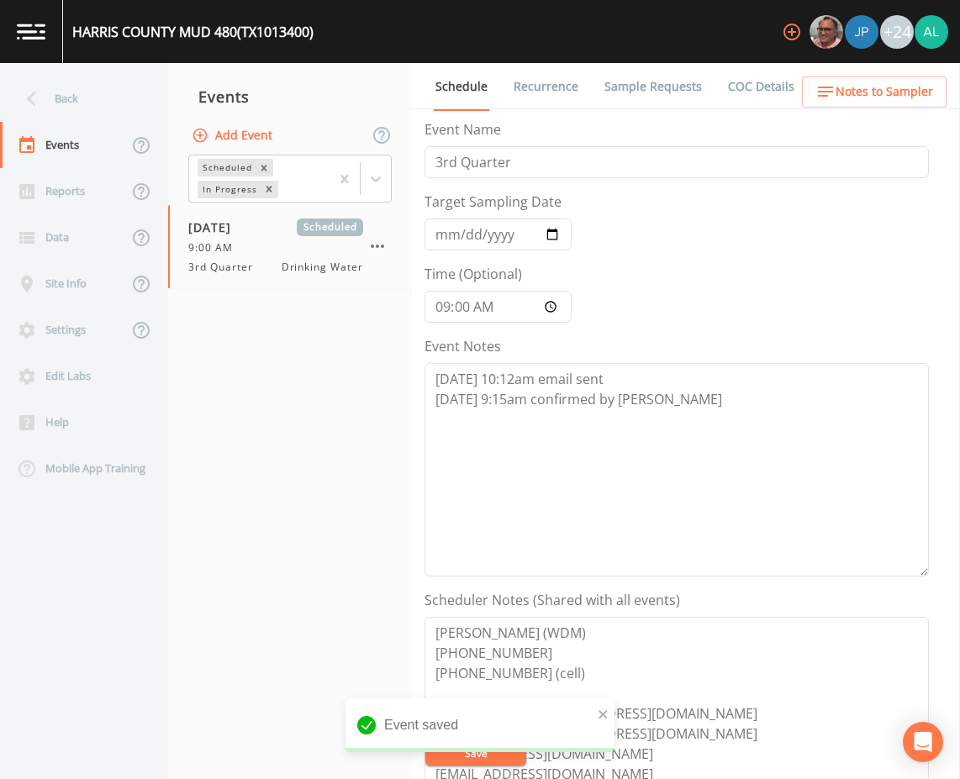
click at [670, 83] on link "Sample Requests" at bounding box center [653, 86] width 103 height 47
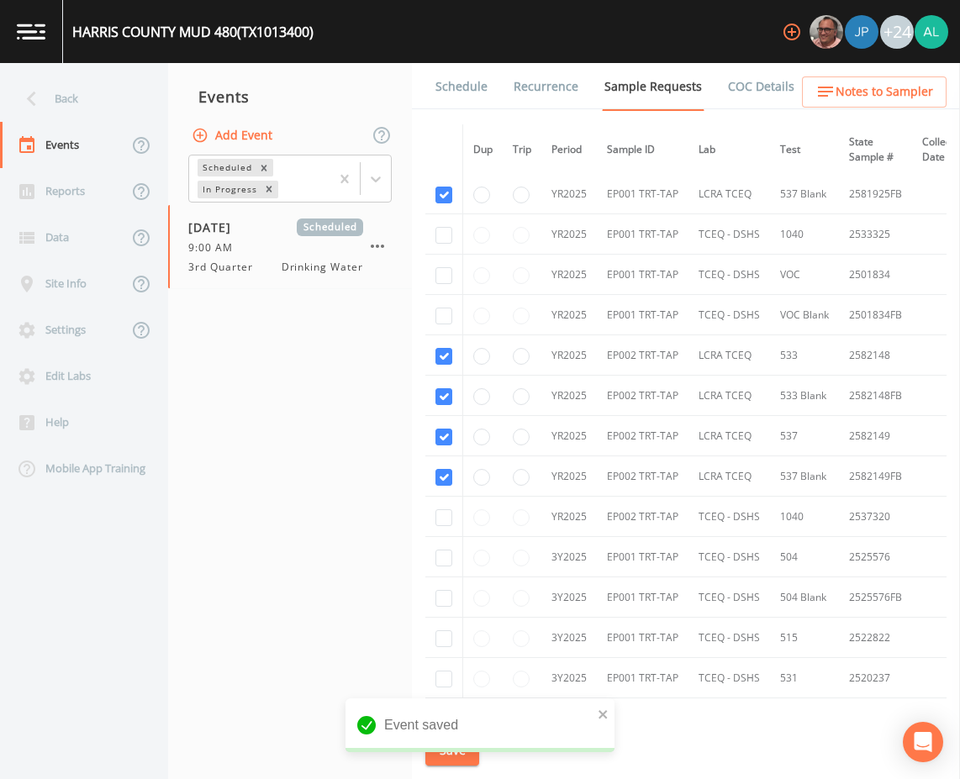
scroll to position [868, 0]
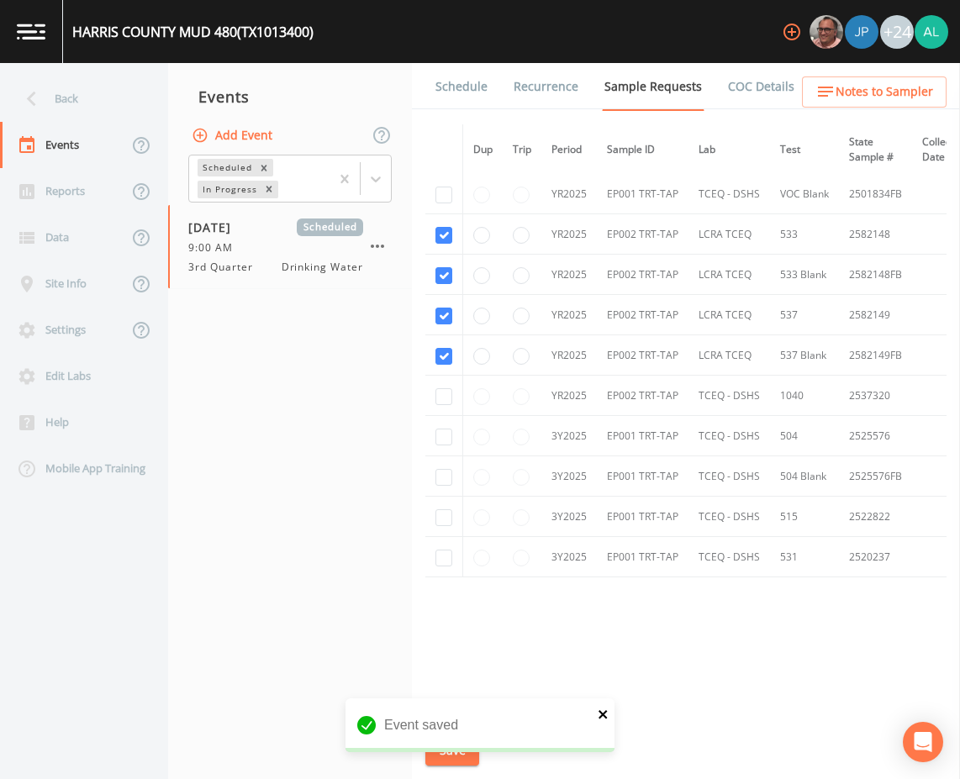
click at [600, 709] on icon "close" at bounding box center [604, 714] width 12 height 13
click at [440, 746] on button "Save" at bounding box center [452, 750] width 54 height 31
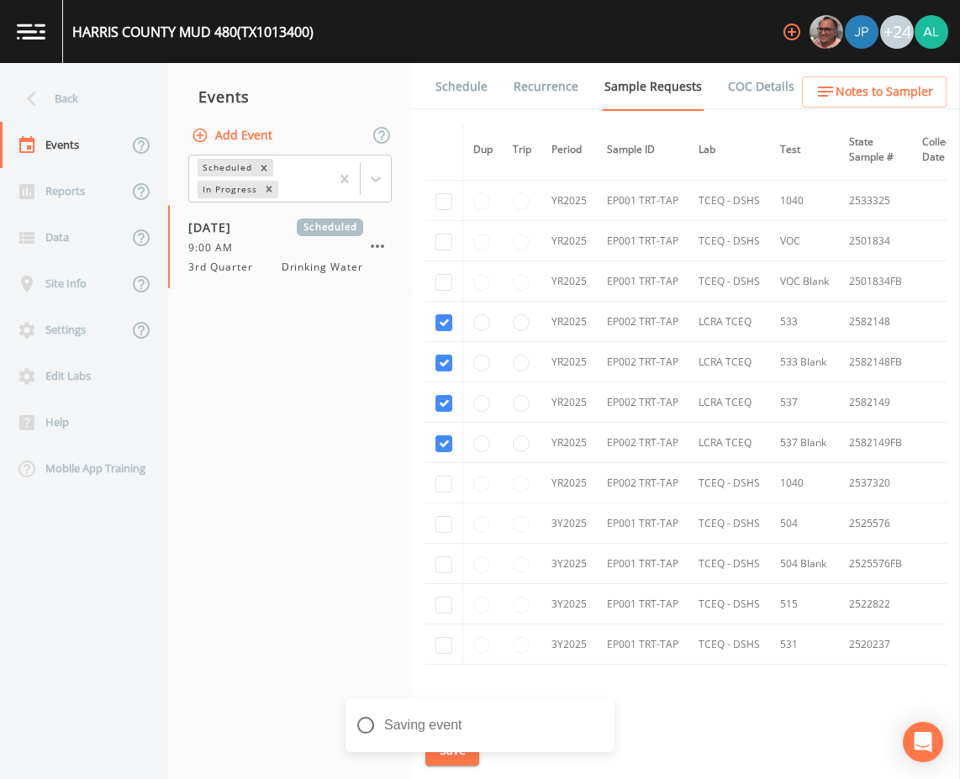
scroll to position [616, 0]
